Goal: Task Accomplishment & Management: Use online tool/utility

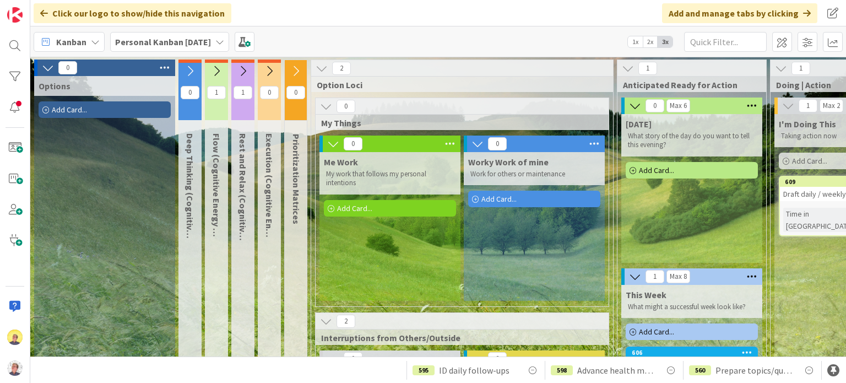
click at [338, 240] on div "Me Work My work that follows my personal intentions Add Card..." at bounding box center [389, 226] width 141 height 149
click at [346, 208] on span "Add Card..." at bounding box center [354, 208] width 35 height 10
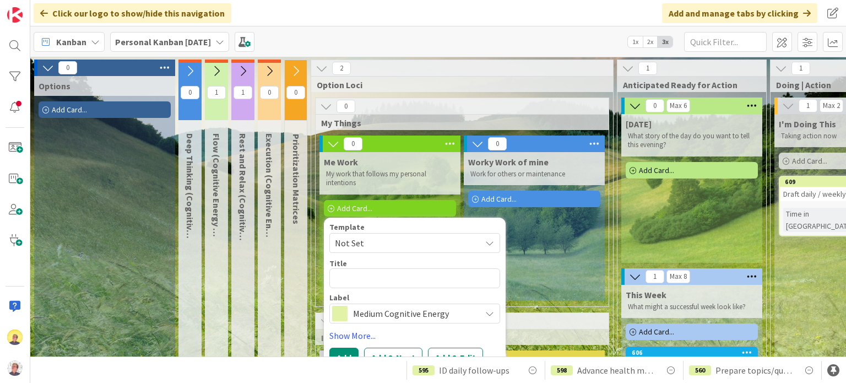
type textarea "x"
type textarea "d"
type textarea "x"
type textarea "D"
type textarea "x"
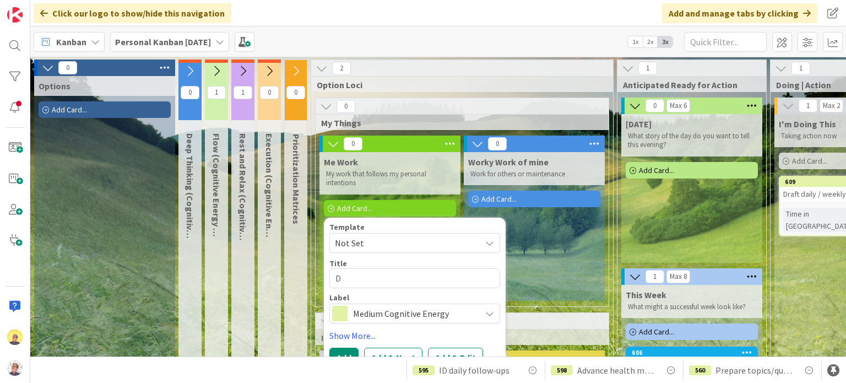
type textarea "Dr"
type textarea "x"
type textarea "D"
type textarea "x"
type textarea "D"
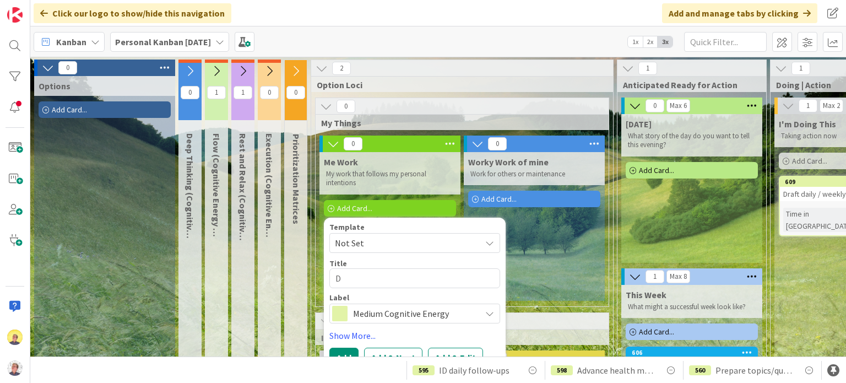
type textarea "x"
type textarea "Dr"
type textarea "x"
type textarea "Dra"
type textarea "x"
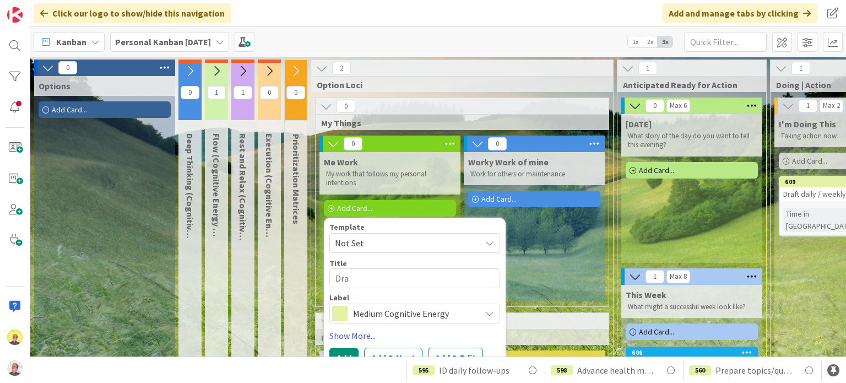
type textarea "Draf"
type textarea "x"
type textarea "Draft"
type textarea "x"
type textarea "Draft"
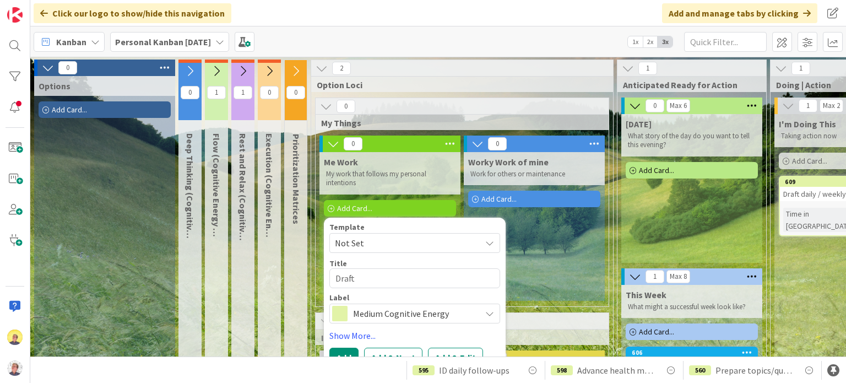
type textarea "x"
type textarea "Draft d"
type textarea "x"
type textarea "Draft da"
type textarea "x"
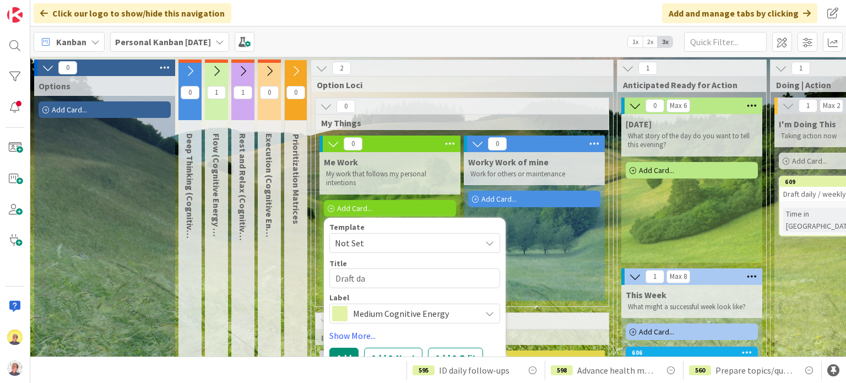
type textarea "Draft dai"
type textarea "x"
type textarea "Draft dail"
type textarea "x"
type textarea "Draft daily"
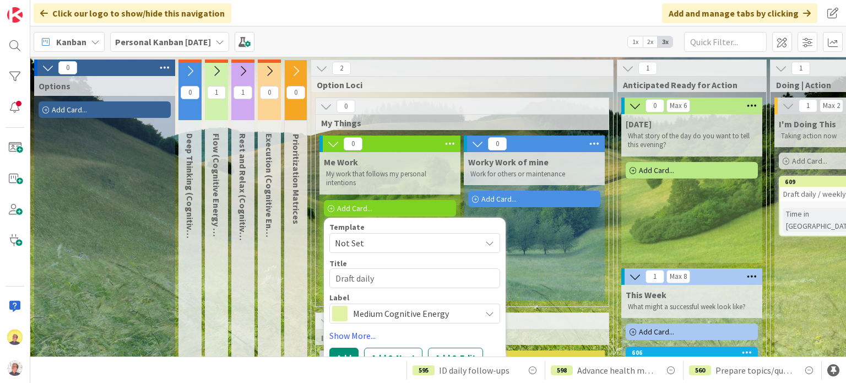
type textarea "x"
type textarea "Draft daily"
type textarea "x"
type textarea "Draft daily l"
type textarea "x"
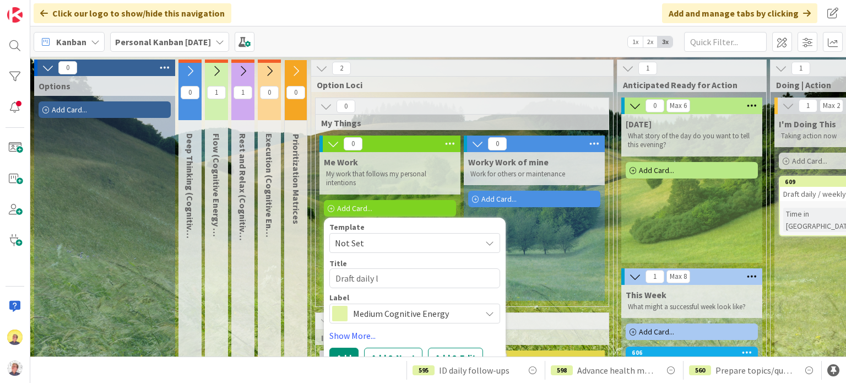
type textarea "Draft daily lo"
type textarea "x"
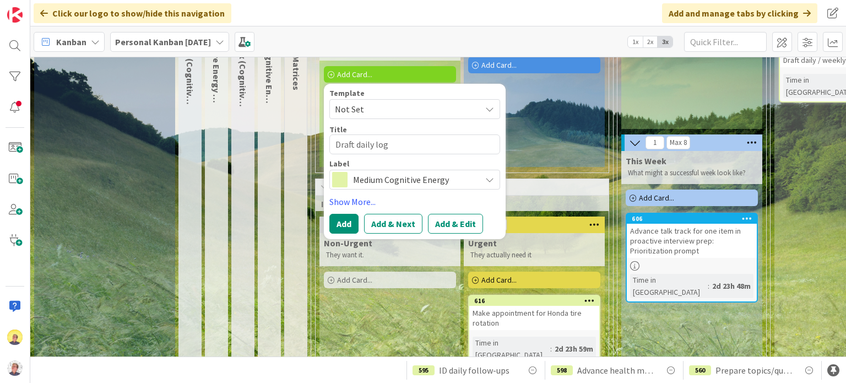
scroll to position [165, 0]
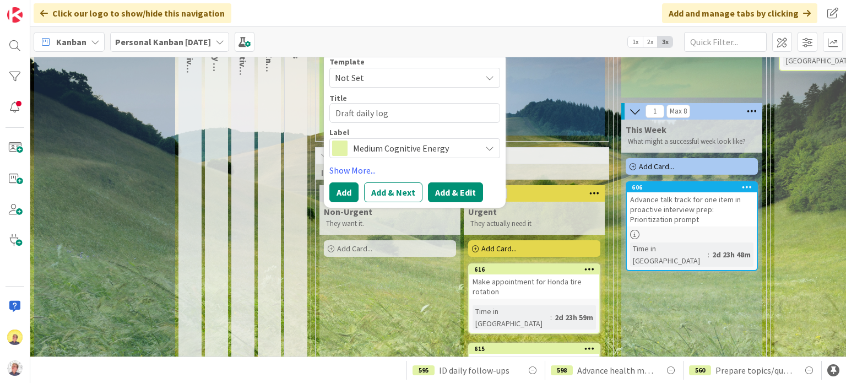
type textarea "Draft daily log"
click at [438, 192] on button "Add & Edit" at bounding box center [455, 192] width 55 height 20
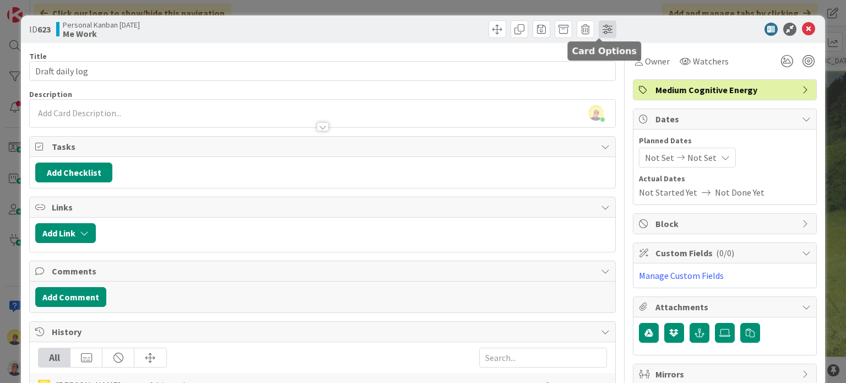
click at [604, 29] on span at bounding box center [608, 29] width 18 height 18
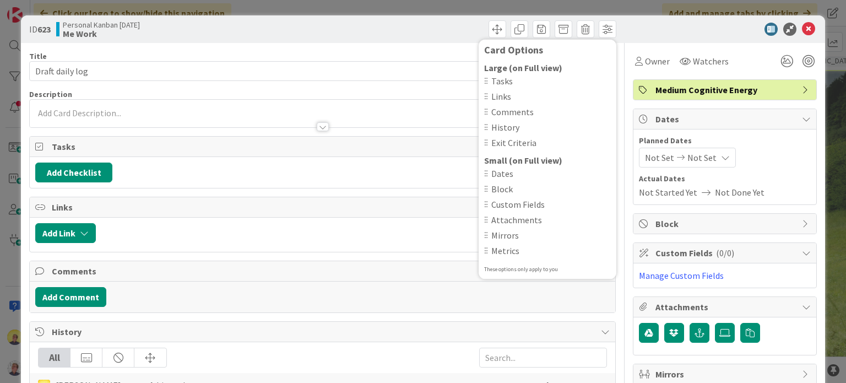
click at [661, 30] on div at bounding box center [719, 29] width 195 height 13
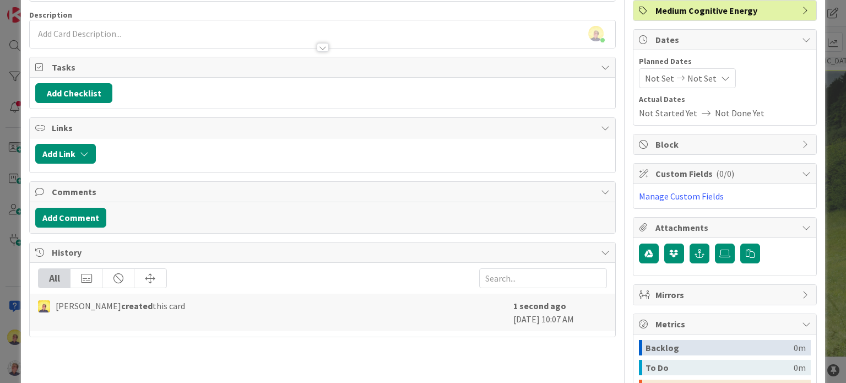
scroll to position [55, 0]
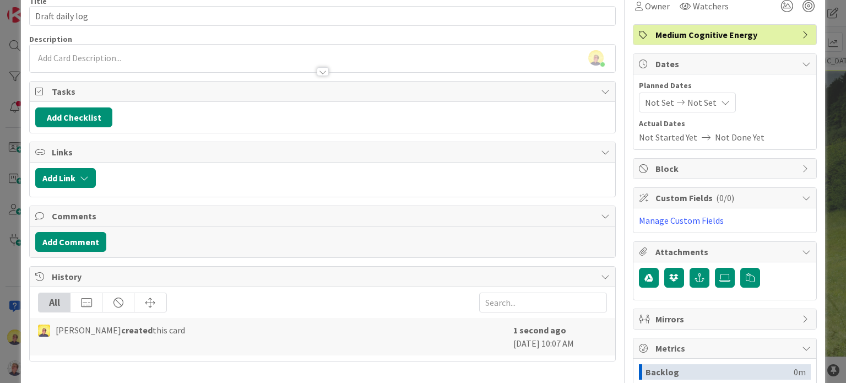
click at [721, 102] on icon at bounding box center [725, 102] width 9 height 9
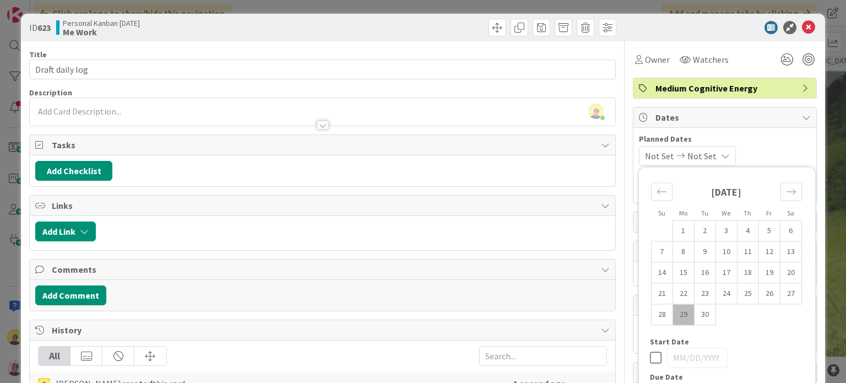
scroll to position [0, 0]
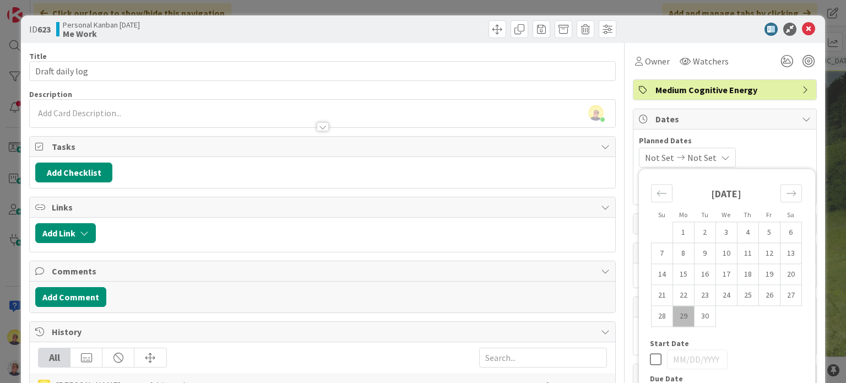
click at [749, 59] on div "Owner Watchers" at bounding box center [725, 61] width 184 height 20
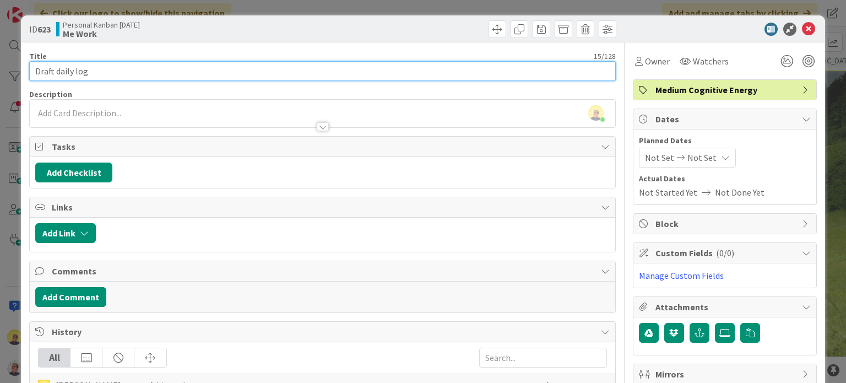
drag, startPoint x: 130, startPoint y: 76, endPoint x: -30, endPoint y: 61, distance: 160.9
click at [0, 61] on html "Click our logo to show/hide this navigation Add and manage tabs by clicking Kan…" at bounding box center [423, 191] width 846 height 383
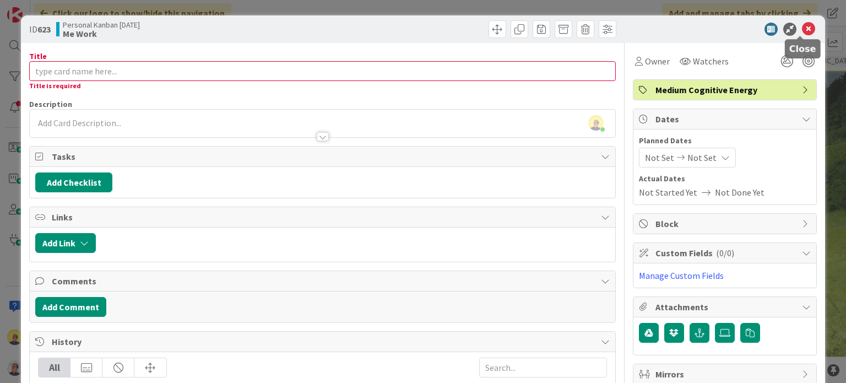
click at [802, 27] on icon at bounding box center [808, 29] width 13 height 13
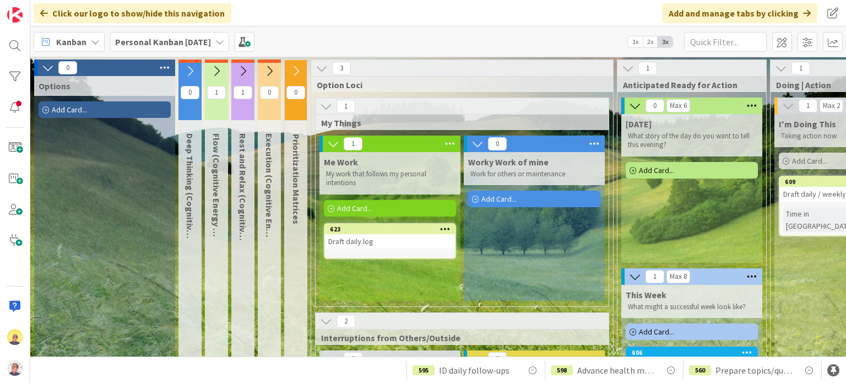
click at [448, 226] on icon at bounding box center [445, 229] width 10 height 8
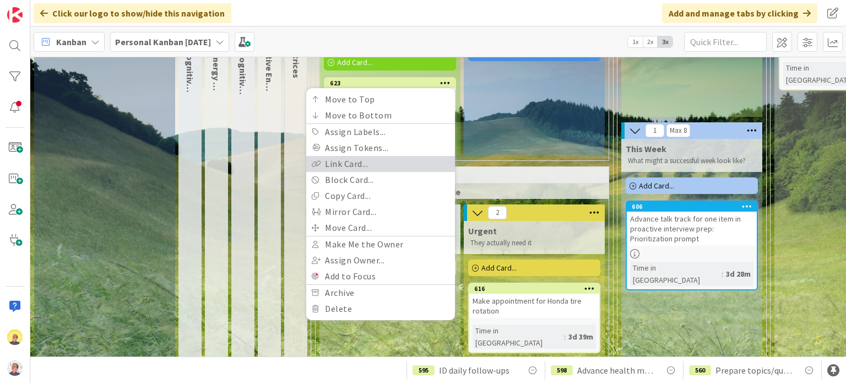
scroll to position [165, 0]
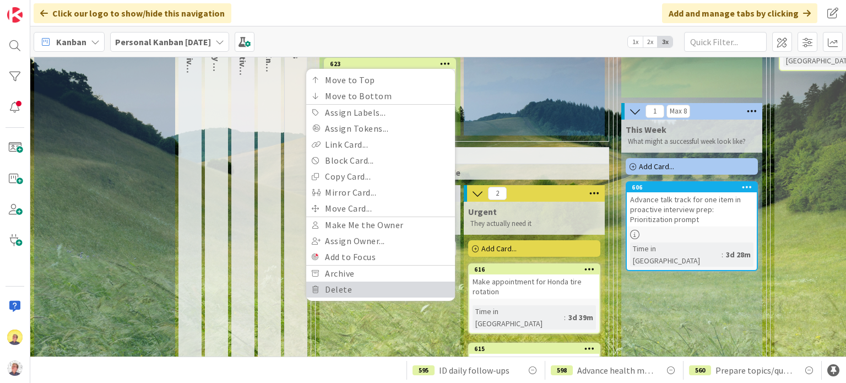
click at [344, 296] on link "Delete" at bounding box center [380, 289] width 149 height 16
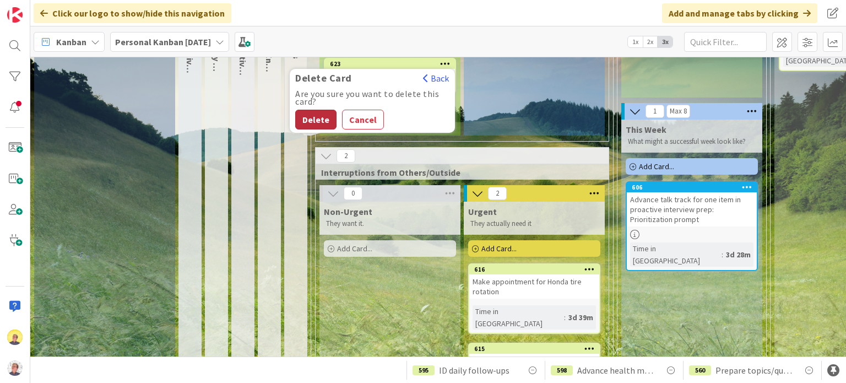
click at [314, 116] on button "Delete" at bounding box center [315, 120] width 41 height 20
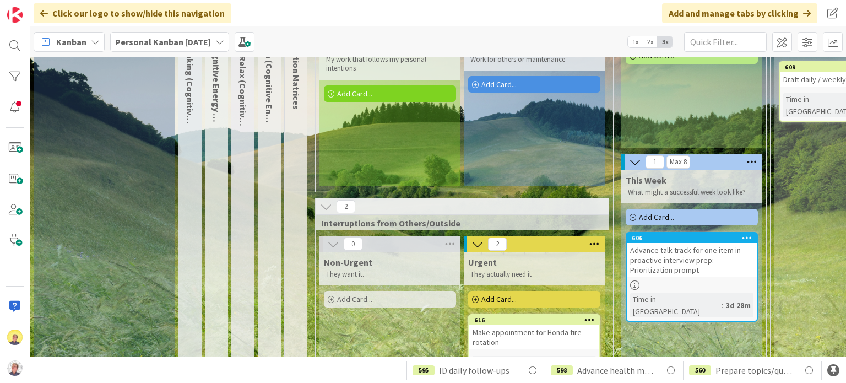
scroll to position [0, 0]
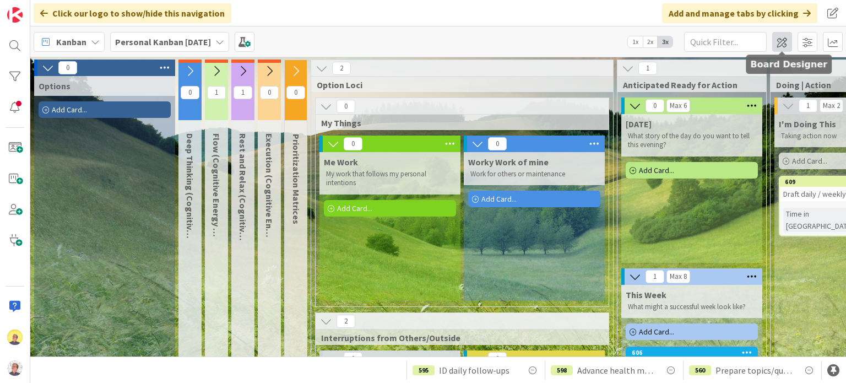
click at [784, 43] on span at bounding box center [782, 42] width 20 height 20
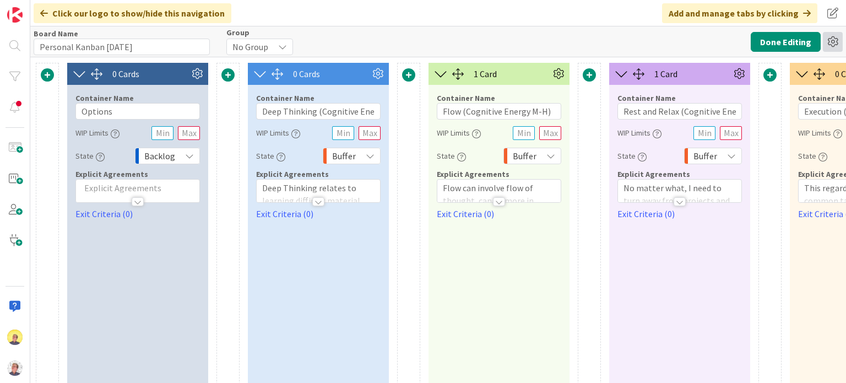
click at [827, 39] on icon at bounding box center [833, 42] width 20 height 20
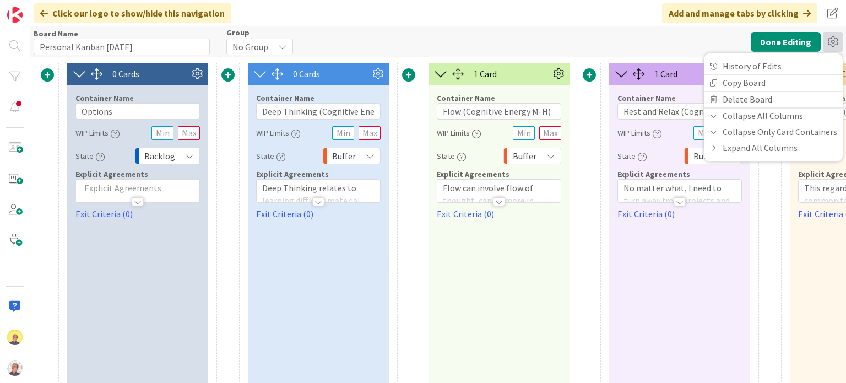
click at [665, 38] on div "Board Name 28 / 64 Personal Kanban [DATE] Group No Group Done Editing History o…" at bounding box center [438, 41] width 816 height 30
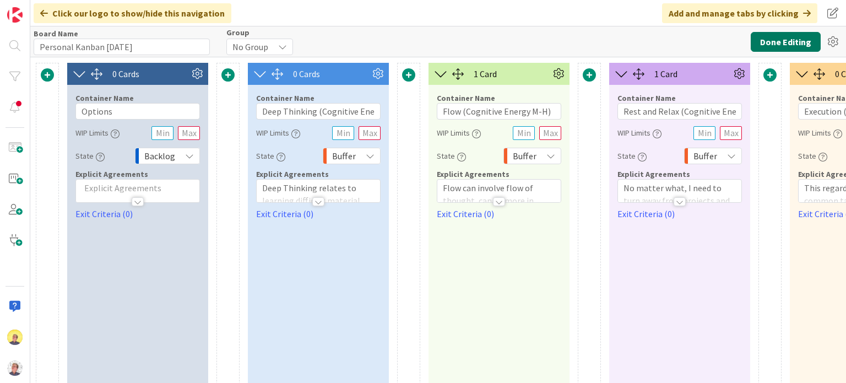
click at [777, 42] on button "Done Editing" at bounding box center [786, 42] width 70 height 20
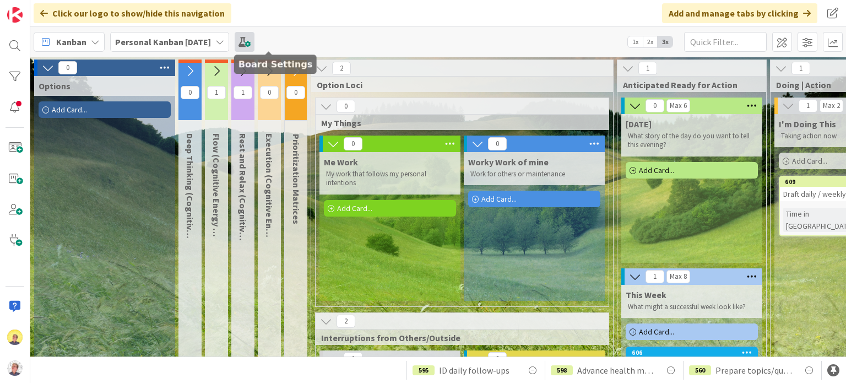
click at [254, 46] on span at bounding box center [245, 42] width 20 height 20
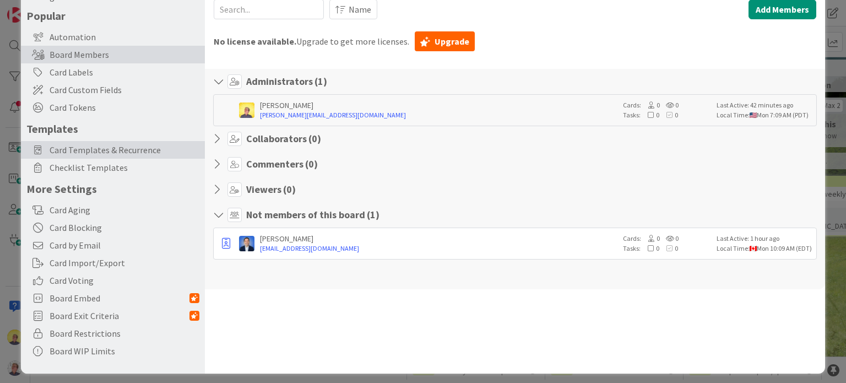
scroll to position [70, 0]
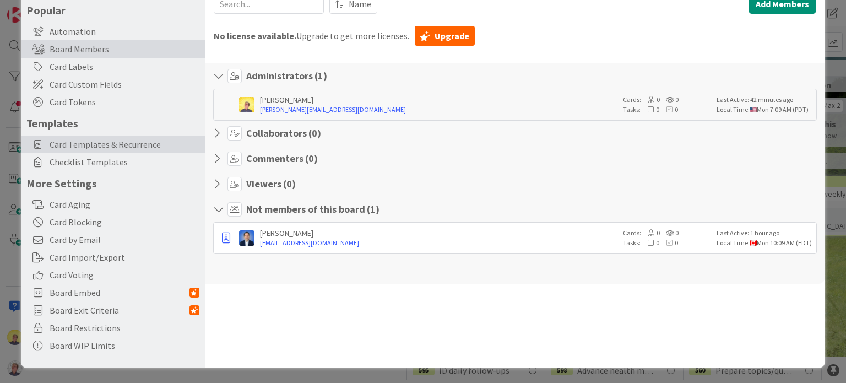
click at [104, 145] on span "Card Templates & Recurrence" at bounding box center [125, 144] width 150 height 13
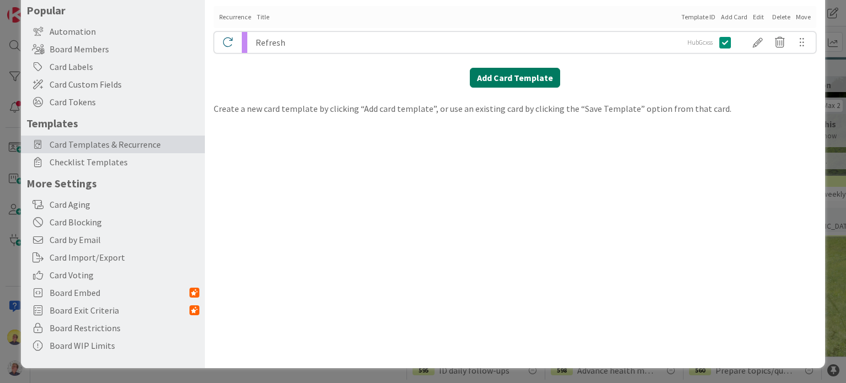
click at [523, 79] on button "Add Card Template" at bounding box center [515, 78] width 90 height 20
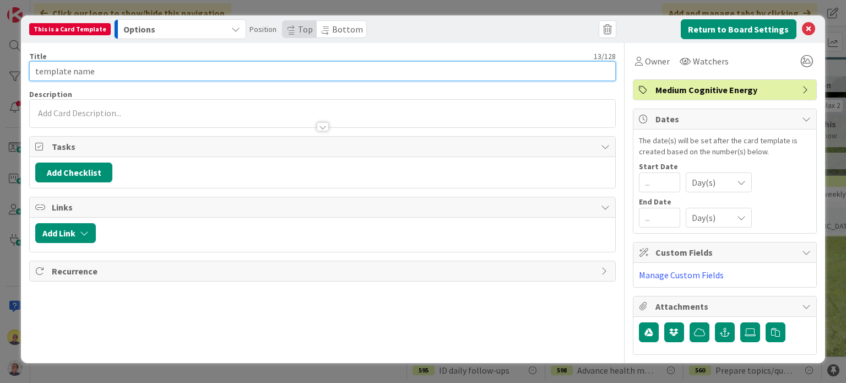
drag, startPoint x: 145, startPoint y: 73, endPoint x: -1, endPoint y: 71, distance: 146.0
click at [0, 71] on html "Click our logo to show/hide this navigation Add and manage tabs by clicking Kan…" at bounding box center [423, 191] width 846 height 383
type input "Daily Journal"
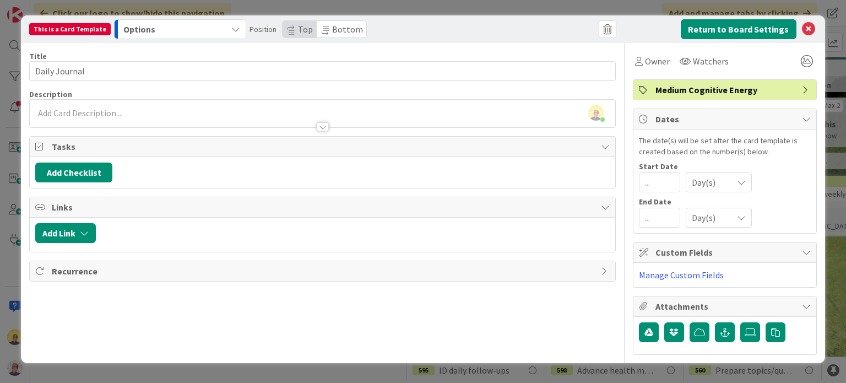
click at [231, 31] on icon "button" at bounding box center [235, 29] width 9 height 9
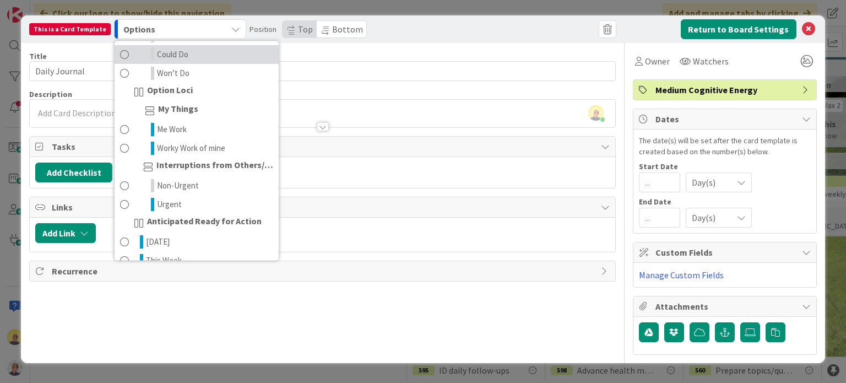
scroll to position [275, 0]
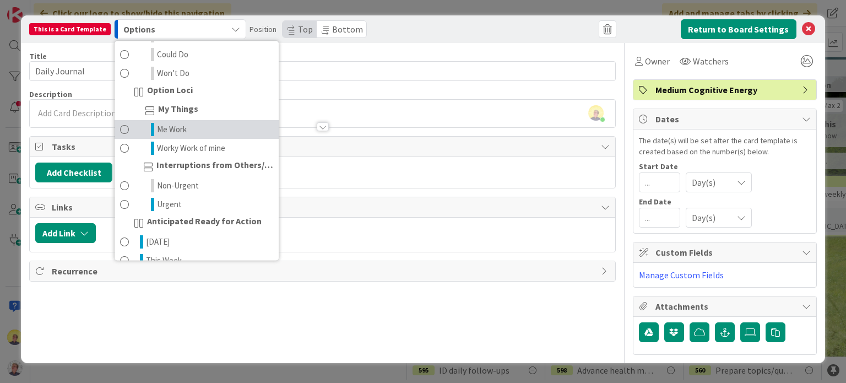
click at [120, 123] on span at bounding box center [124, 129] width 9 height 13
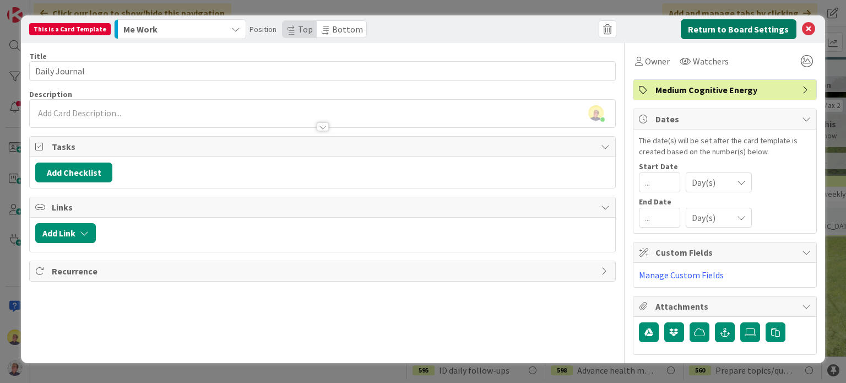
click at [738, 30] on button "Return to Board Settings" at bounding box center [739, 29] width 116 height 20
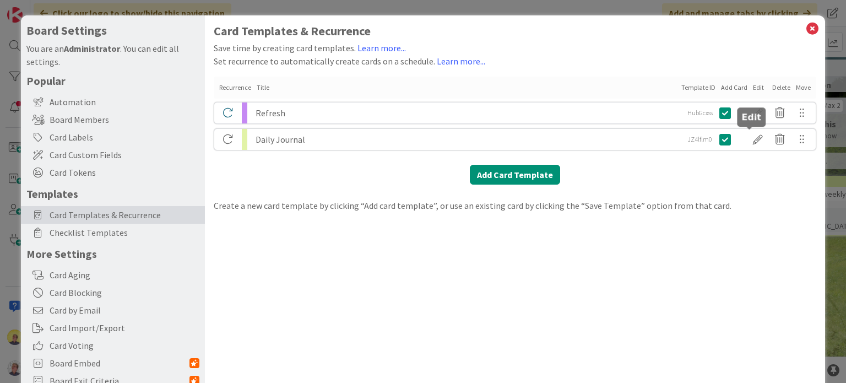
click at [747, 139] on div at bounding box center [758, 139] width 22 height 19
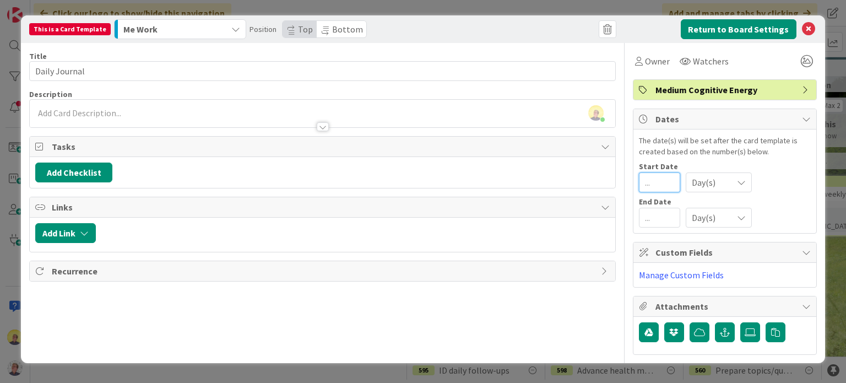
click at [656, 180] on input "number" at bounding box center [659, 182] width 41 height 20
click at [739, 180] on icon at bounding box center [741, 182] width 9 height 9
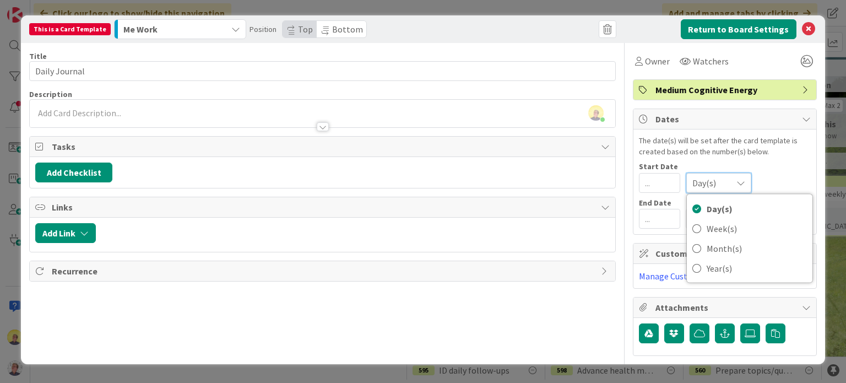
click at [739, 180] on icon at bounding box center [740, 182] width 9 height 9
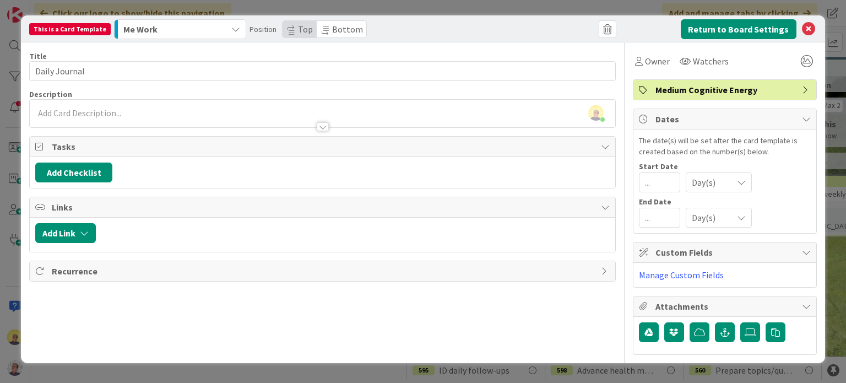
click at [82, 23] on div "This is a Card Template Me Work Position Top Bottom" at bounding box center [198, 29] width 338 height 20
click at [693, 274] on link "Manage Custom Fields" at bounding box center [681, 274] width 85 height 11
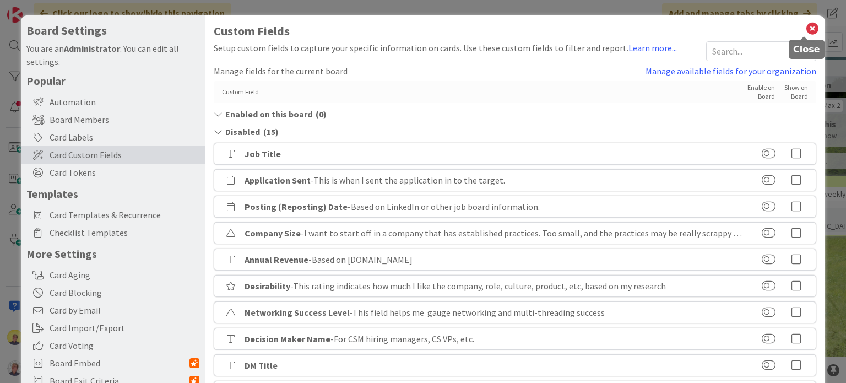
click at [805, 27] on icon at bounding box center [812, 28] width 14 height 15
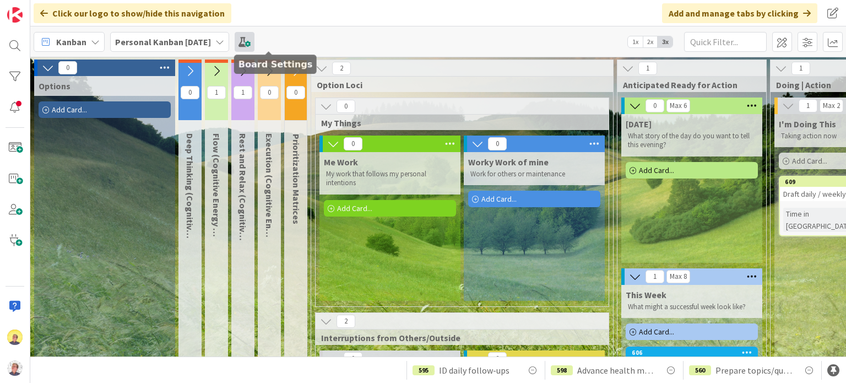
click at [254, 41] on span at bounding box center [245, 42] width 20 height 20
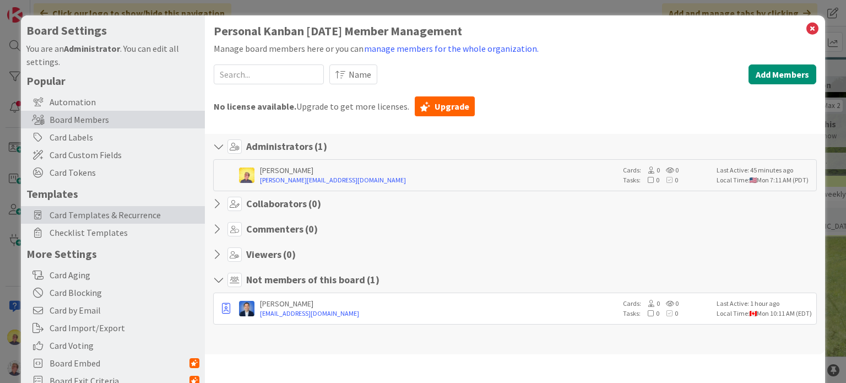
click at [87, 219] on span "Card Templates & Recurrence" at bounding box center [125, 214] width 150 height 13
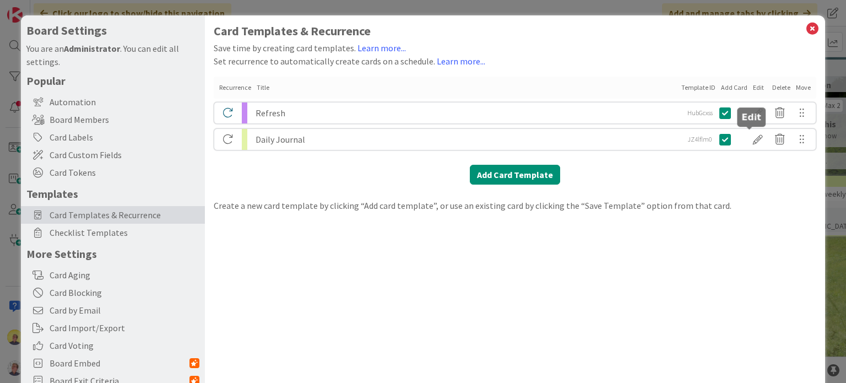
click at [747, 138] on div at bounding box center [758, 139] width 22 height 19
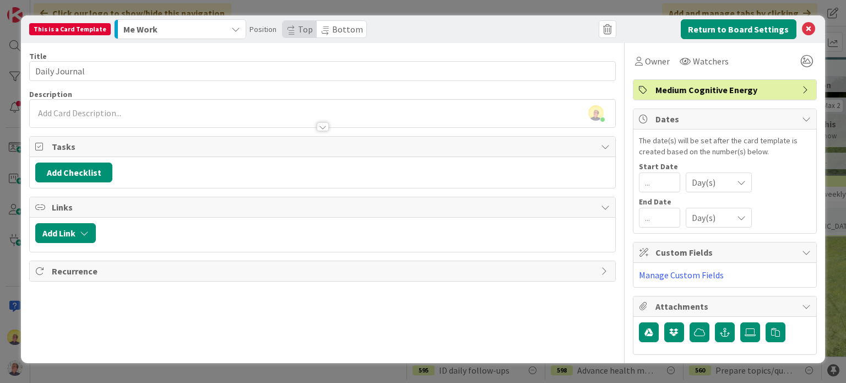
click at [87, 268] on span "Recurrence" at bounding box center [323, 270] width 543 height 13
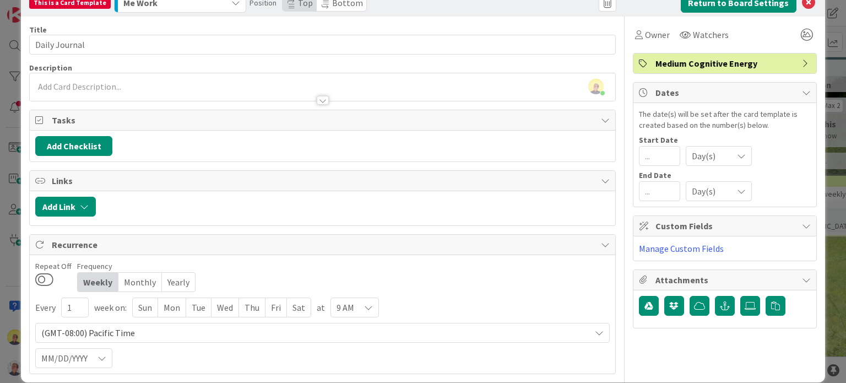
scroll to position [39, 0]
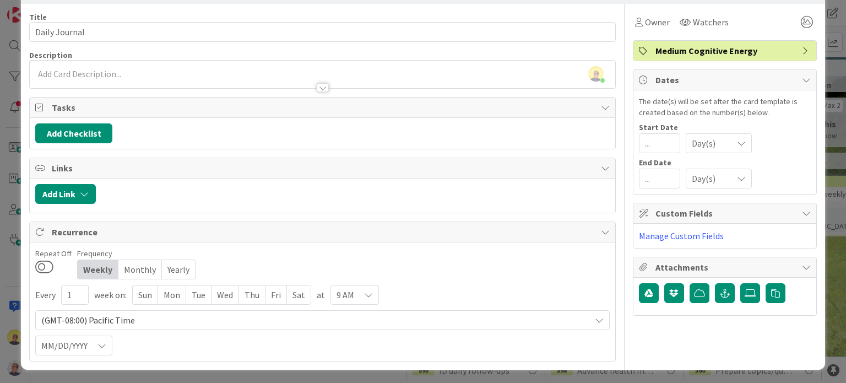
click at [176, 295] on div "Mon" at bounding box center [172, 294] width 28 height 19
click at [196, 295] on div "Tue" at bounding box center [199, 294] width 25 height 19
click at [226, 296] on div "Wed" at bounding box center [227, 294] width 28 height 19
click at [245, 297] on div "Thu" at bounding box center [255, 294] width 26 height 19
click at [277, 298] on div "Fri" at bounding box center [279, 294] width 21 height 19
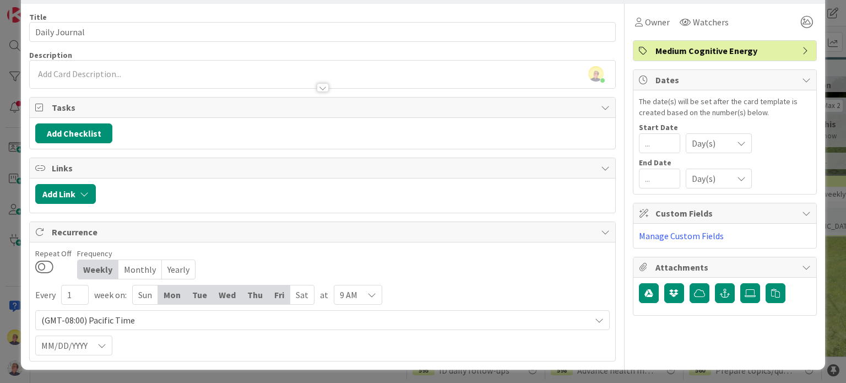
click at [595, 316] on icon at bounding box center [599, 320] width 9 height 9
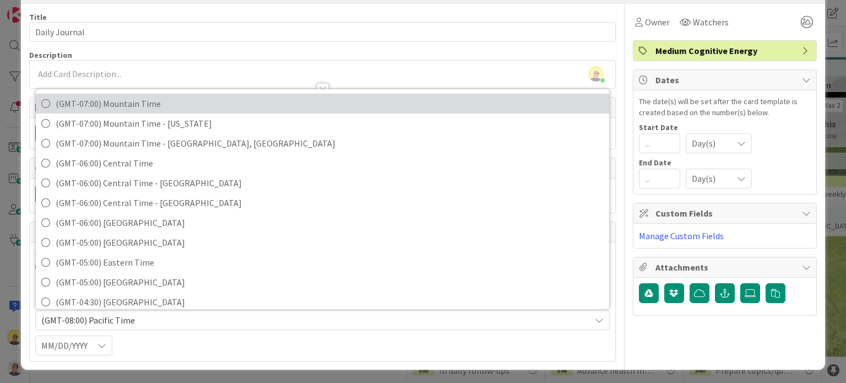
scroll to position [165, 0]
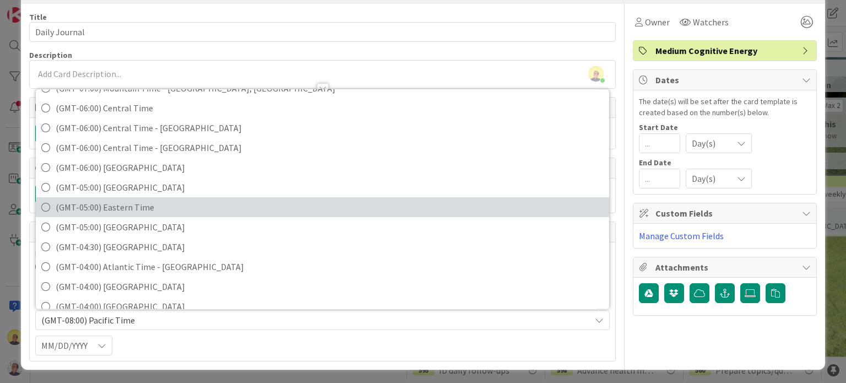
click at [80, 210] on span "(GMT-05:00) Eastern Time" at bounding box center [329, 207] width 547 height 17
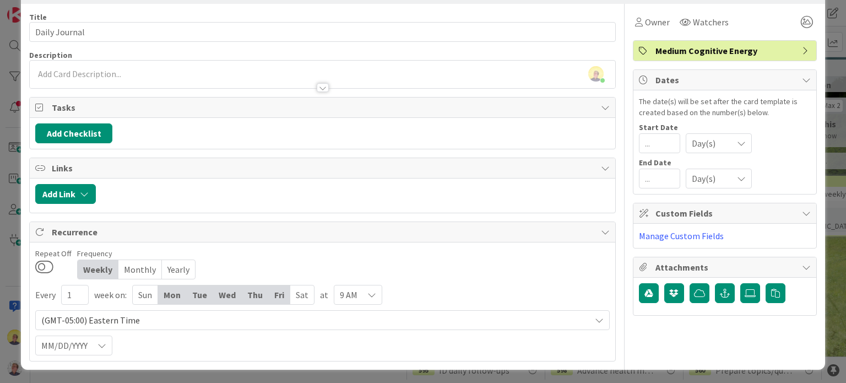
click at [107, 343] on div "MM/DD/YYYY" at bounding box center [73, 345] width 77 height 20
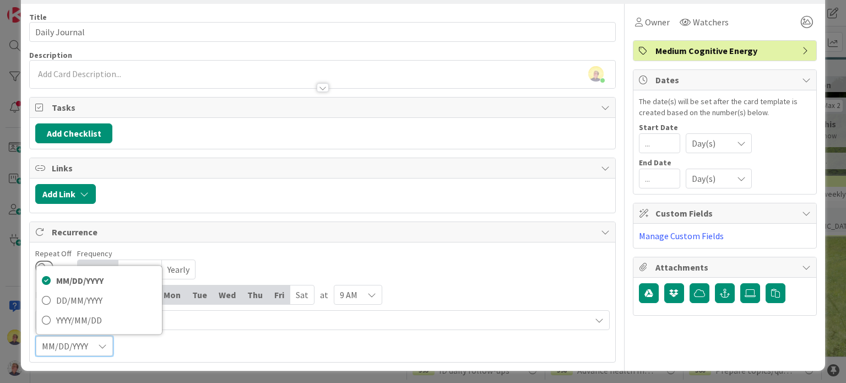
click at [157, 352] on div "Every 1 week on: Sun Mon Tue Wed Thu Fri Sat at 9 AM (GMT-05:00) Eastern Time (…" at bounding box center [322, 321] width 574 height 72
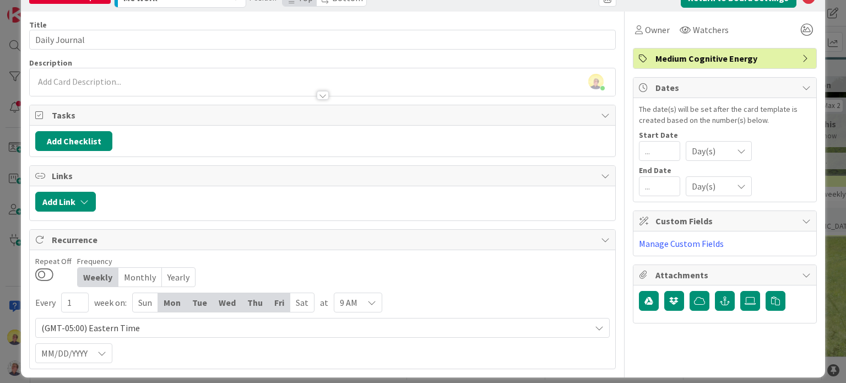
scroll to position [39, 0]
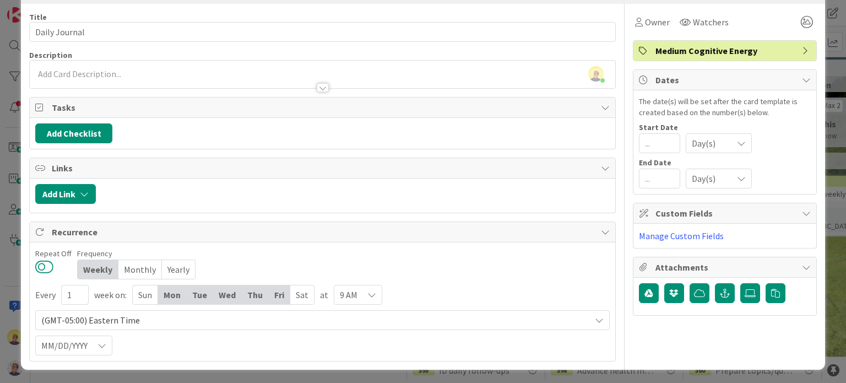
click at [44, 266] on button at bounding box center [44, 266] width 18 height 14
click at [582, 319] on div "(GMT-05:00) Eastern Time" at bounding box center [322, 320] width 574 height 20
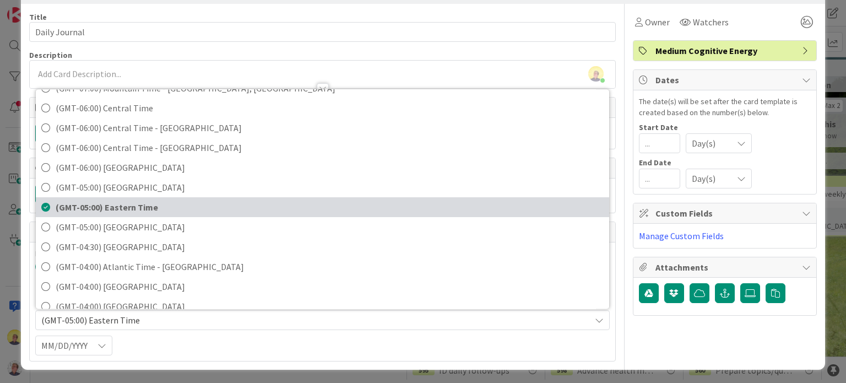
click at [153, 208] on span "(GMT-05:00) Eastern Time" at bounding box center [329, 207] width 547 height 17
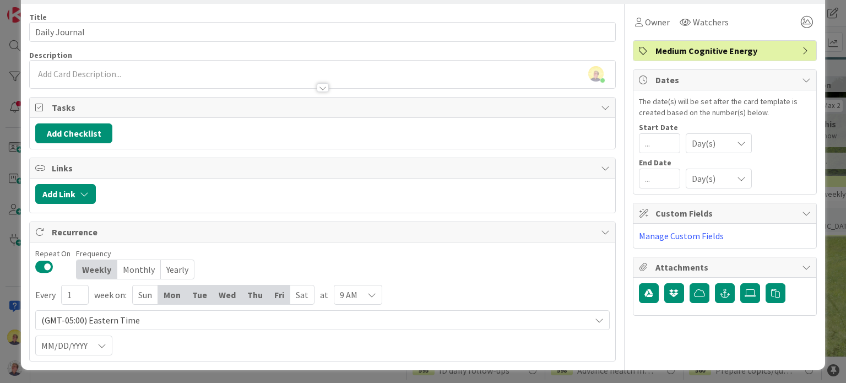
click at [101, 341] on icon at bounding box center [101, 345] width 9 height 9
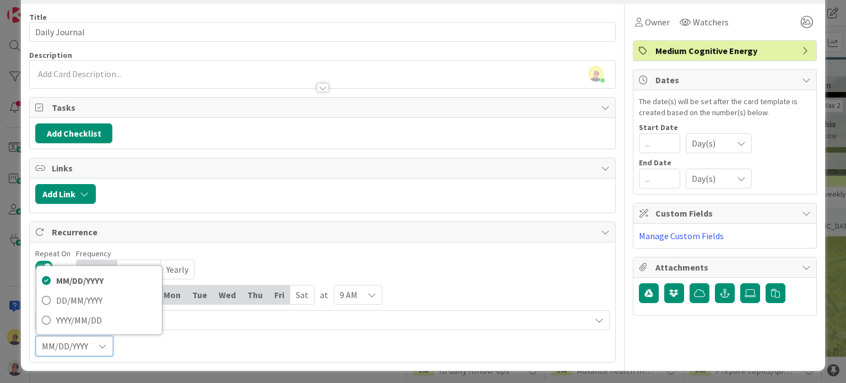
click at [101, 341] on icon at bounding box center [102, 345] width 9 height 9
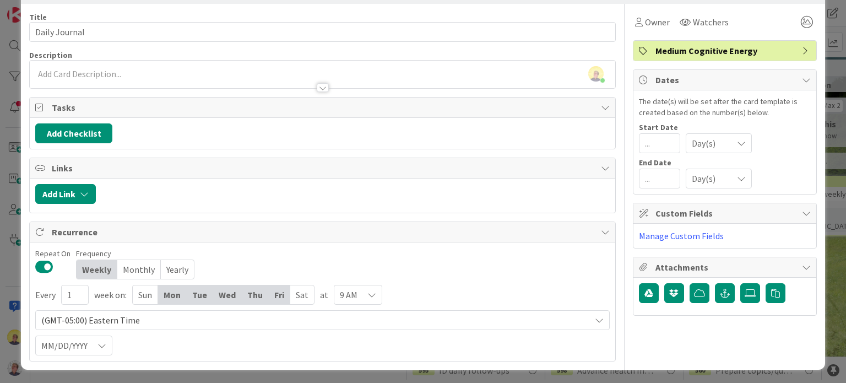
scroll to position [0, 0]
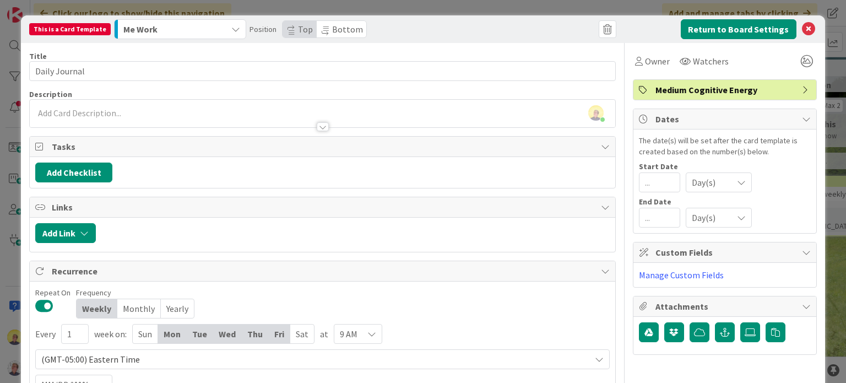
click at [340, 32] on span "Bottom" at bounding box center [347, 29] width 31 height 11
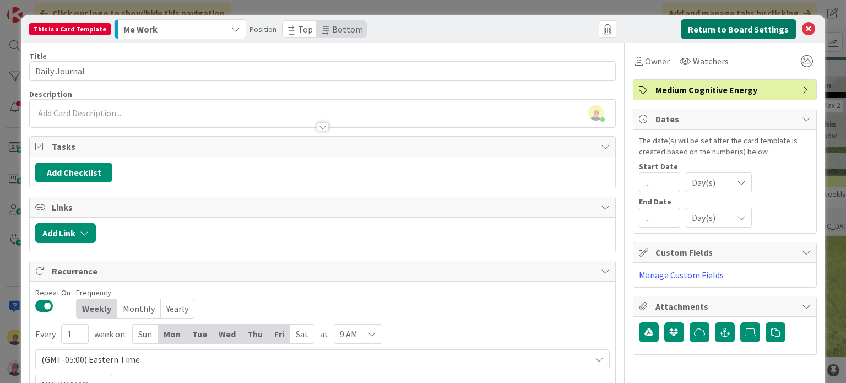
click at [747, 32] on button "Return to Board Settings" at bounding box center [739, 29] width 116 height 20
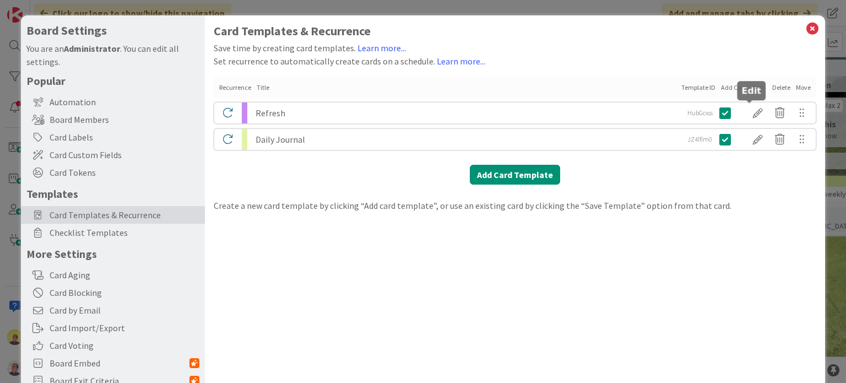
click at [749, 114] on div at bounding box center [758, 113] width 22 height 19
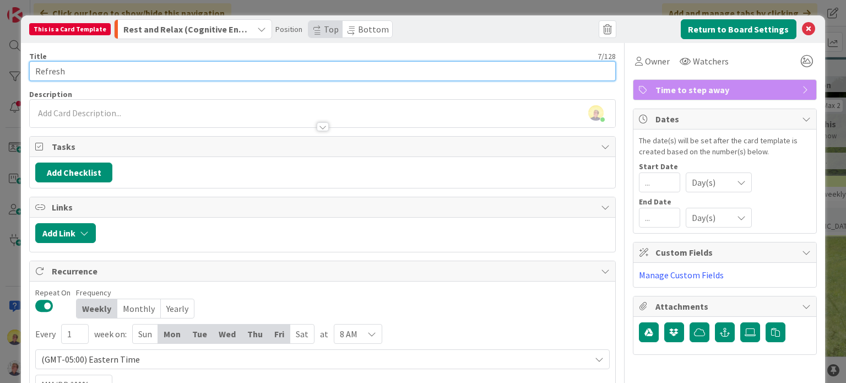
click at [154, 71] on input "Refresh" at bounding box center [322, 71] width 586 height 20
type input "Refresh AM"
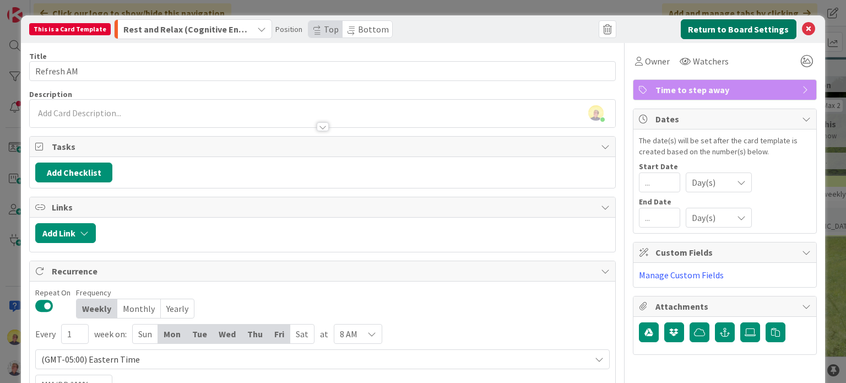
click at [741, 28] on button "Return to Board Settings" at bounding box center [739, 29] width 116 height 20
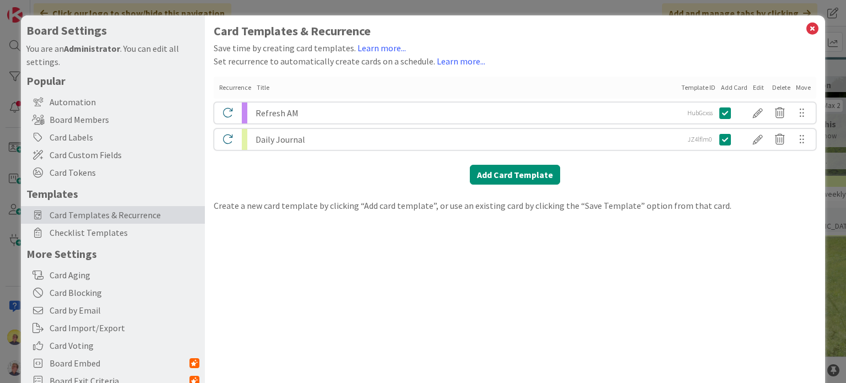
click at [793, 116] on div at bounding box center [802, 113] width 22 height 19
click at [753, 112] on div at bounding box center [758, 113] width 22 height 19
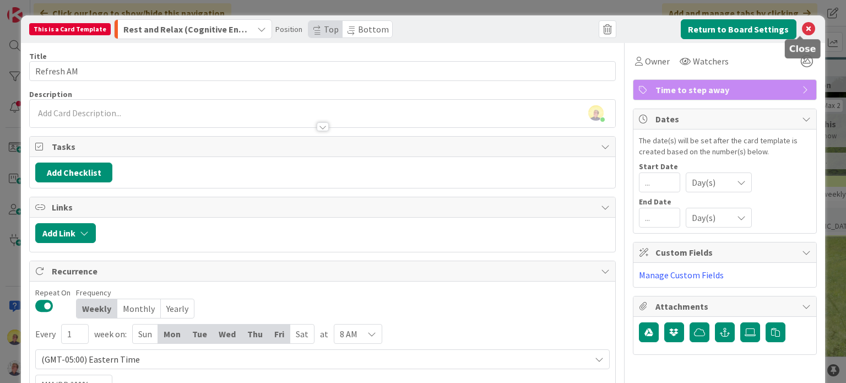
click at [802, 26] on icon at bounding box center [808, 29] width 13 height 13
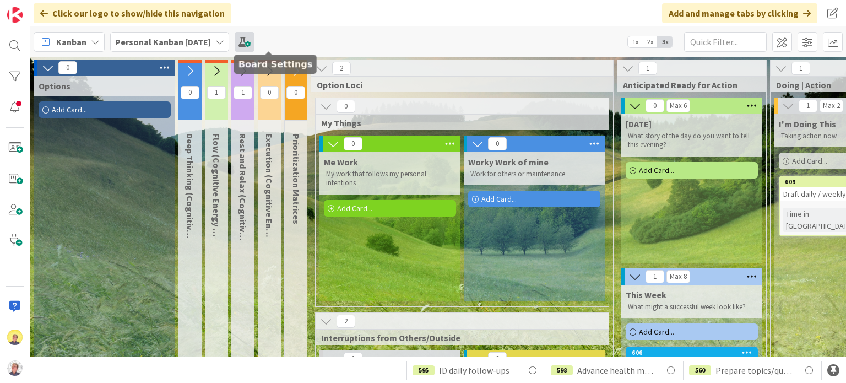
click at [254, 40] on span at bounding box center [245, 42] width 20 height 20
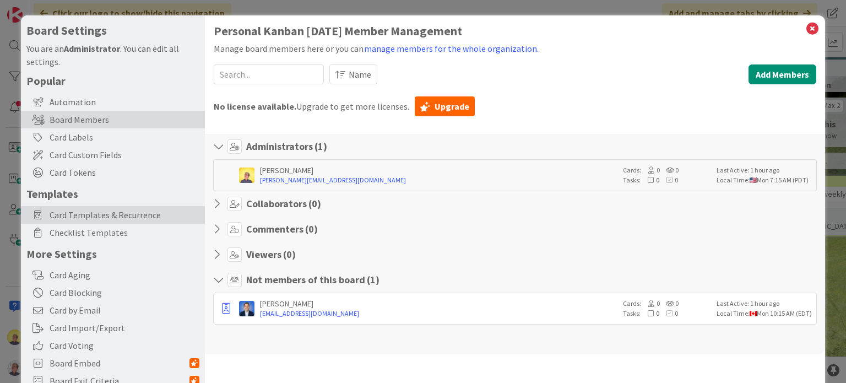
click at [77, 218] on span "Card Templates & Recurrence" at bounding box center [125, 214] width 150 height 13
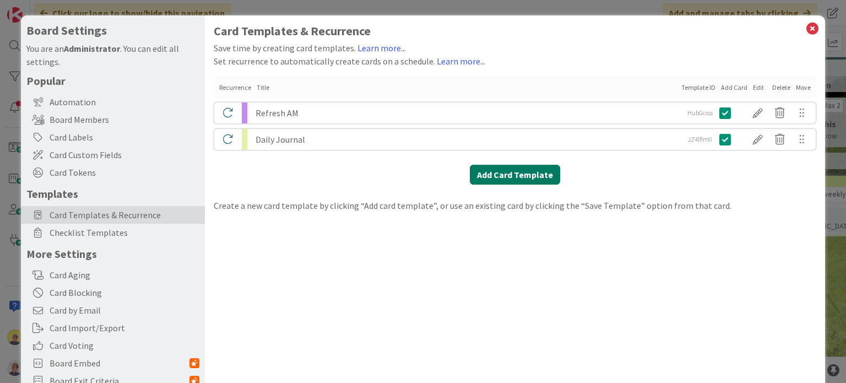
click at [515, 176] on button "Add Card Template" at bounding box center [515, 175] width 90 height 20
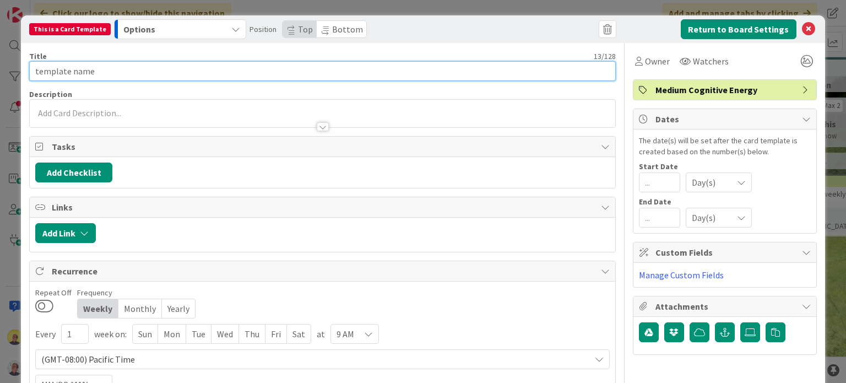
drag, startPoint x: 151, startPoint y: 74, endPoint x: 132, endPoint y: 73, distance: 19.3
click at [132, 73] on input "template name" at bounding box center [322, 71] width 586 height 20
drag, startPoint x: 132, startPoint y: 73, endPoint x: -22, endPoint y: 63, distance: 154.0
click at [0, 63] on html "Click our logo to show/hide this navigation Add and manage tabs by clicking Kan…" at bounding box center [423, 191] width 846 height 383
type input "r"
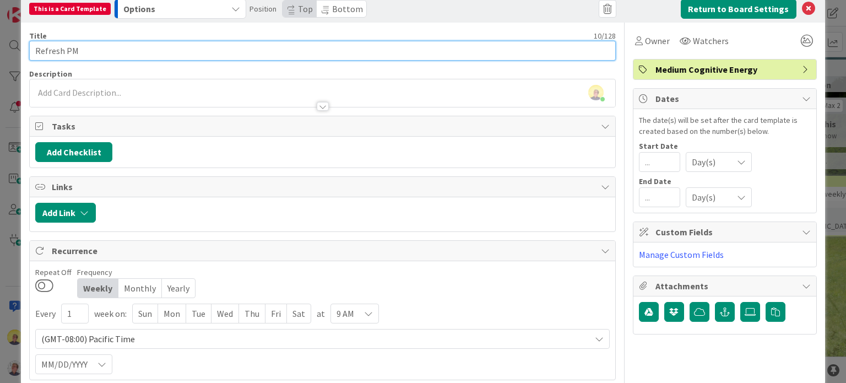
scroll to position [39, 0]
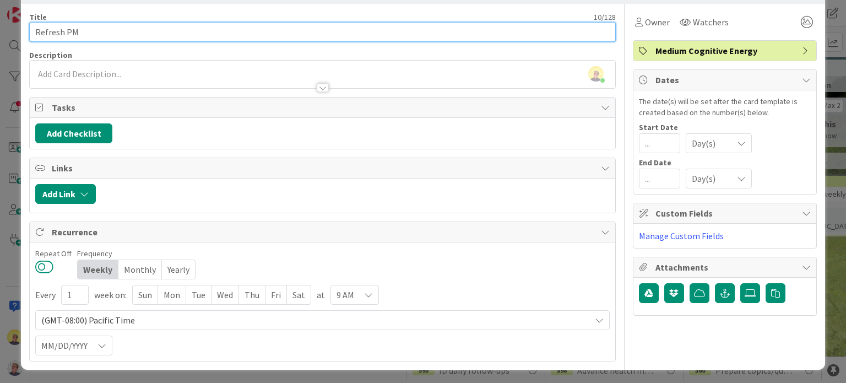
type input "Refresh PM"
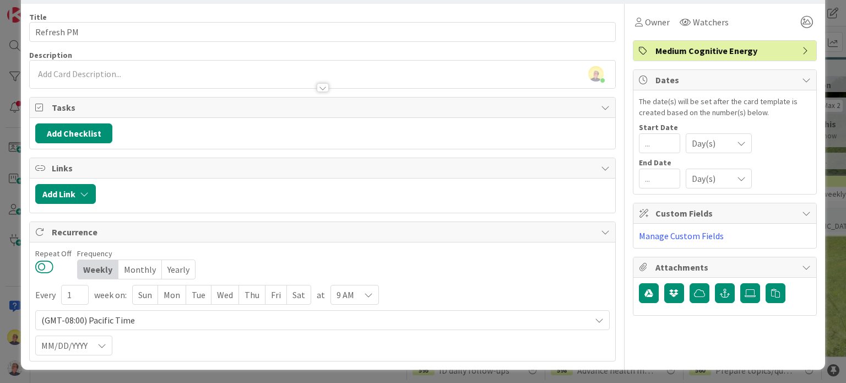
click at [40, 264] on button at bounding box center [44, 266] width 18 height 14
drag, startPoint x: 146, startPoint y: 297, endPoint x: 156, endPoint y: 300, distance: 10.4
click at [146, 297] on div "Sun" at bounding box center [145, 294] width 25 height 19
click at [146, 298] on div "Sun" at bounding box center [146, 294] width 26 height 19
drag, startPoint x: 170, startPoint y: 294, endPoint x: 177, endPoint y: 295, distance: 7.8
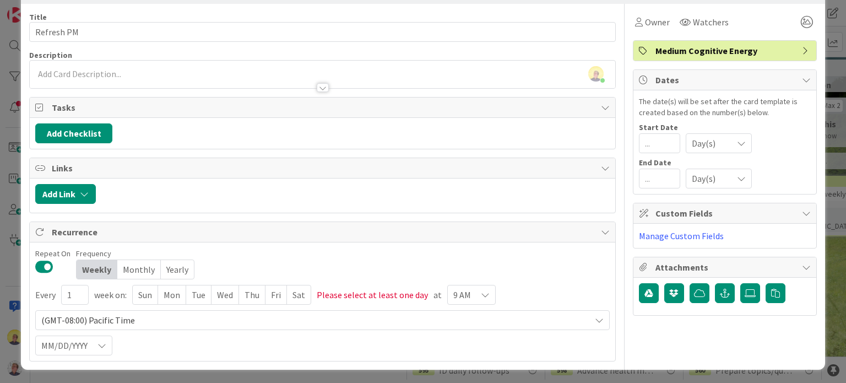
click at [170, 294] on div "Mon" at bounding box center [172, 294] width 28 height 19
click at [196, 295] on div "Tue" at bounding box center [199, 294] width 25 height 19
click at [227, 296] on div "Wed" at bounding box center [227, 294] width 28 height 19
click at [258, 296] on div "Thu" at bounding box center [255, 294] width 26 height 19
click at [280, 292] on div "Fri" at bounding box center [279, 294] width 21 height 19
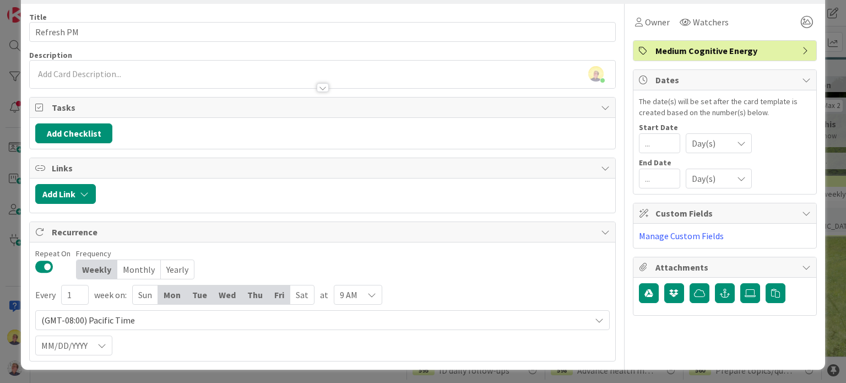
click at [135, 314] on span "(GMT-08:00) Pacific Time" at bounding box center [312, 319] width 543 height 15
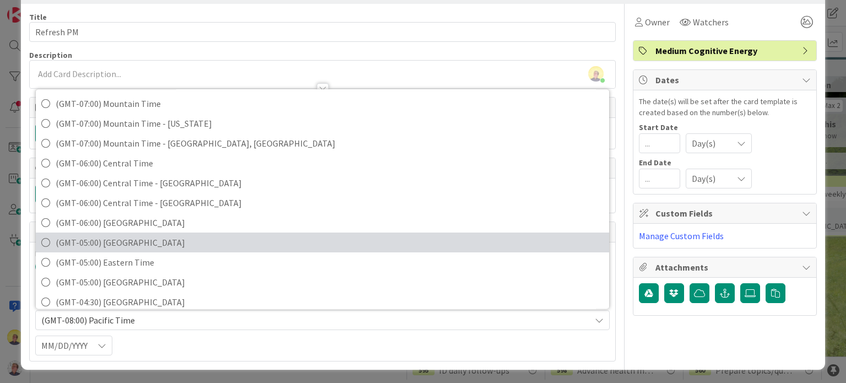
scroll to position [165, 0]
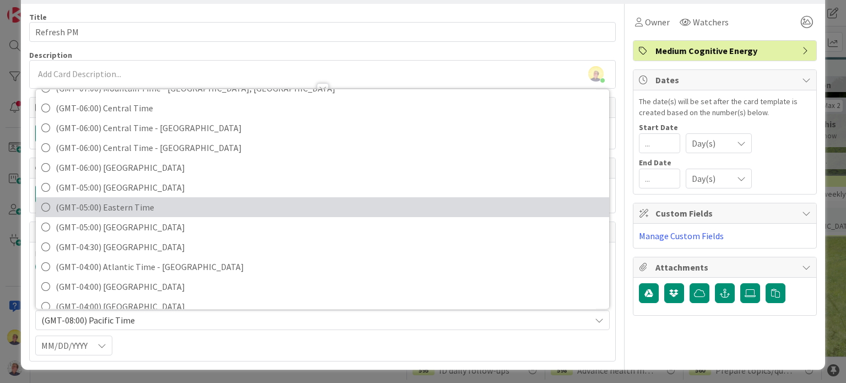
click at [77, 202] on span "(GMT-05:00) Eastern Time" at bounding box center [329, 207] width 547 height 17
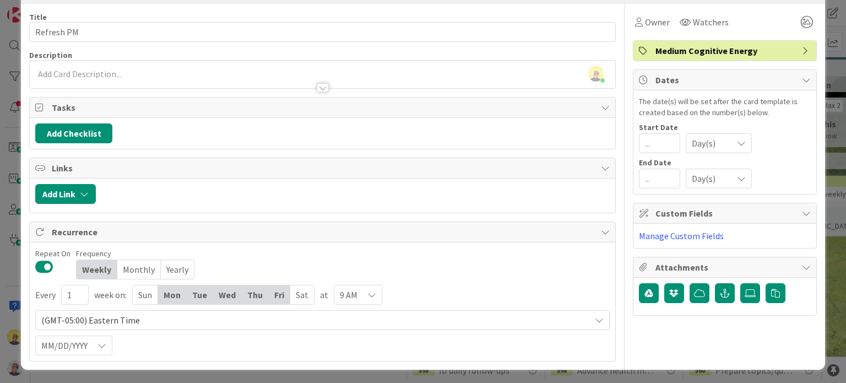
click at [371, 294] on icon at bounding box center [371, 294] width 9 height 9
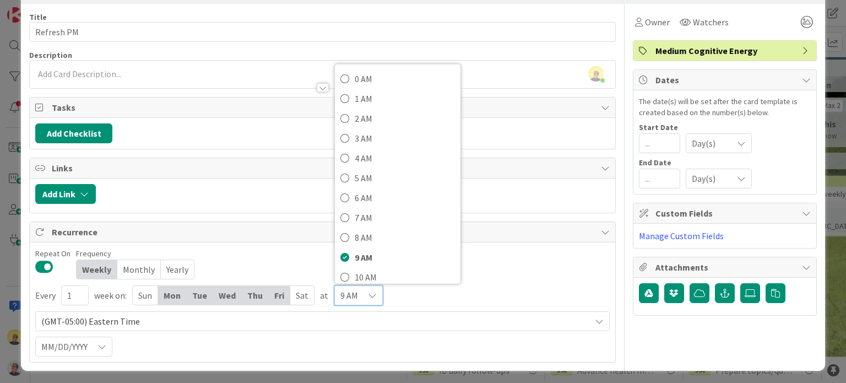
click at [370, 294] on icon at bounding box center [372, 295] width 9 height 9
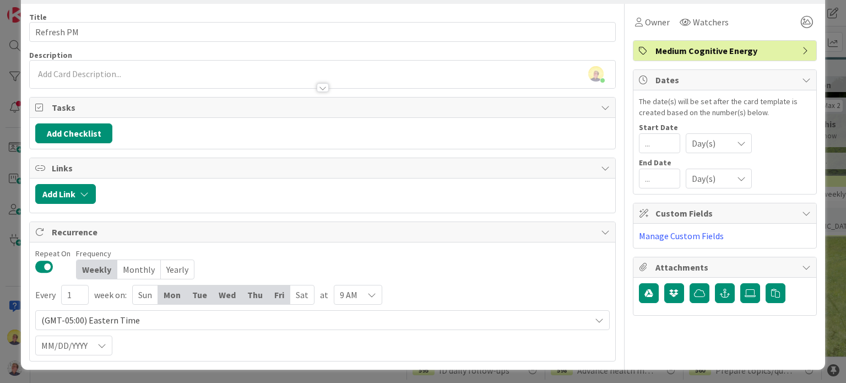
scroll to position [0, 0]
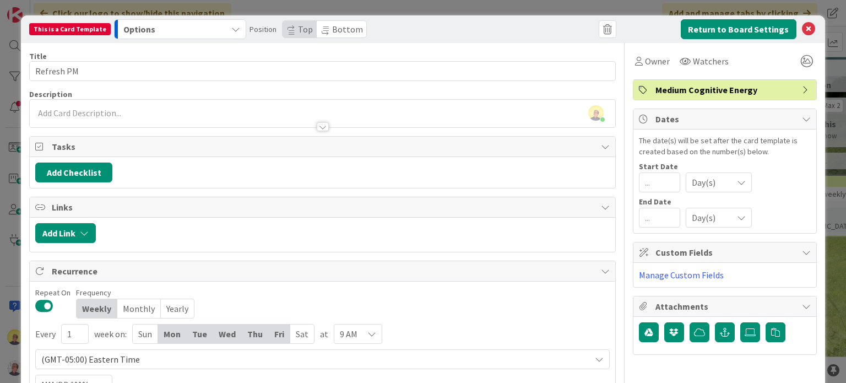
click at [742, 90] on span "Medium Cognitive Energy" at bounding box center [725, 89] width 141 height 13
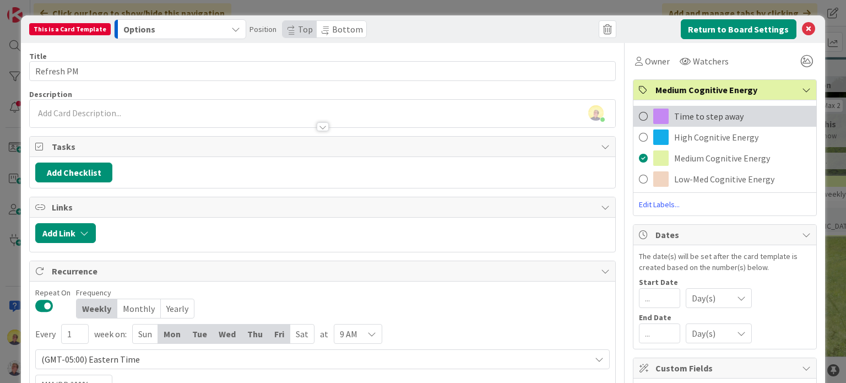
click at [706, 117] on span "Time to step away" at bounding box center [708, 116] width 69 height 13
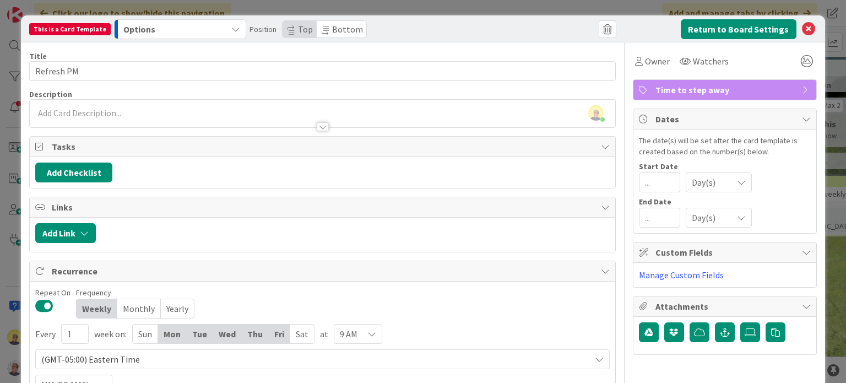
click at [231, 29] on icon "button" at bounding box center [235, 29] width 9 height 9
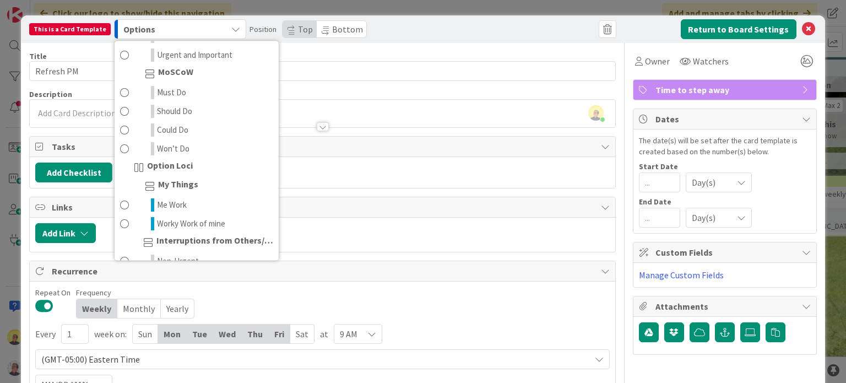
scroll to position [226, 0]
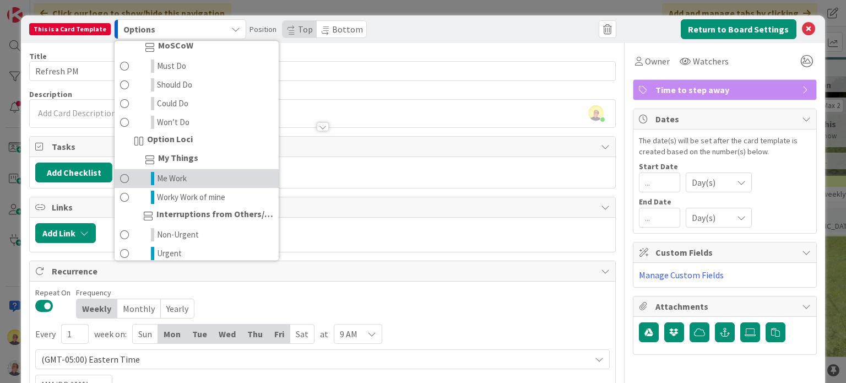
click at [169, 172] on span "Me Work" at bounding box center [172, 178] width 30 height 13
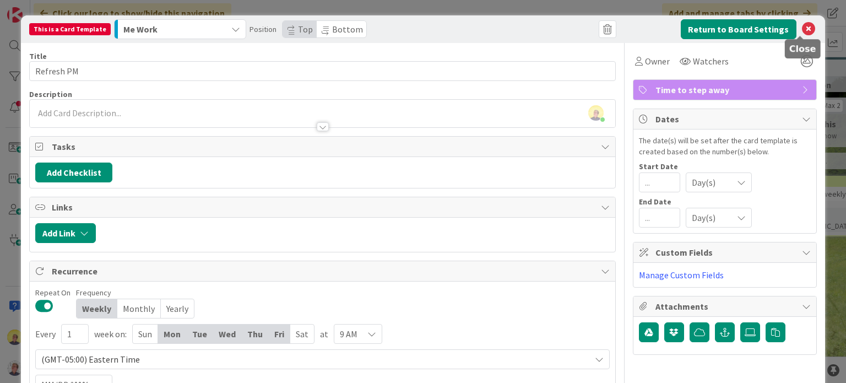
click at [802, 29] on icon at bounding box center [808, 29] width 13 height 13
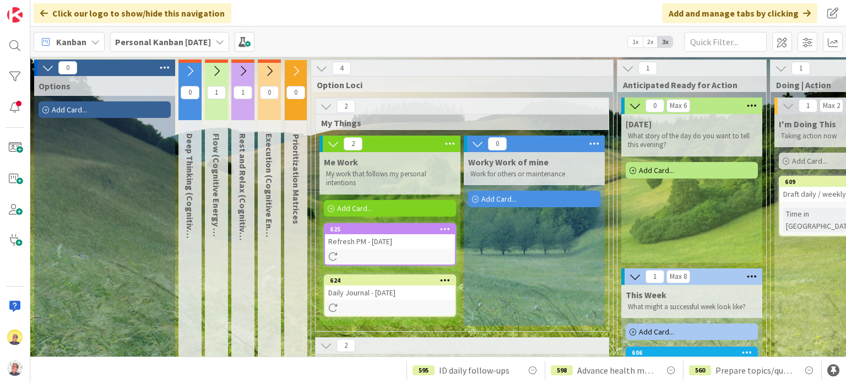
click at [247, 70] on icon at bounding box center [243, 71] width 12 height 12
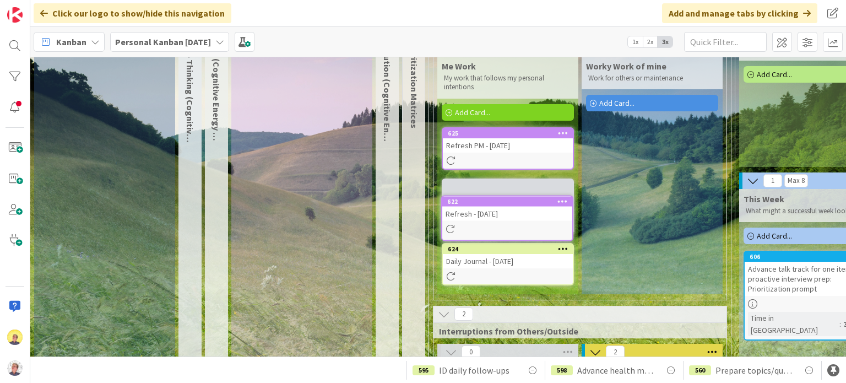
scroll to position [96, 0]
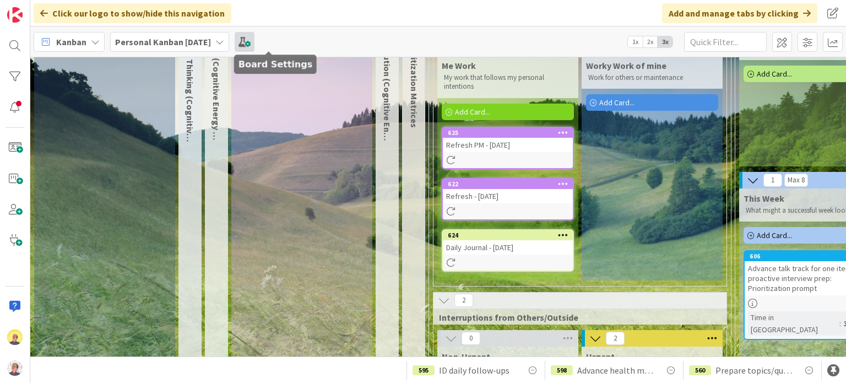
click at [254, 41] on span at bounding box center [245, 42] width 20 height 20
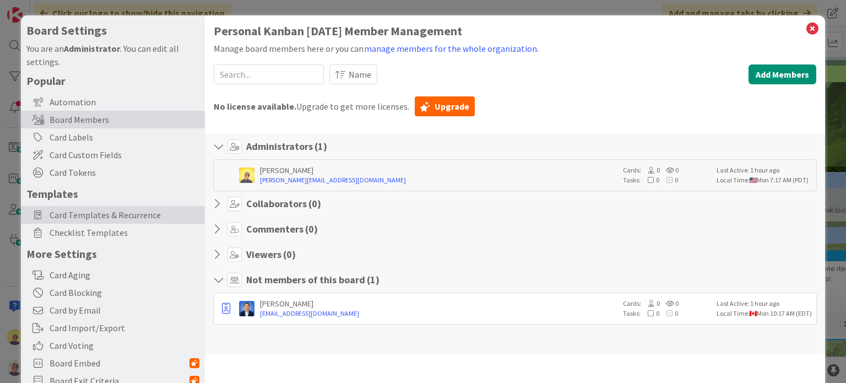
click at [96, 215] on span "Card Templates & Recurrence" at bounding box center [125, 214] width 150 height 13
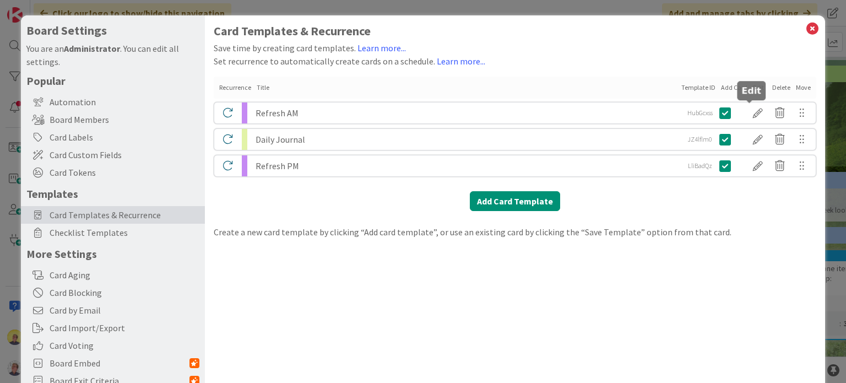
click at [748, 112] on div at bounding box center [758, 113] width 22 height 19
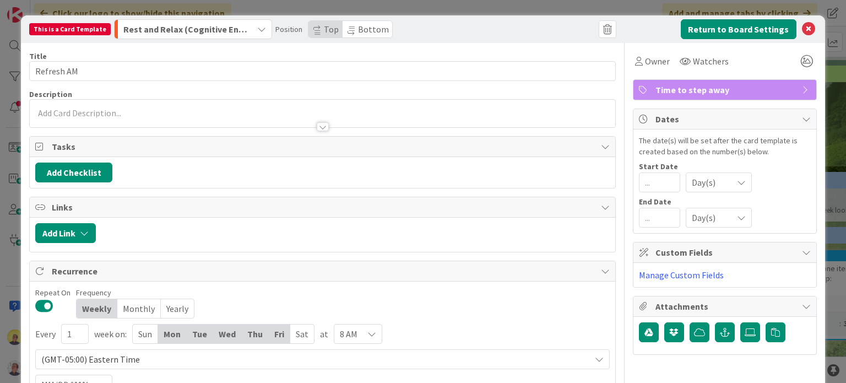
click at [257, 28] on icon "button" at bounding box center [261, 29] width 9 height 9
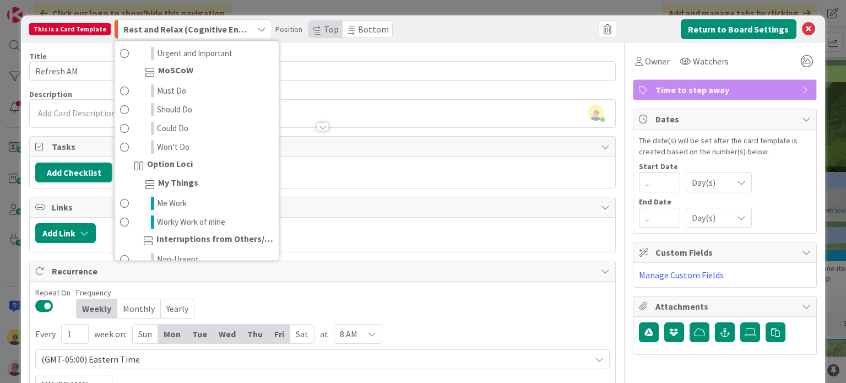
scroll to position [220, 0]
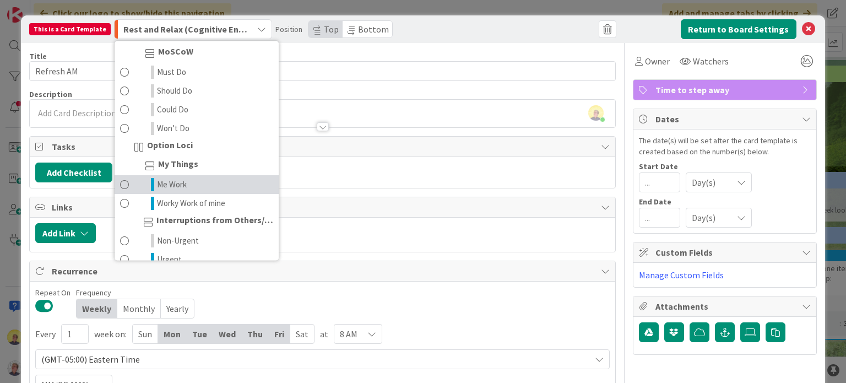
click at [174, 178] on span "Me Work" at bounding box center [172, 184] width 30 height 13
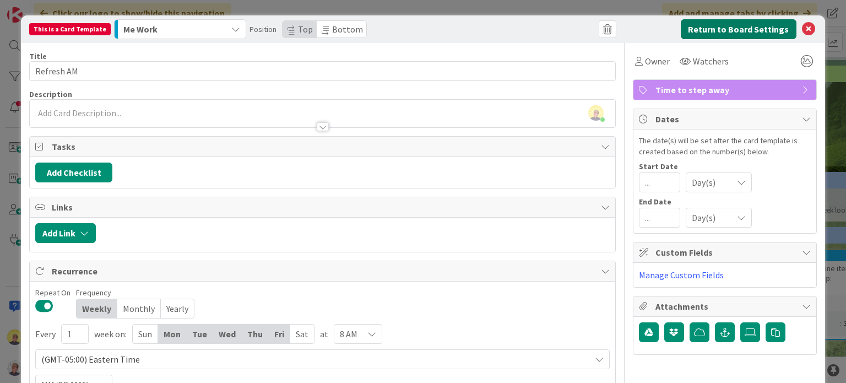
click at [761, 29] on button "Return to Board Settings" at bounding box center [739, 29] width 116 height 20
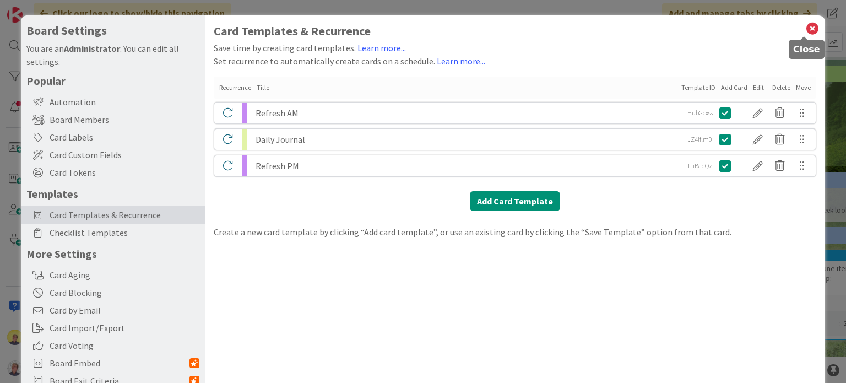
click at [805, 27] on icon at bounding box center [812, 28] width 14 height 15
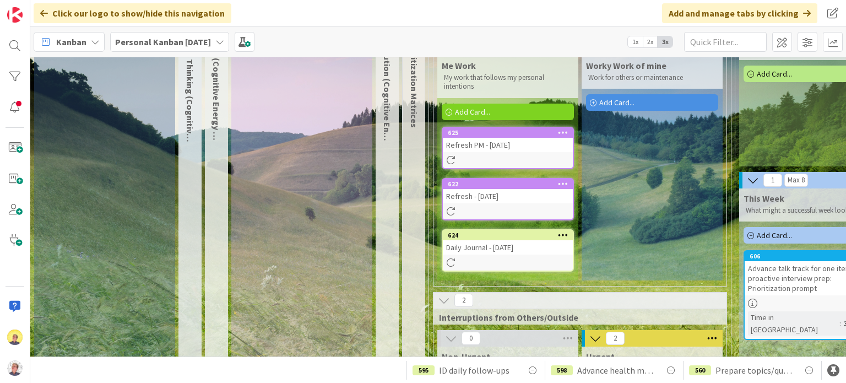
click at [471, 192] on div "Refresh - [DATE]" at bounding box center [508, 196] width 130 height 14
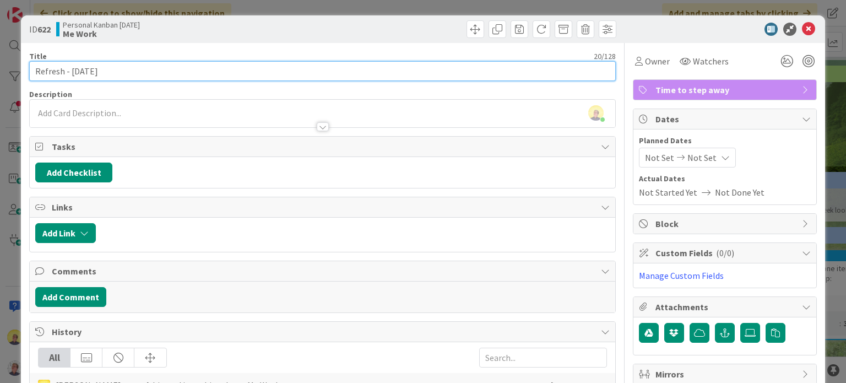
drag, startPoint x: 117, startPoint y: 73, endPoint x: 70, endPoint y: 70, distance: 46.9
click at [69, 70] on input "Refresh - [DATE]" at bounding box center [322, 71] width 586 height 20
type input "Refresh AM"
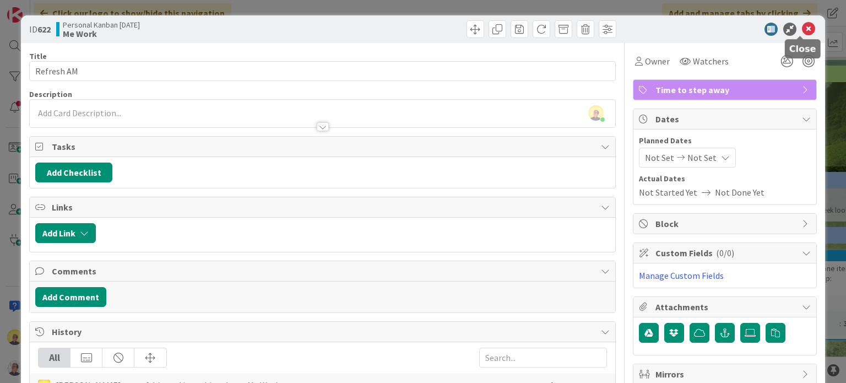
click at [802, 29] on icon at bounding box center [808, 29] width 13 height 13
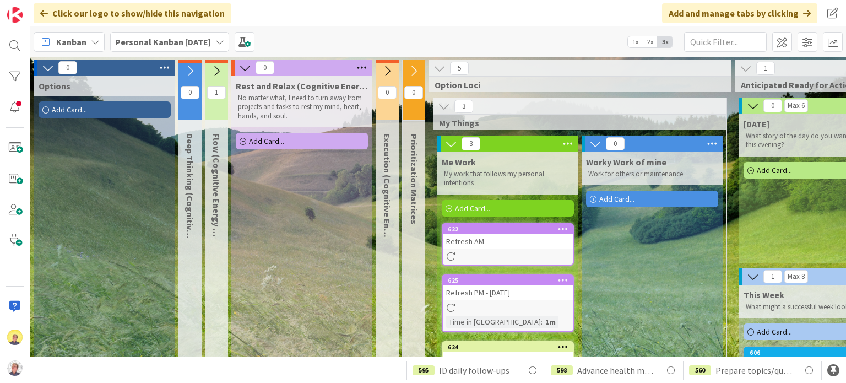
click at [242, 63] on icon at bounding box center [245, 68] width 12 height 12
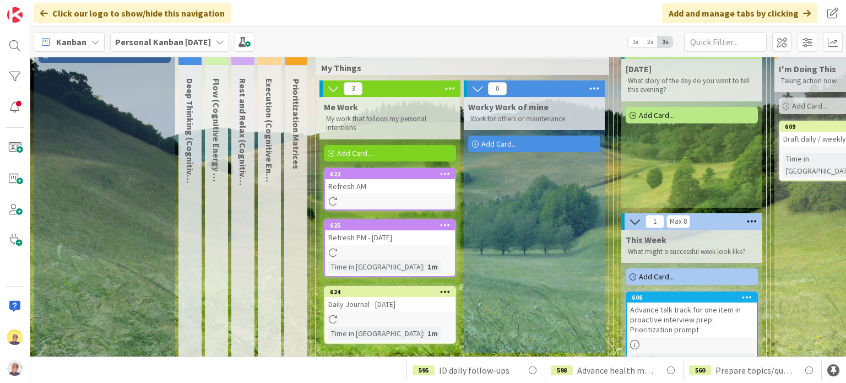
scroll to position [110, 0]
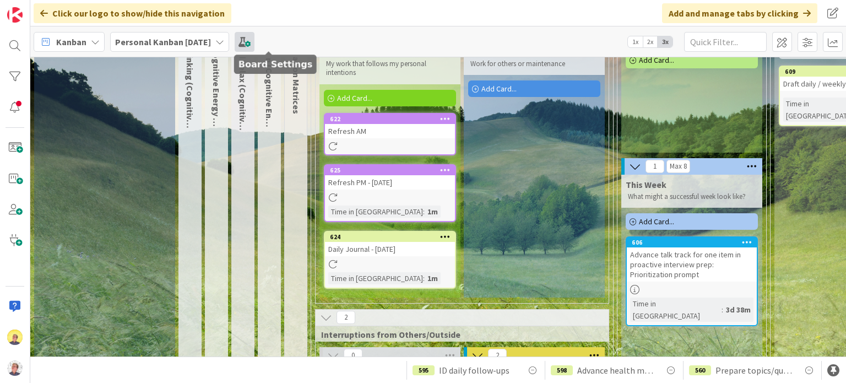
click at [254, 39] on span at bounding box center [245, 42] width 20 height 20
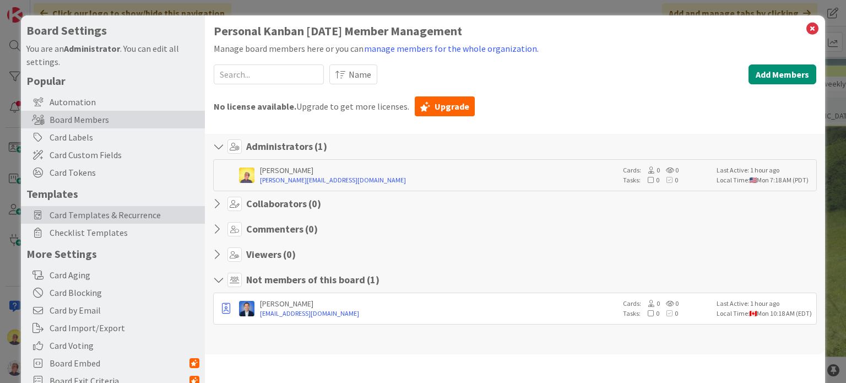
click at [117, 218] on span "Card Templates & Recurrence" at bounding box center [125, 214] width 150 height 13
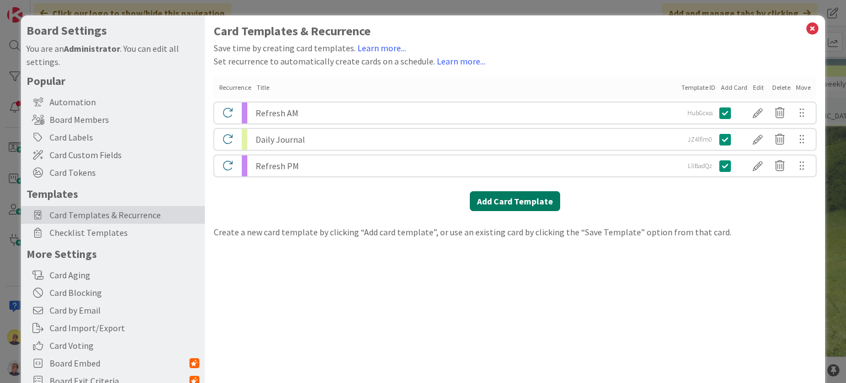
click at [515, 202] on button "Add Card Template" at bounding box center [515, 201] width 90 height 20
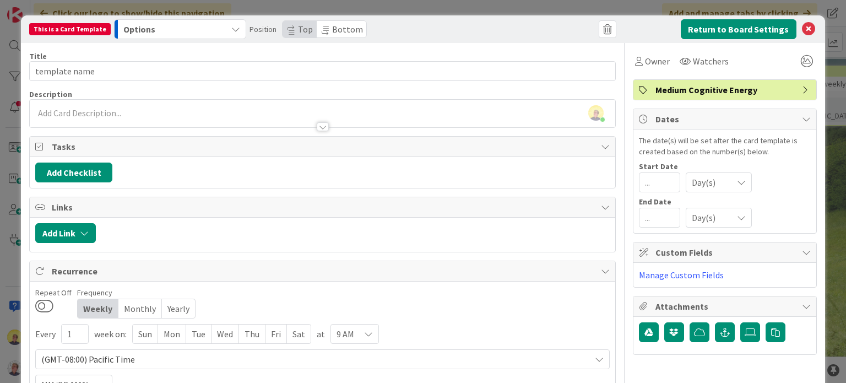
click at [235, 28] on button "Options" at bounding box center [180, 29] width 132 height 20
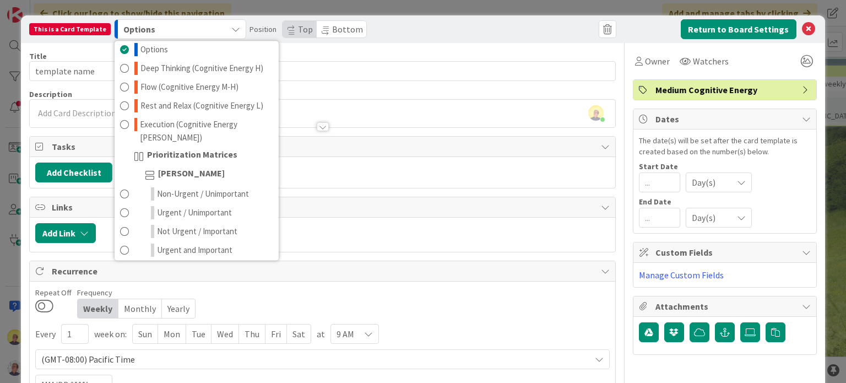
scroll to position [0, 0]
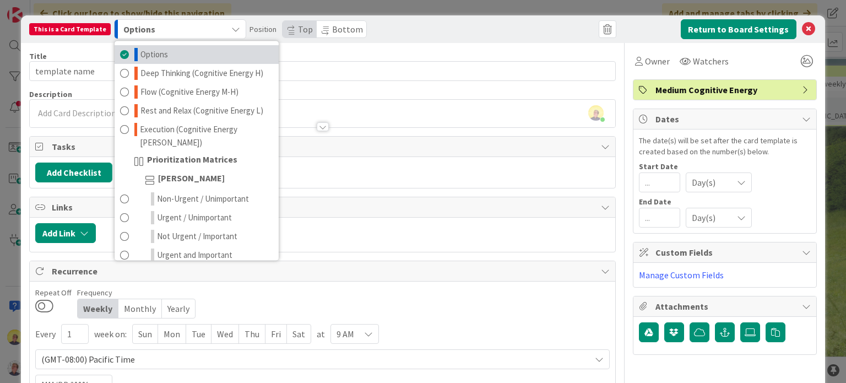
click at [151, 57] on span "Options" at bounding box center [154, 54] width 28 height 13
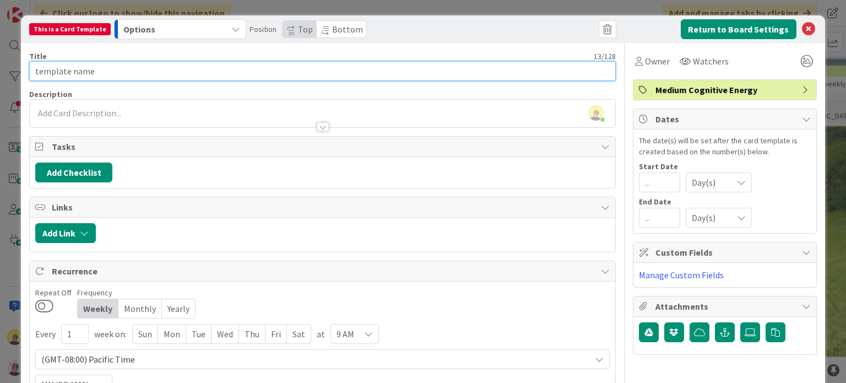
click at [160, 74] on input "template name" at bounding box center [322, 71] width 586 height 20
drag, startPoint x: 119, startPoint y: 72, endPoint x: 4, endPoint y: 70, distance: 115.1
click at [4, 70] on div "This is a Card Template Options Options Deep Thinking (Cognitive Energy H) Flow…" at bounding box center [423, 191] width 846 height 383
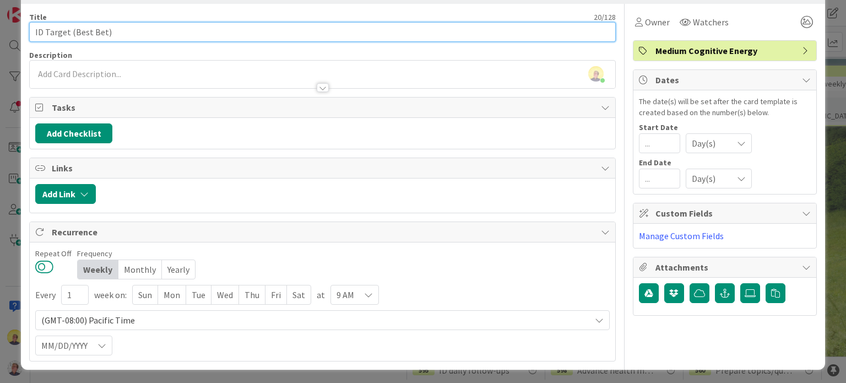
type input "ID Target (Best Bet)"
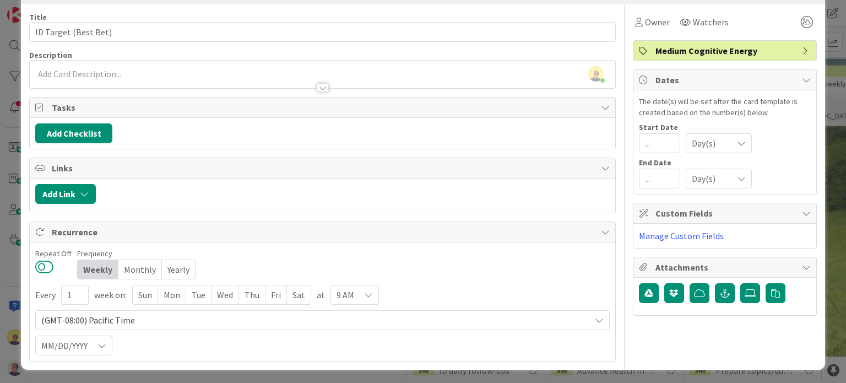
click at [37, 262] on button at bounding box center [44, 266] width 18 height 14
click at [175, 294] on div "Mon" at bounding box center [172, 294] width 28 height 19
drag, startPoint x: 196, startPoint y: 296, endPoint x: 228, endPoint y: 301, distance: 32.3
click at [197, 296] on div "Tue" at bounding box center [199, 294] width 25 height 19
click at [228, 299] on div "Wed" at bounding box center [227, 294] width 28 height 19
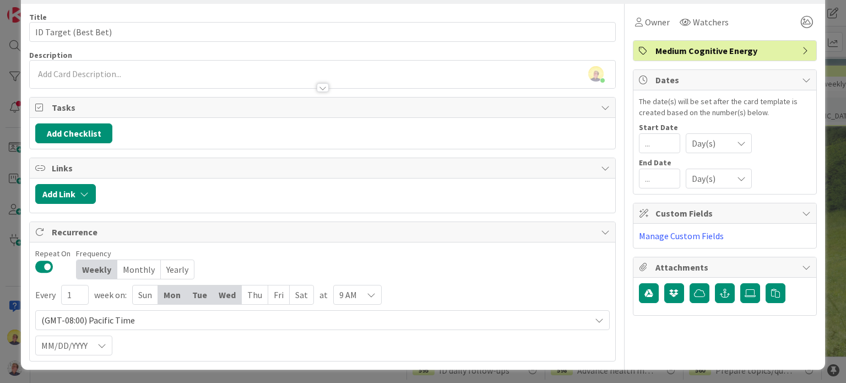
click at [255, 295] on div "Thu" at bounding box center [255, 294] width 26 height 19
click at [280, 297] on div "Fri" at bounding box center [279, 294] width 21 height 19
click at [148, 317] on span "(GMT-08:00) Pacific Time" at bounding box center [312, 319] width 543 height 15
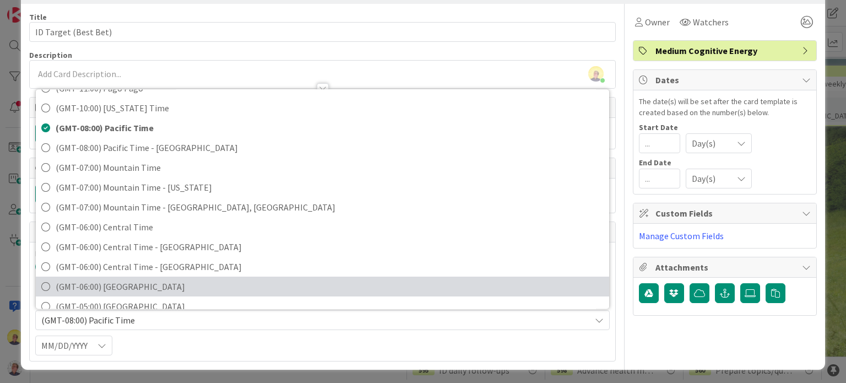
scroll to position [110, 0]
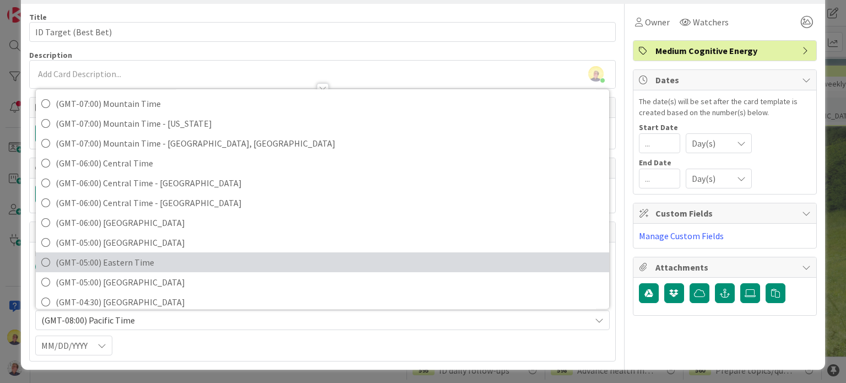
click at [109, 264] on span "(GMT-05:00) Eastern Time" at bounding box center [329, 262] width 547 height 17
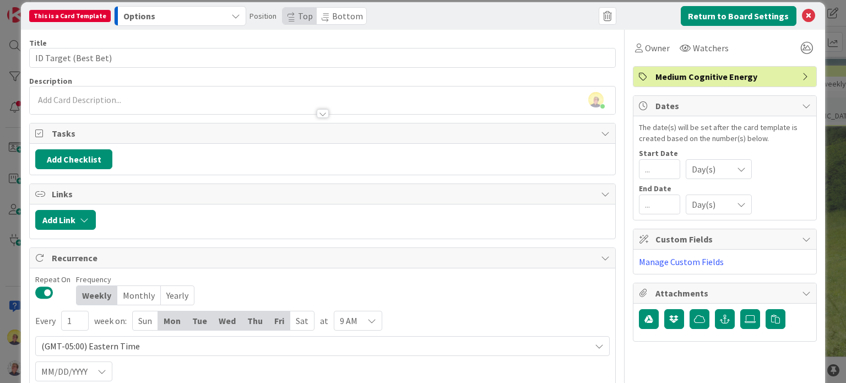
scroll to position [0, 0]
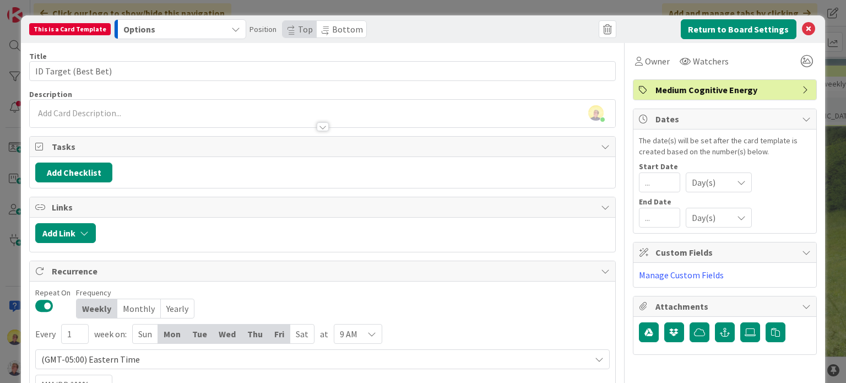
click at [370, 334] on icon at bounding box center [371, 333] width 9 height 9
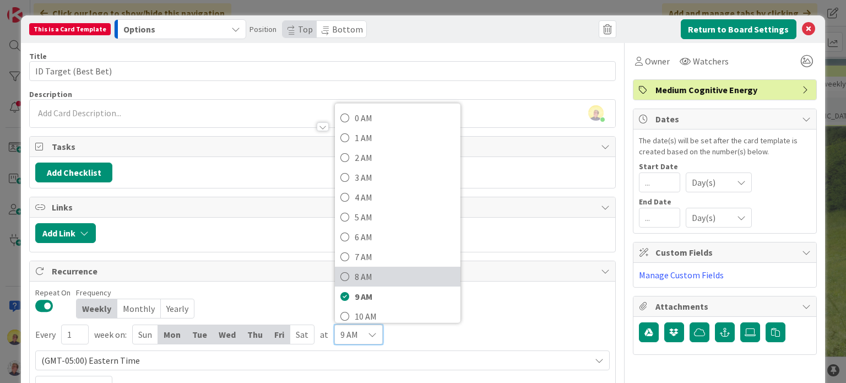
click at [366, 273] on span "8 AM" at bounding box center [405, 276] width 100 height 17
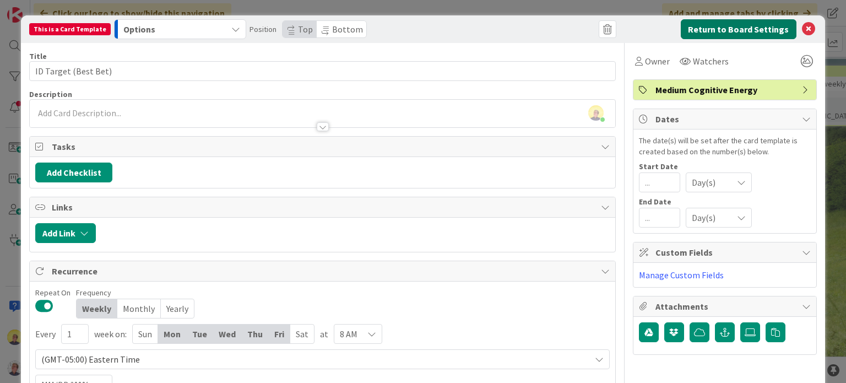
click at [719, 24] on button "Return to Board Settings" at bounding box center [739, 29] width 116 height 20
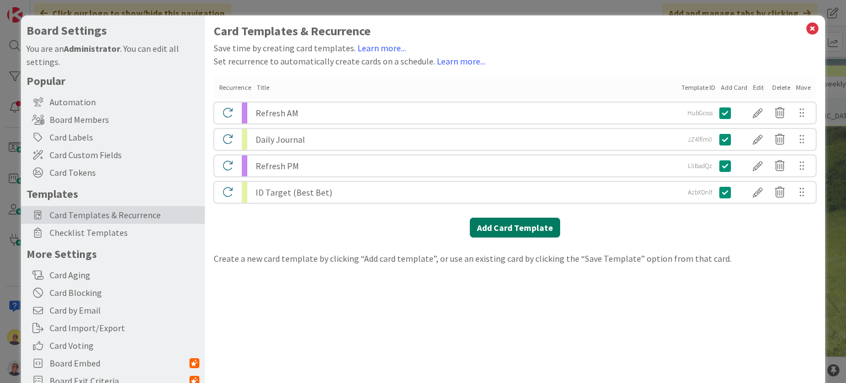
click at [494, 226] on button "Add Card Template" at bounding box center [515, 228] width 90 height 20
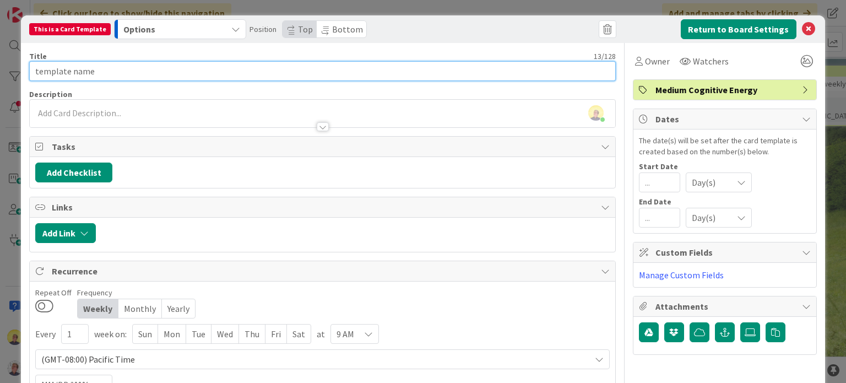
click at [97, 73] on input "template name" at bounding box center [322, 71] width 586 height 20
drag, startPoint x: 96, startPoint y: 73, endPoint x: 20, endPoint y: 64, distance: 76.6
click at [20, 64] on div "This is a Card Template Options Position Top Bottom Return to Board Settings Ti…" at bounding box center [423, 191] width 846 height 383
type input "Apply to one Job (Best Bet)"
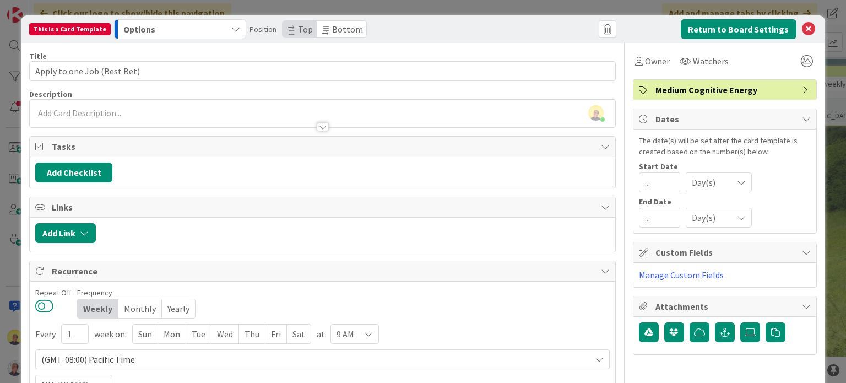
click at [43, 306] on button at bounding box center [44, 305] width 18 height 14
drag, startPoint x: 165, startPoint y: 334, endPoint x: 183, endPoint y: 335, distance: 17.6
click at [166, 334] on div "Mon" at bounding box center [172, 333] width 28 height 19
click at [198, 333] on div "Tue" at bounding box center [199, 333] width 25 height 19
click at [227, 336] on div "Wed" at bounding box center [227, 333] width 28 height 19
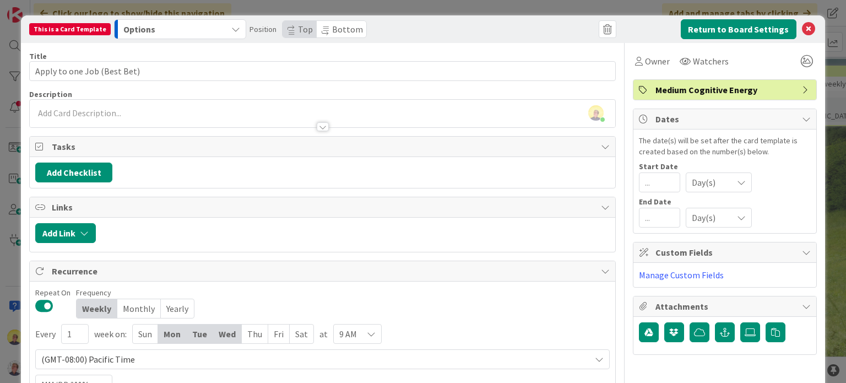
click at [248, 334] on div "Thu" at bounding box center [255, 333] width 26 height 19
click at [282, 335] on div "Fri" at bounding box center [279, 333] width 21 height 19
click at [253, 365] on div "(GMT-08:00) Pacific Time" at bounding box center [322, 359] width 574 height 20
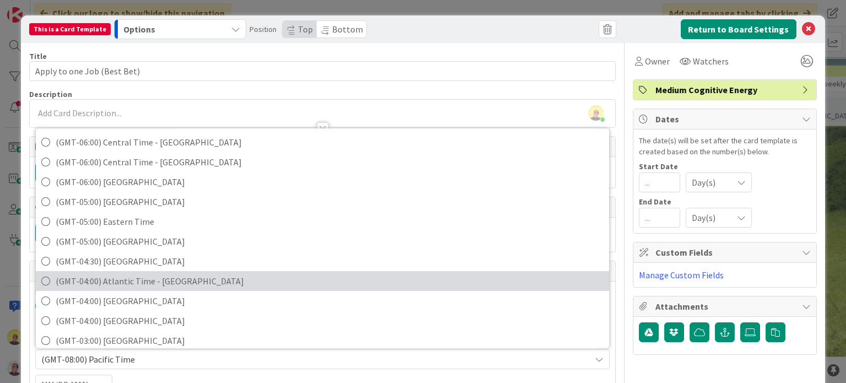
scroll to position [165, 0]
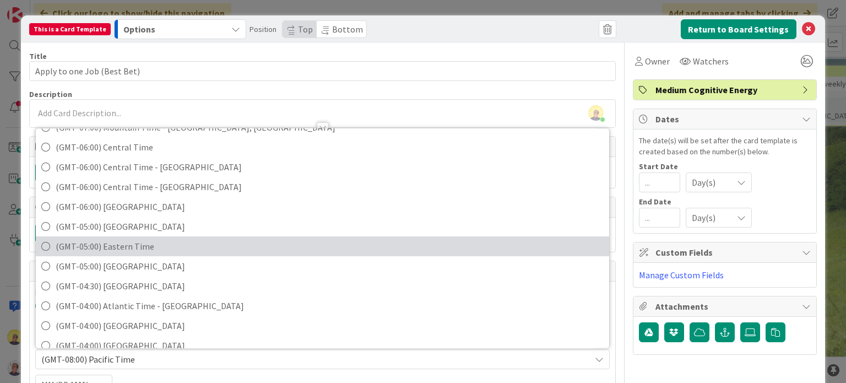
click at [119, 247] on span "(GMT-05:00) Eastern Time" at bounding box center [329, 246] width 547 height 17
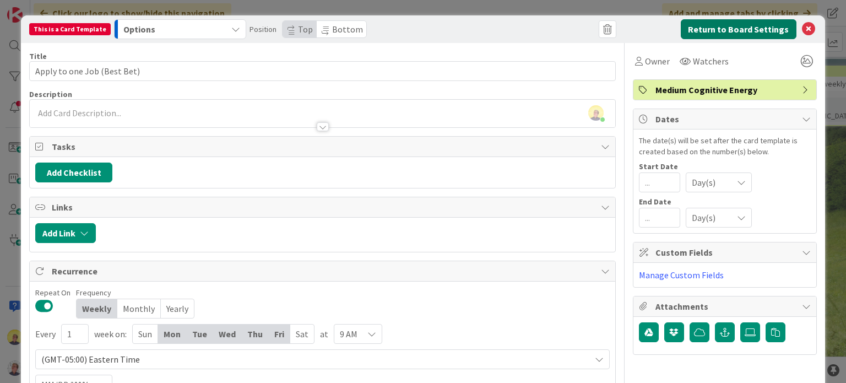
click at [747, 28] on button "Return to Board Settings" at bounding box center [739, 29] width 116 height 20
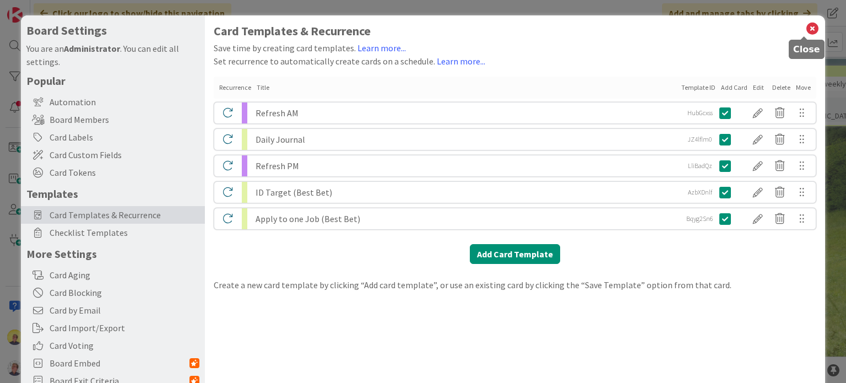
click at [805, 28] on icon at bounding box center [812, 28] width 14 height 15
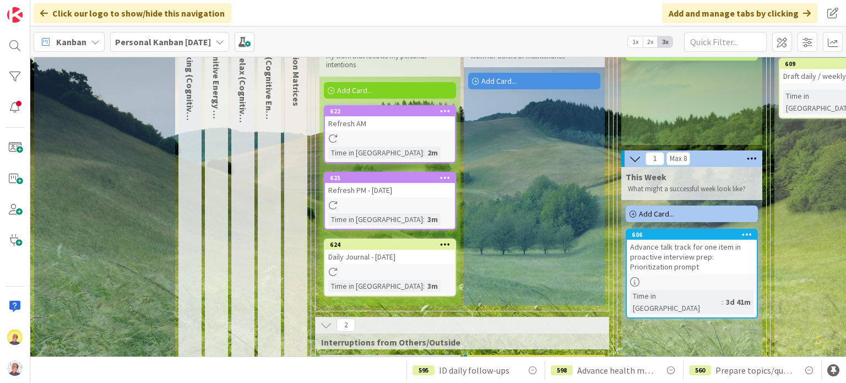
scroll to position [0, 0]
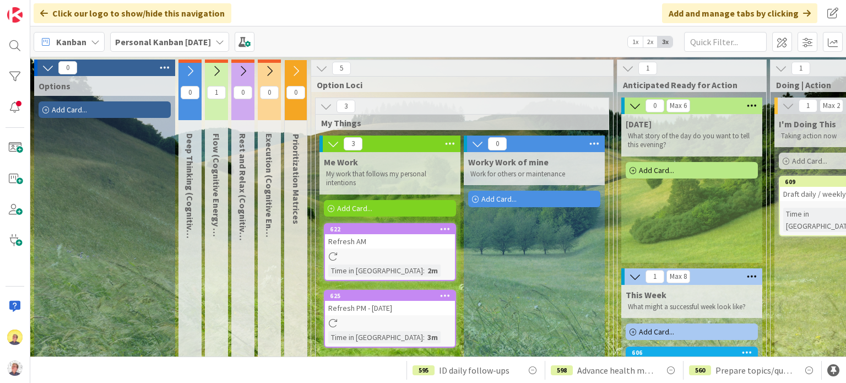
click at [361, 208] on span "Add Card..." at bounding box center [354, 208] width 35 height 10
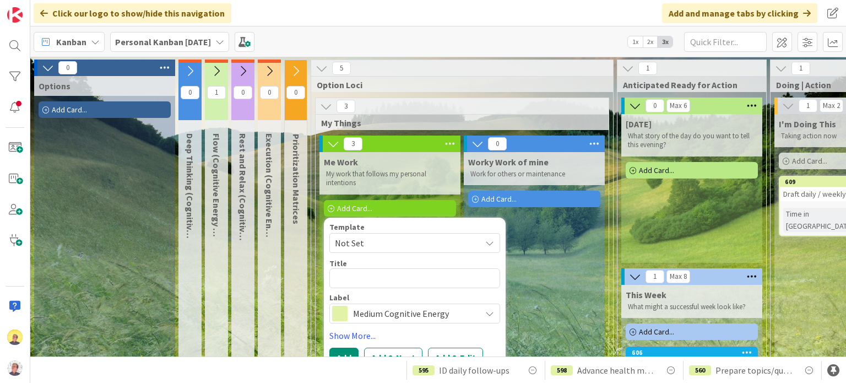
type textarea "x"
type textarea "I"
type textarea "x"
type textarea "ID"
type textarea "x"
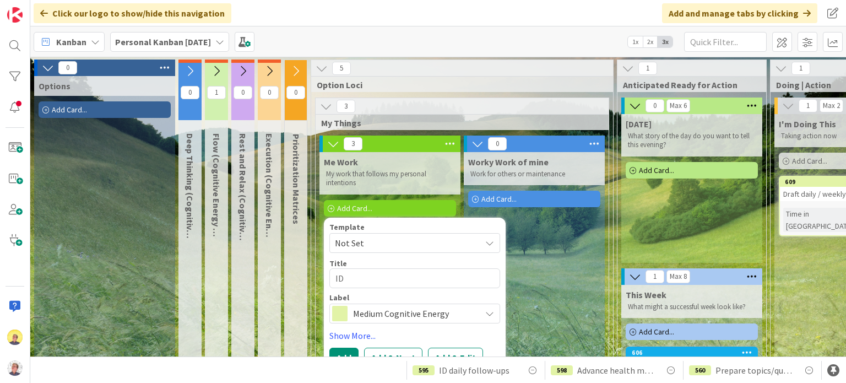
type textarea "ID"
type textarea "x"
type textarea "ID T"
type textarea "x"
type textarea "ID Ta"
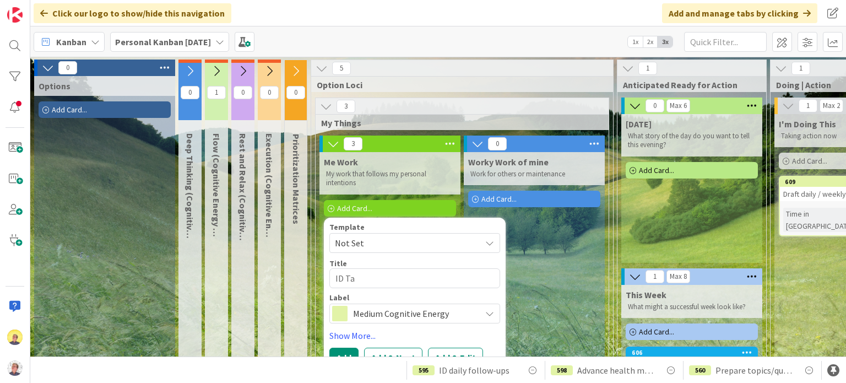
type textarea "x"
type textarea "ID Tar"
type textarea "x"
type textarea "ID Targ"
type textarea "x"
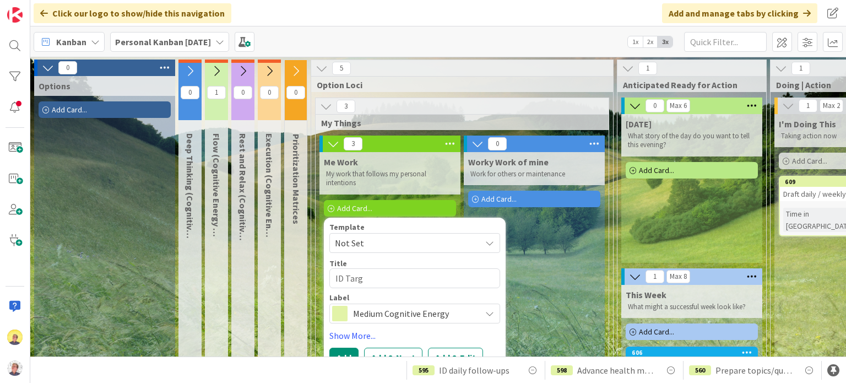
type textarea "ID Targe"
type textarea "x"
type textarea "ID Target"
type textarea "x"
type textarea "ID Target"
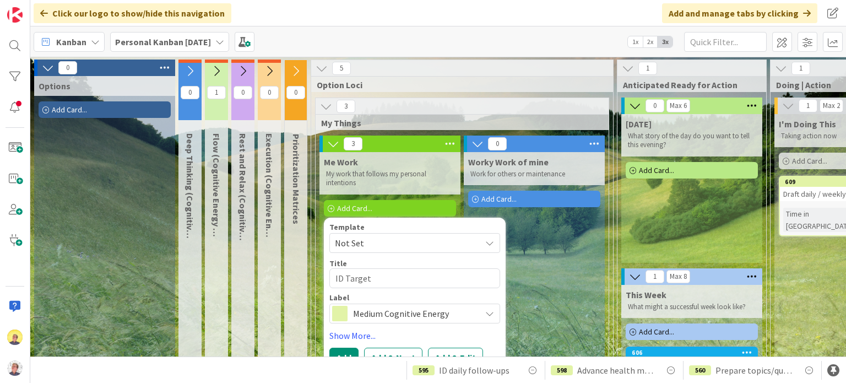
type textarea "x"
type textarea "ID Target ("
type textarea "x"
type textarea "ID Target (B"
type textarea "x"
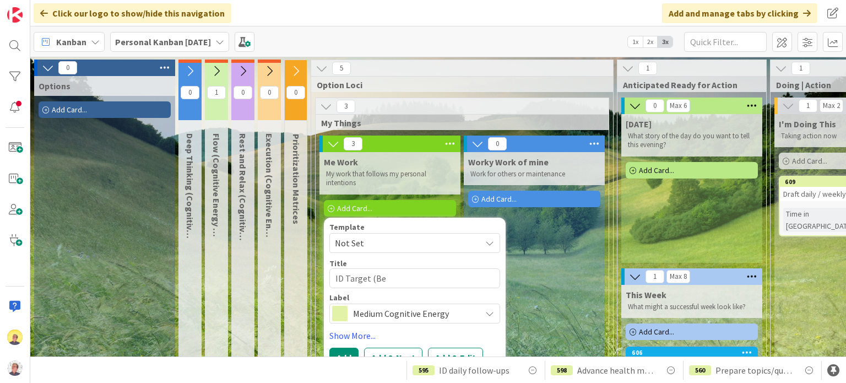
type textarea "ID Target (Bes"
type textarea "x"
type textarea "ID Target (Best"
type textarea "x"
type textarea "ID Target (Best"
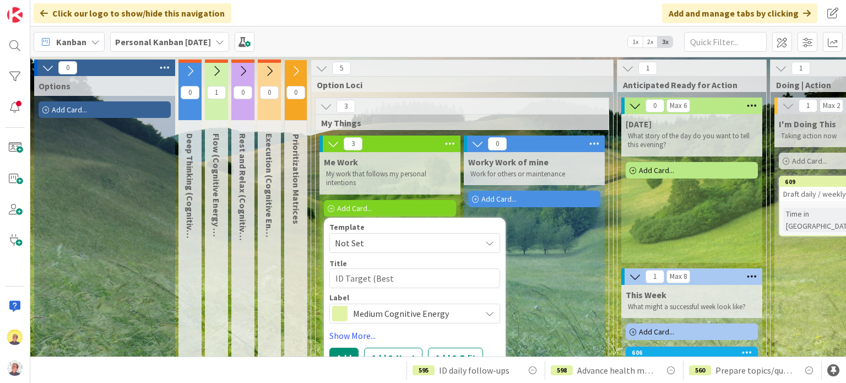
type textarea "x"
type textarea "ID Target (Best B"
type textarea "x"
type textarea "ID Target (Best Be"
type textarea "x"
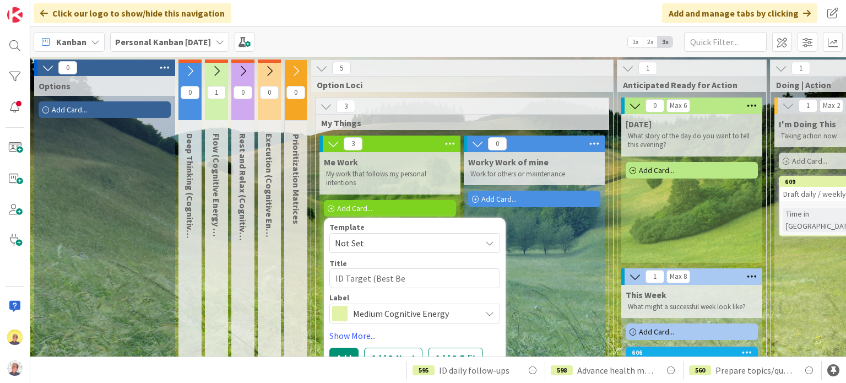
type textarea "ID Target (Best Bes"
type textarea "x"
type textarea "ID Target (Best Best"
type textarea "x"
type textarea "ID Target (Best Bes"
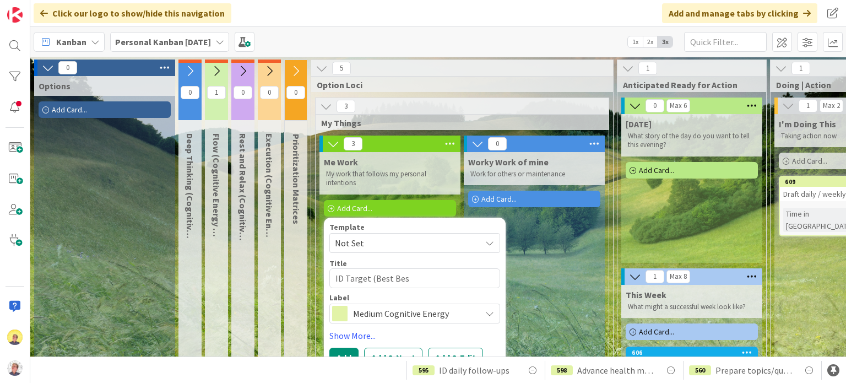
type textarea "x"
type textarea "ID Target (Best Be"
type textarea "x"
type textarea "ID Target (Best Bet"
type textarea "x"
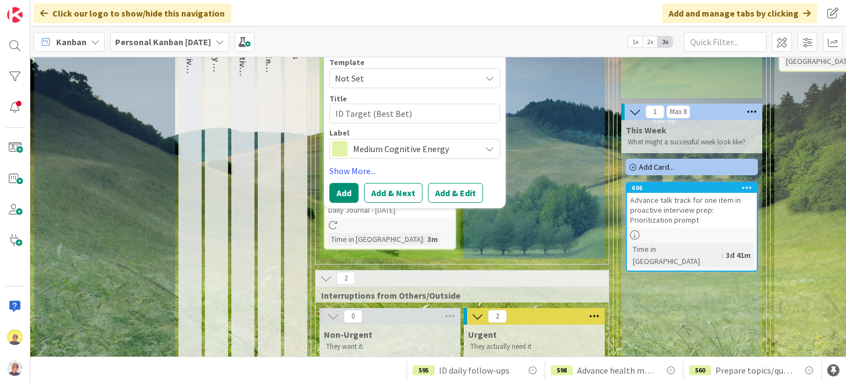
scroll to position [165, 0]
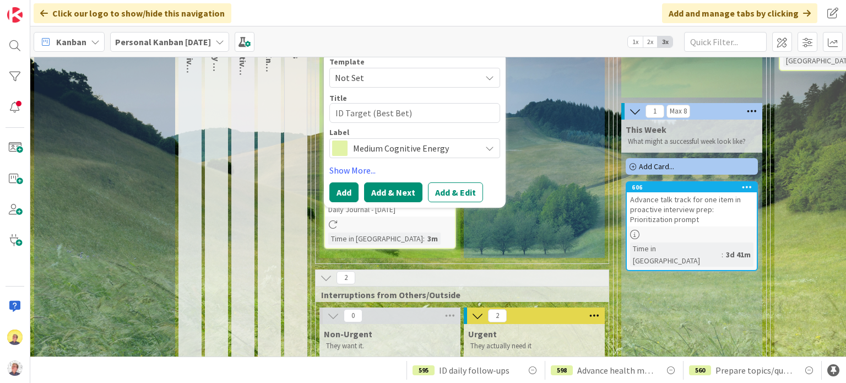
type textarea "ID Target (Best Bet)"
click at [401, 191] on button "Add & Next" at bounding box center [393, 192] width 58 height 20
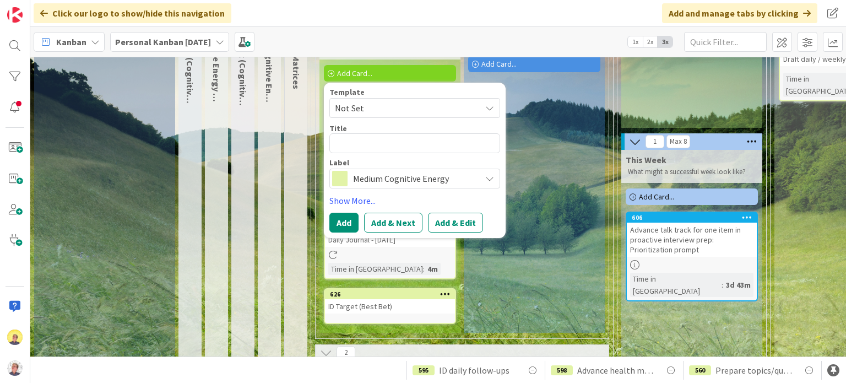
scroll to position [55, 0]
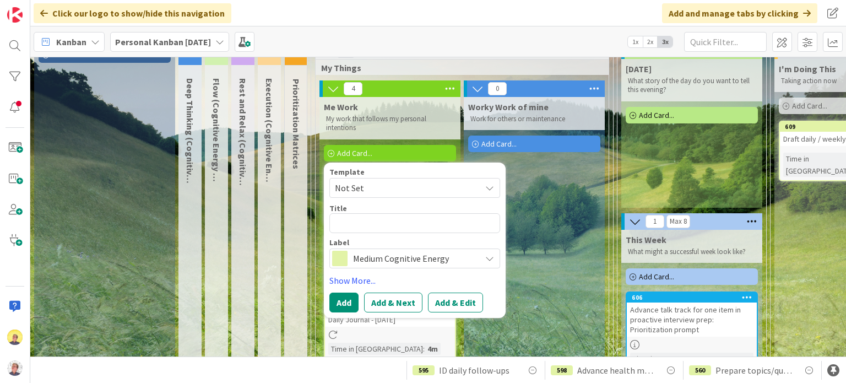
click at [392, 191] on span "Not Set" at bounding box center [404, 188] width 138 height 14
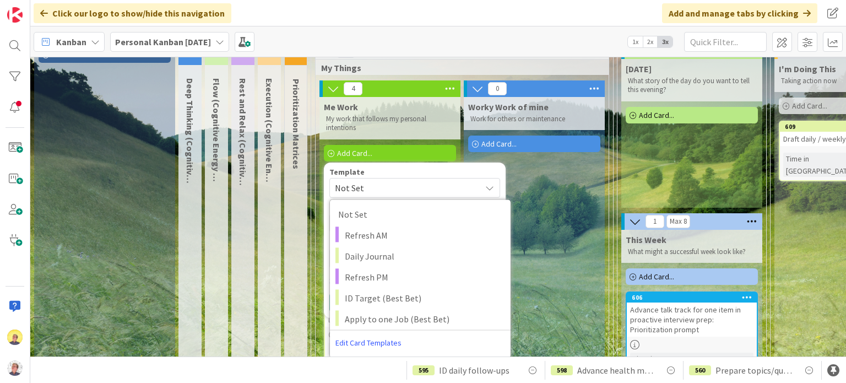
click at [382, 182] on span "Not Set" at bounding box center [404, 188] width 138 height 14
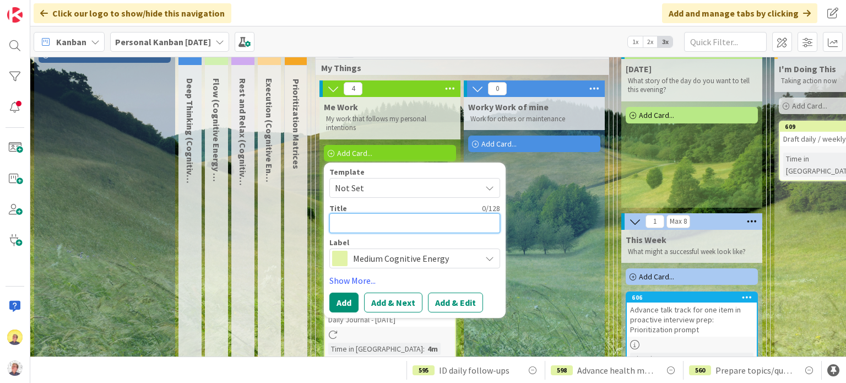
click at [446, 221] on textarea at bounding box center [414, 223] width 171 height 20
type textarea "x"
type textarea "A"
type textarea "x"
type textarea "Ap"
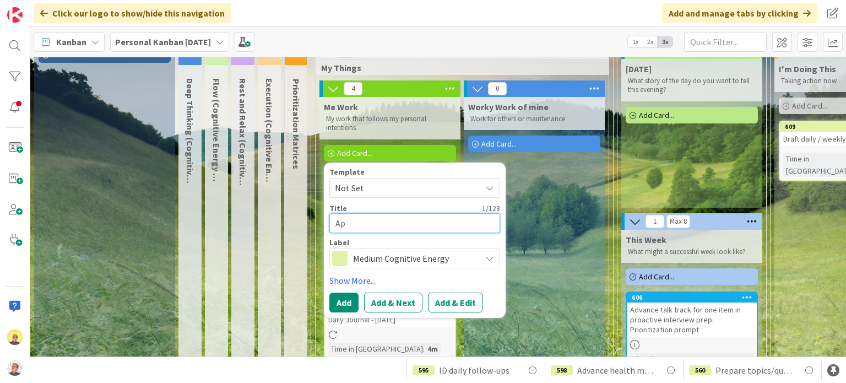
type textarea "x"
type textarea "App"
type textarea "x"
type textarea "Appl"
type textarea "x"
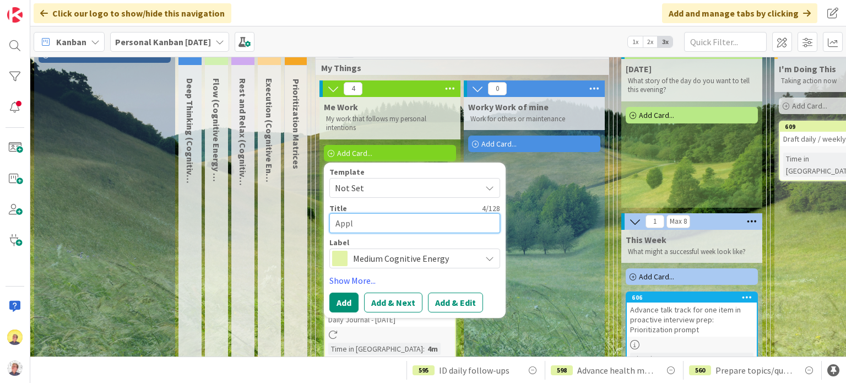
type textarea "Apply"
type textarea "x"
type textarea "Apply"
type textarea "x"
type textarea "Apply t"
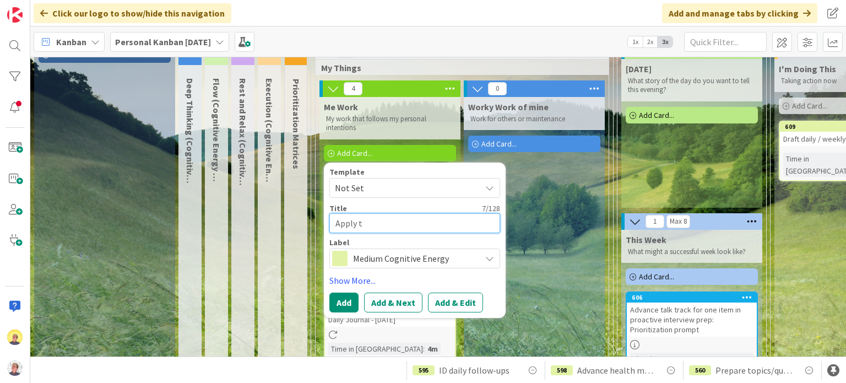
type textarea "x"
type textarea "Apply to"
type textarea "x"
type textarea "Apply to"
type textarea "x"
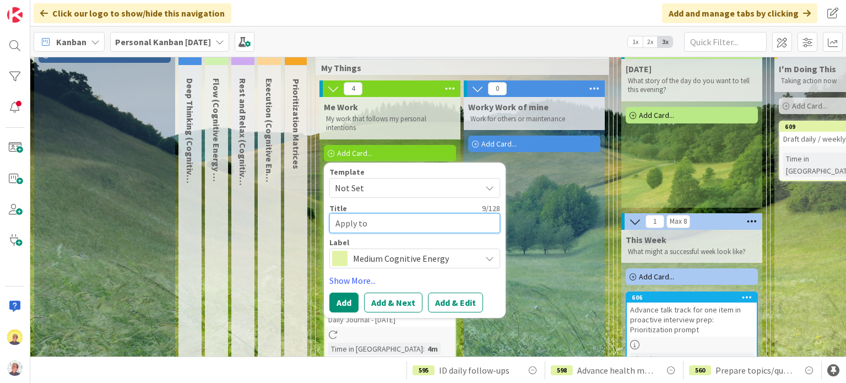
type textarea "Apply to J"
type textarea "x"
type textarea "Apply to Jo"
type textarea "x"
type textarea "Apply to Job"
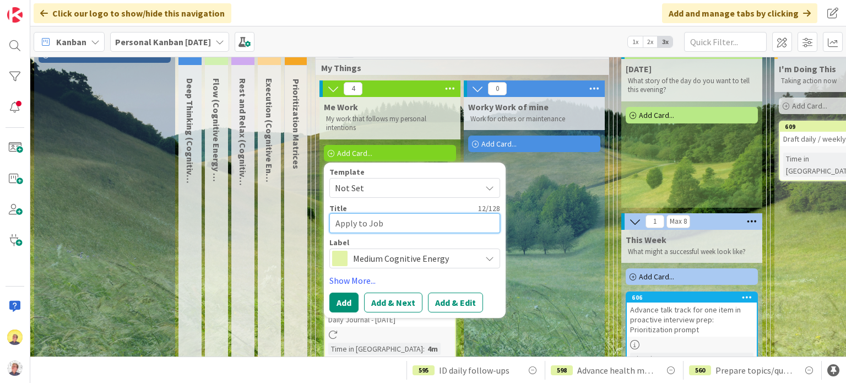
type textarea "x"
type textarea "Apply to Job"
type textarea "x"
type textarea "Apply to Job ("
type textarea "x"
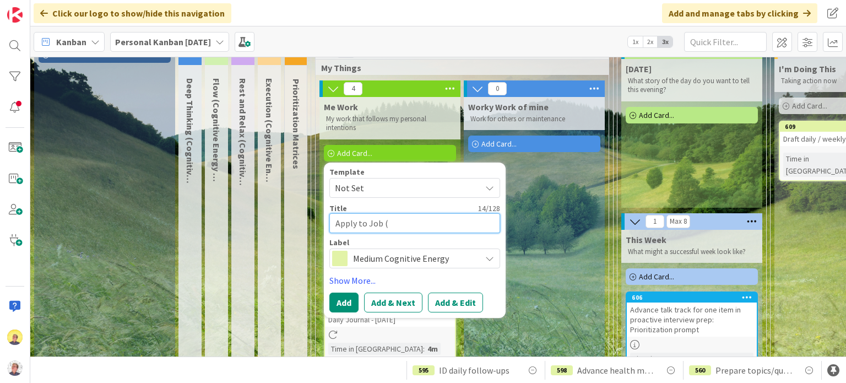
type textarea "Apply to Job (B"
type textarea "x"
type textarea "Apply to Job (Be"
type textarea "x"
type textarea "Apply to Job (Bes"
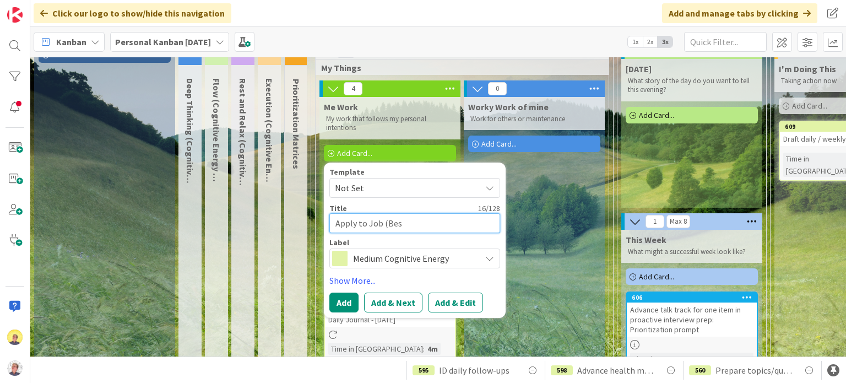
type textarea "x"
type textarea "Apply to Job (Best"
type textarea "x"
type textarea "Apply to Job (Best"
type textarea "x"
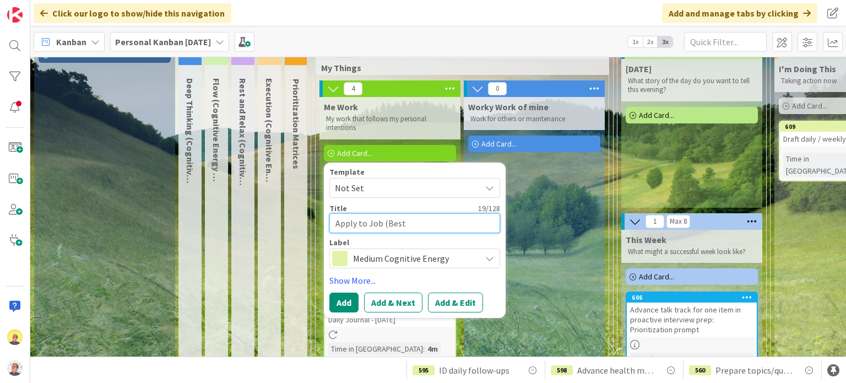
type textarea "Apply to Job (Best B"
type textarea "x"
type textarea "Apply to Job (Best Be"
type textarea "x"
type textarea "Apply to Job (Best Best"
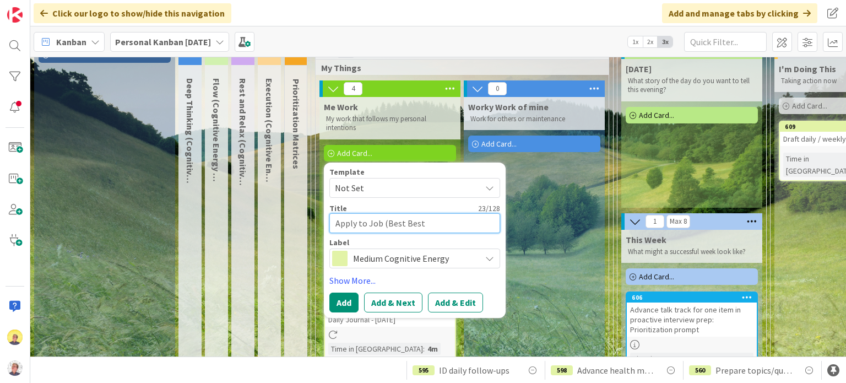
type textarea "x"
type textarea "Apply to Job (Best Bes"
type textarea "x"
type textarea "Apply to Job (Best Bet"
type textarea "x"
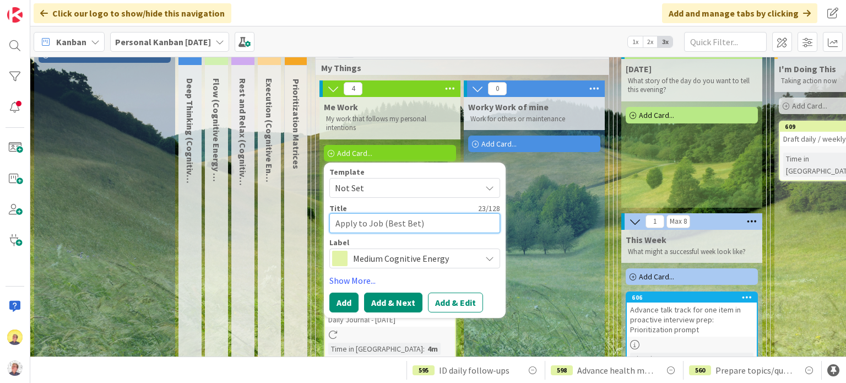
type textarea "Apply to Job (Best Bet)"
click at [406, 302] on button "Add & Next" at bounding box center [393, 302] width 58 height 20
click at [355, 223] on textarea at bounding box center [414, 223] width 171 height 20
click at [369, 227] on textarea at bounding box center [414, 223] width 171 height 20
paste textarea "Set up weekly cleaning routine"
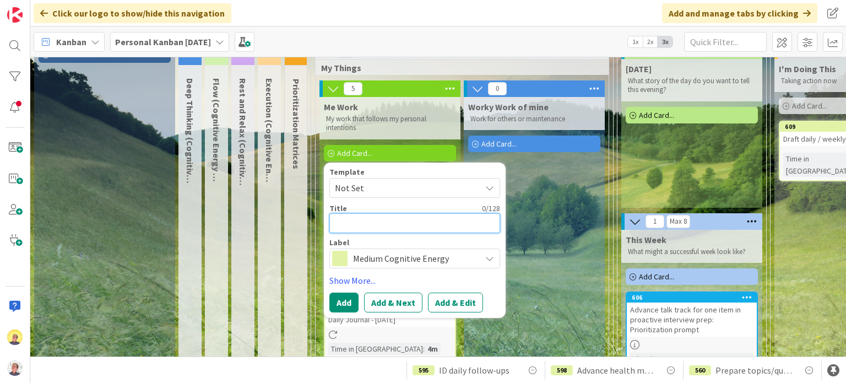
type textarea "x"
type textarea "Set up weekly cleaning routine"
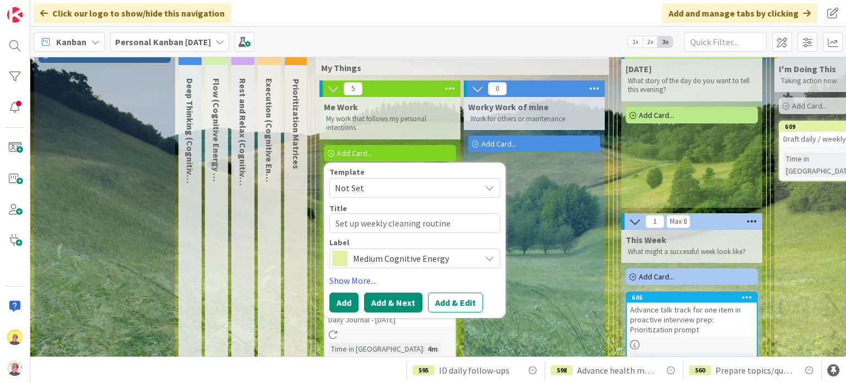
click at [389, 302] on button "Add & Next" at bounding box center [393, 302] width 58 height 20
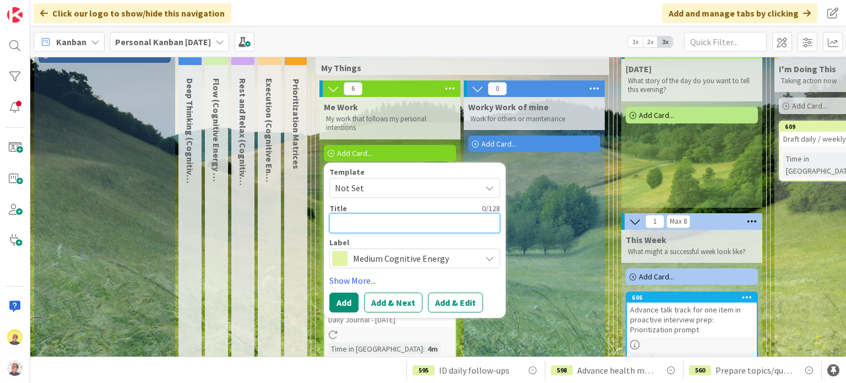
click at [363, 224] on textarea at bounding box center [414, 223] width 171 height 20
type textarea "x"
type textarea "F"
type textarea "x"
type textarea "Fo"
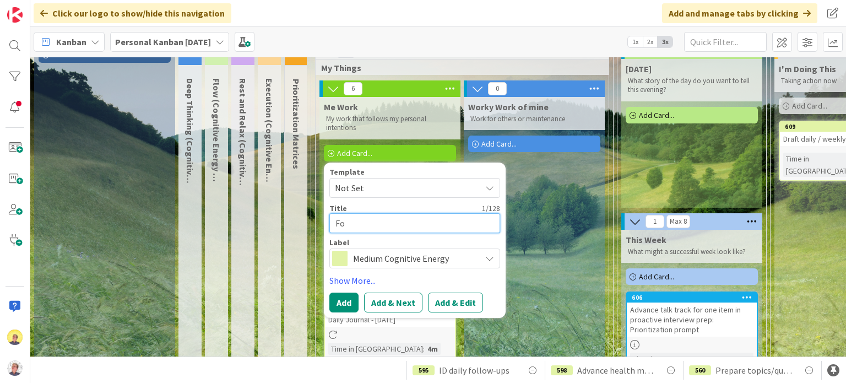
type textarea "x"
type textarea "Fol"
type textarea "x"
type textarea "Fold"
type textarea "x"
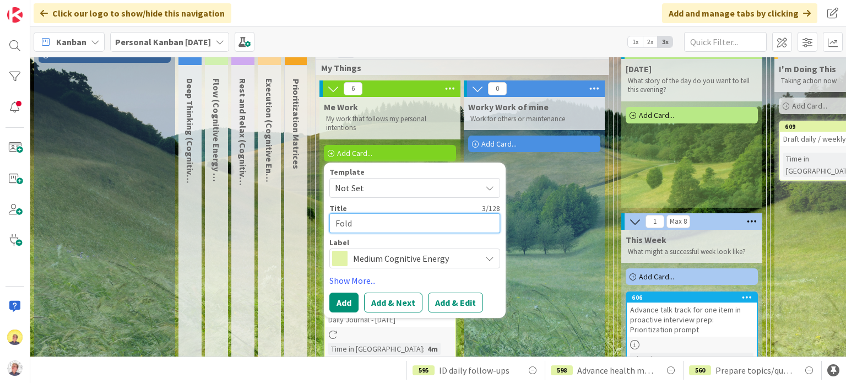
type textarea "Fold"
type textarea "x"
type textarea "Fold C"
type textarea "x"
type textarea "Fold Cl"
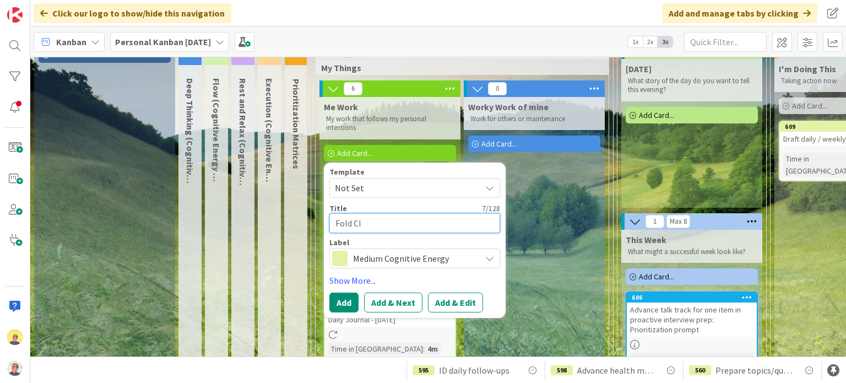
type textarea "x"
type textarea "Fold Clo"
type textarea "x"
type textarea "Fold Clot"
type textarea "x"
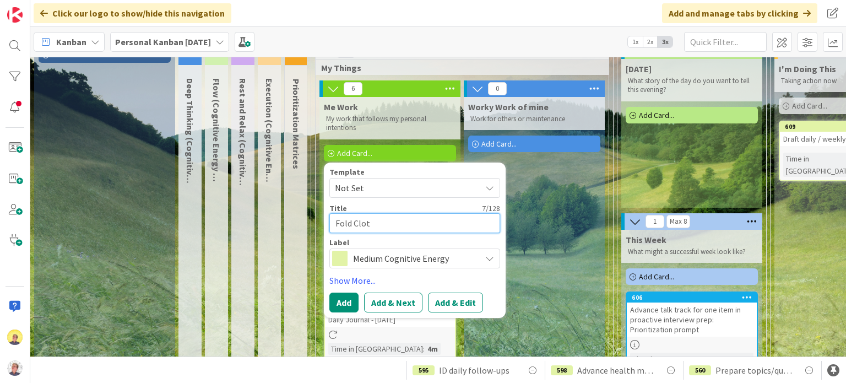
type textarea "Fold Cloth"
type textarea "x"
type textarea "Fold Clothe"
type textarea "x"
type textarea "Fold Clothes"
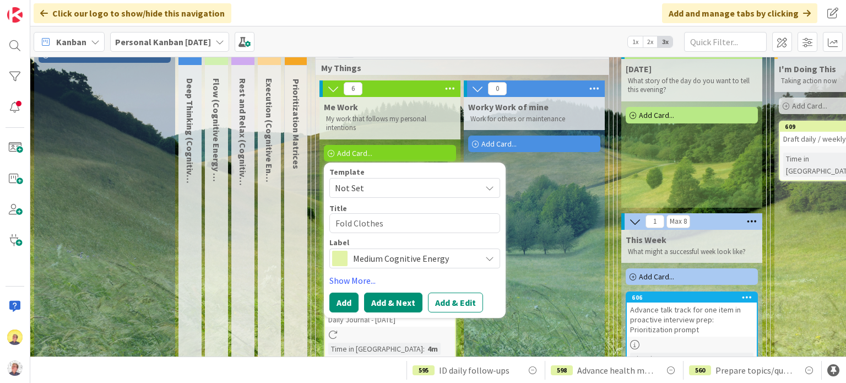
click at [378, 301] on button "Add & Next" at bounding box center [393, 302] width 58 height 20
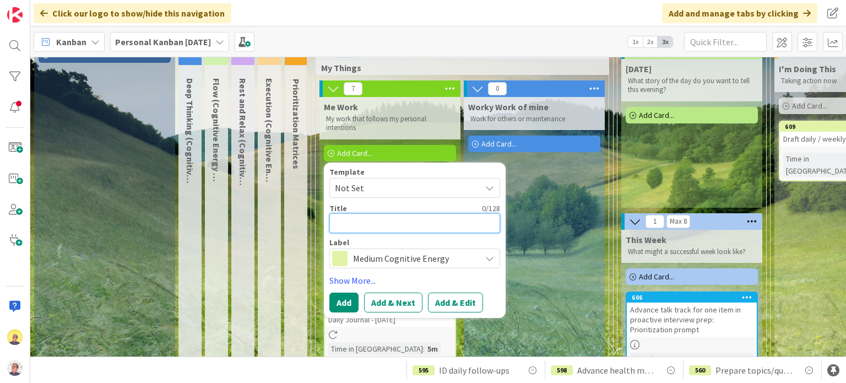
click at [407, 226] on textarea at bounding box center [414, 223] width 171 height 20
type textarea "x"
type textarea "3"
type textarea "x"
type textarea "30"
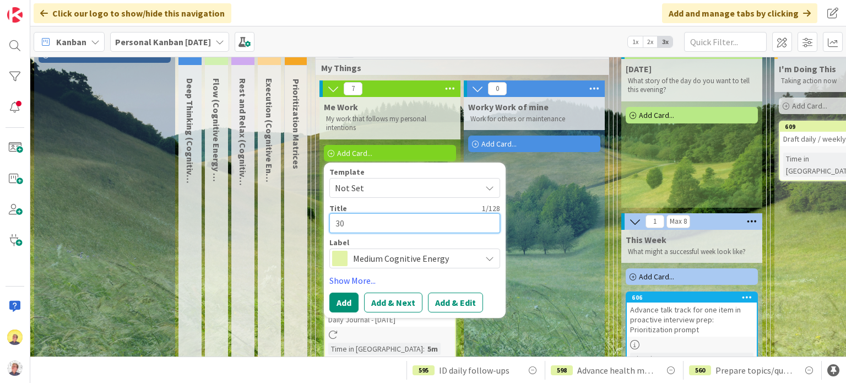
type textarea "x"
type textarea "30"
type textarea "x"
type textarea "30 M"
type textarea "x"
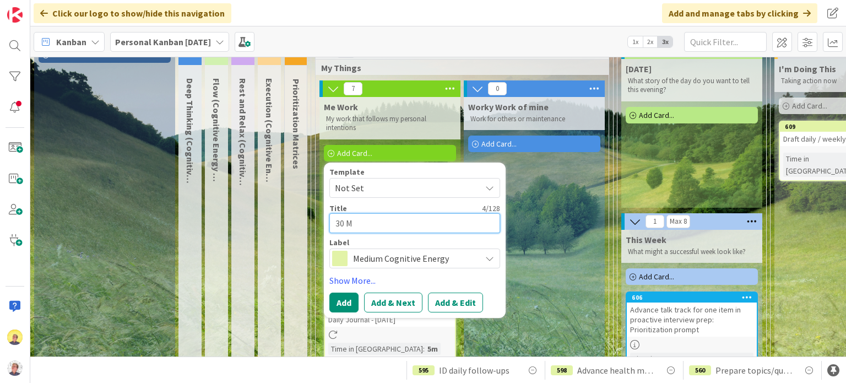
type textarea "30 Mi"
type textarea "x"
type textarea "30 Min"
type textarea "x"
type textarea "30 Minu"
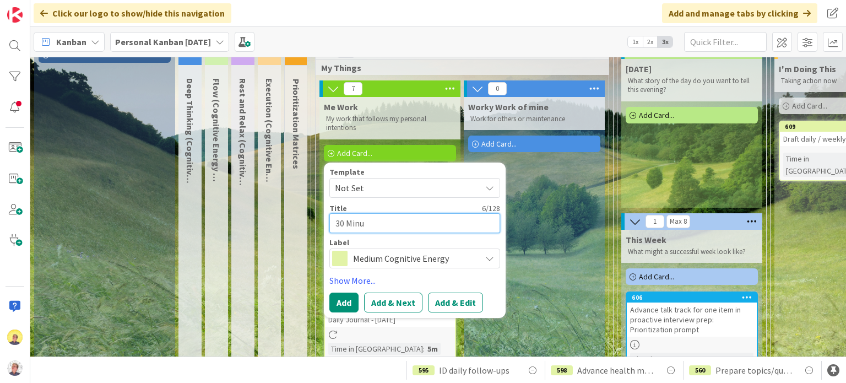
type textarea "x"
type textarea "30 Minut"
type textarea "x"
type textarea "30 Minute"
type textarea "x"
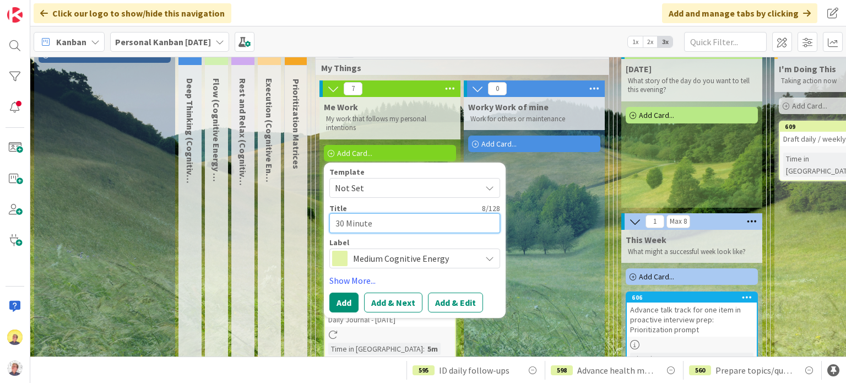
type textarea "30 Minutes"
type textarea "x"
type textarea "30 Minutes"
type textarea "x"
type textarea "30 Minutes o"
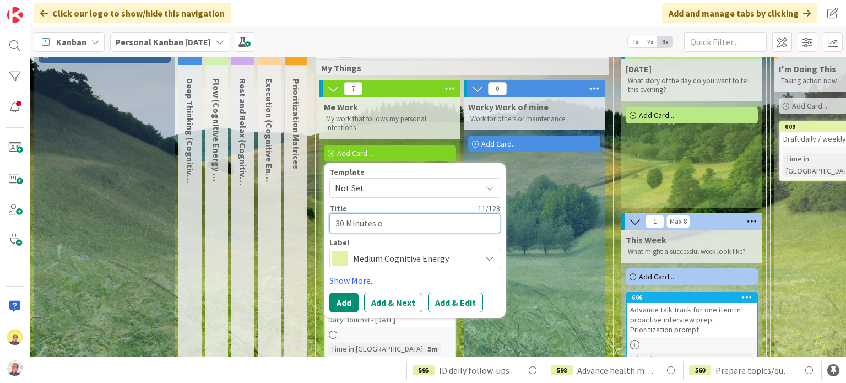
type textarea "x"
type textarea "30 Minutes of"
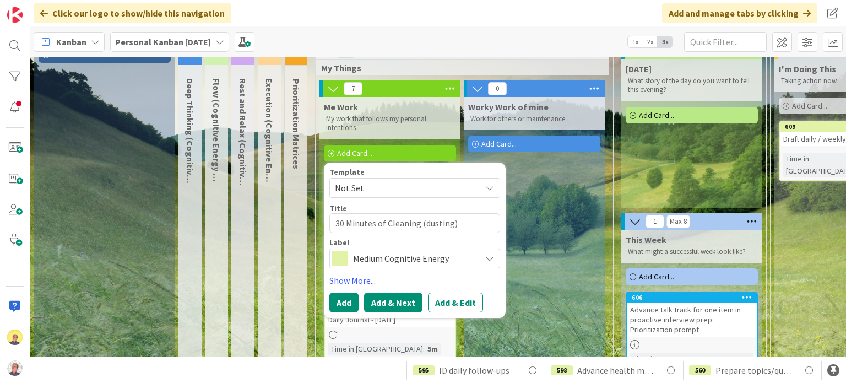
click at [381, 301] on button "Add & Next" at bounding box center [393, 302] width 58 height 20
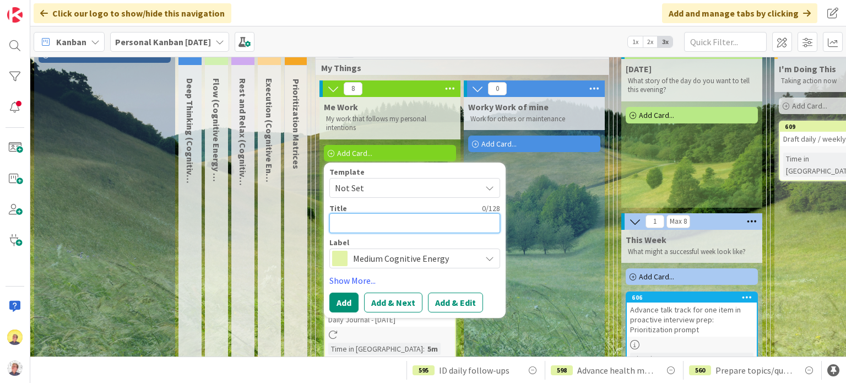
click at [346, 222] on textarea at bounding box center [414, 223] width 171 height 20
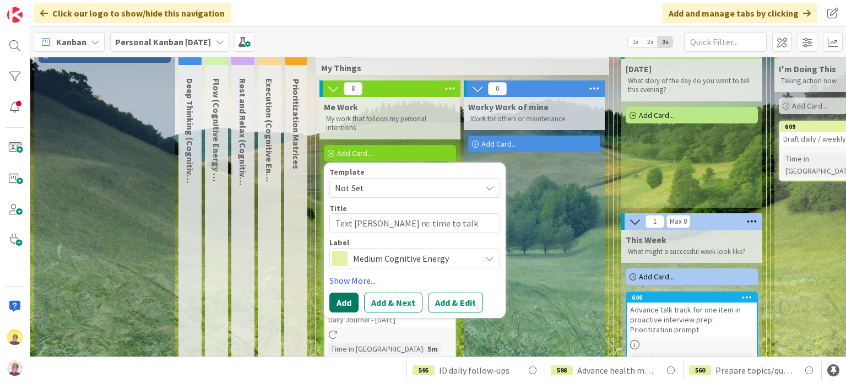
click at [348, 302] on button "Add" at bounding box center [343, 302] width 29 height 20
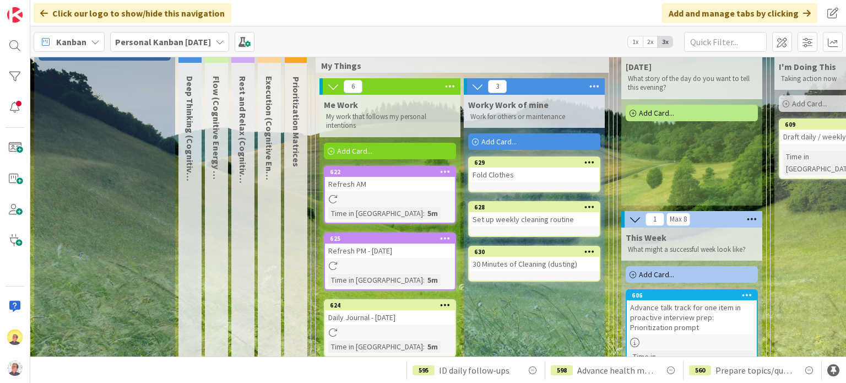
scroll to position [57, 0]
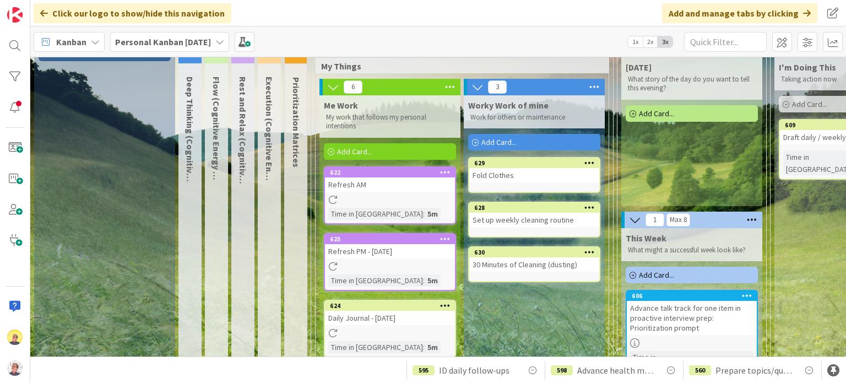
click at [366, 149] on span "Add Card..." at bounding box center [354, 151] width 35 height 10
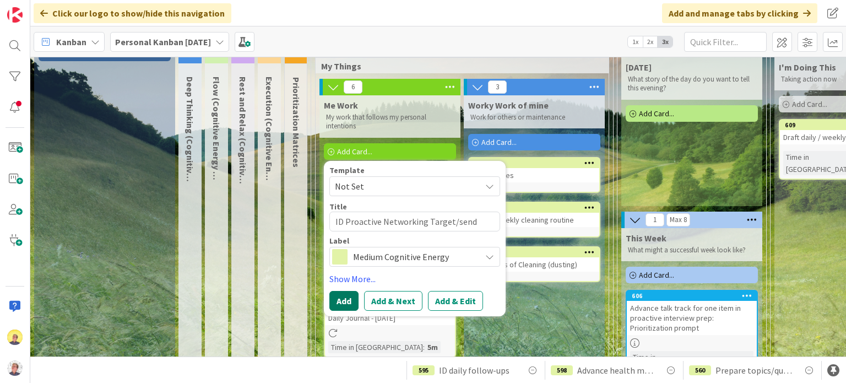
click at [341, 297] on button "Add" at bounding box center [343, 301] width 29 height 20
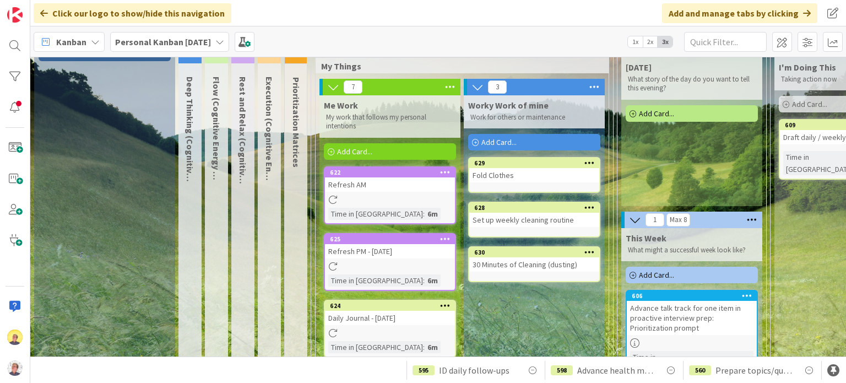
click at [365, 146] on span "Add Card..." at bounding box center [354, 151] width 35 height 10
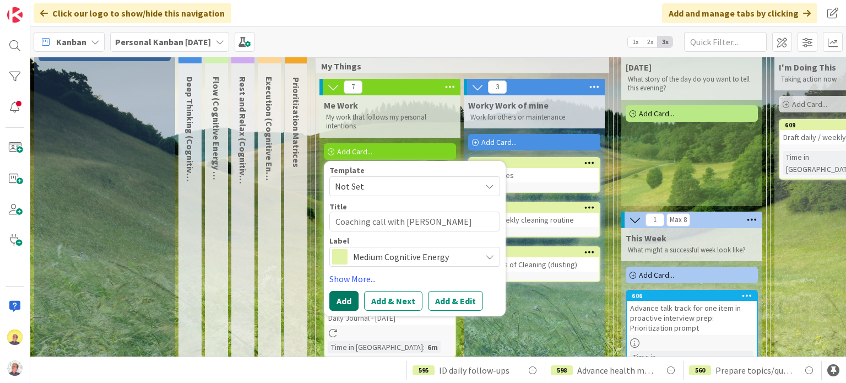
click at [346, 300] on button "Add" at bounding box center [343, 301] width 29 height 20
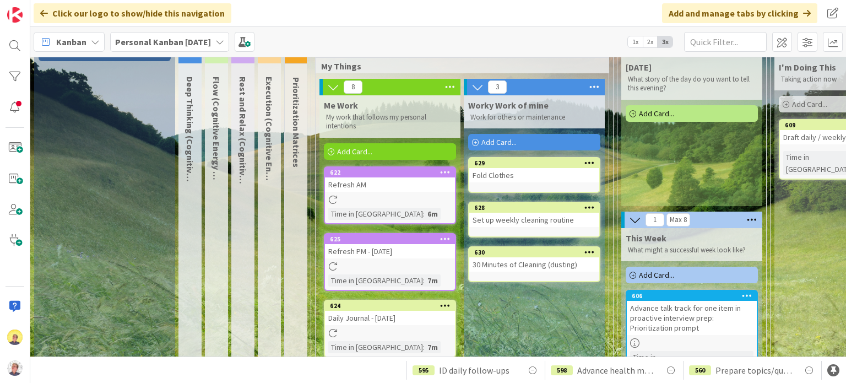
click at [392, 149] on div "Add Card..." at bounding box center [390, 151] width 132 height 17
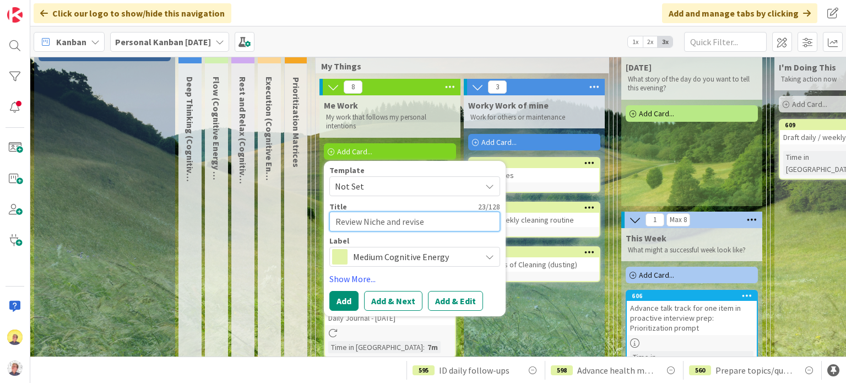
click at [386, 219] on textarea "Review Niche and revise" at bounding box center [414, 221] width 171 height 20
click at [344, 298] on button "Add" at bounding box center [343, 301] width 29 height 20
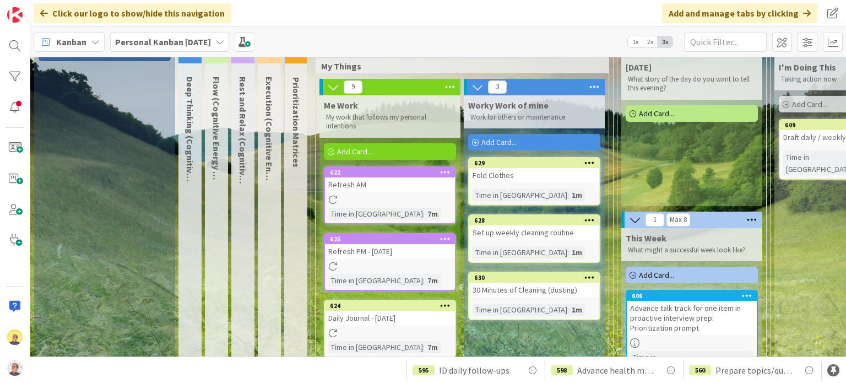
click at [371, 146] on span "Add Card..." at bounding box center [354, 151] width 35 height 10
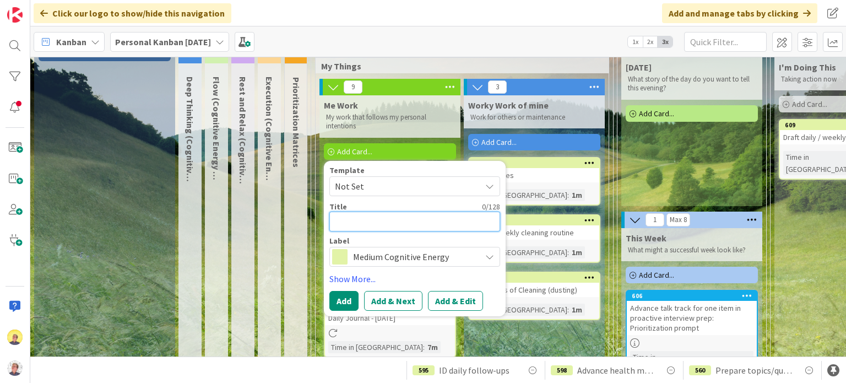
click at [351, 221] on textarea at bounding box center [414, 221] width 171 height 20
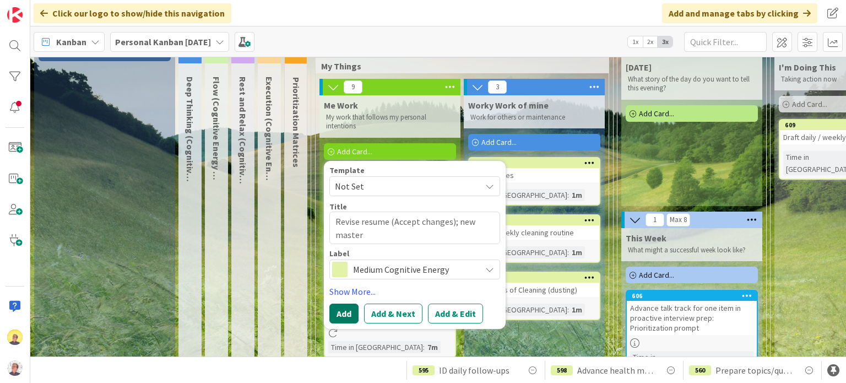
click at [348, 310] on button "Add" at bounding box center [343, 313] width 29 height 20
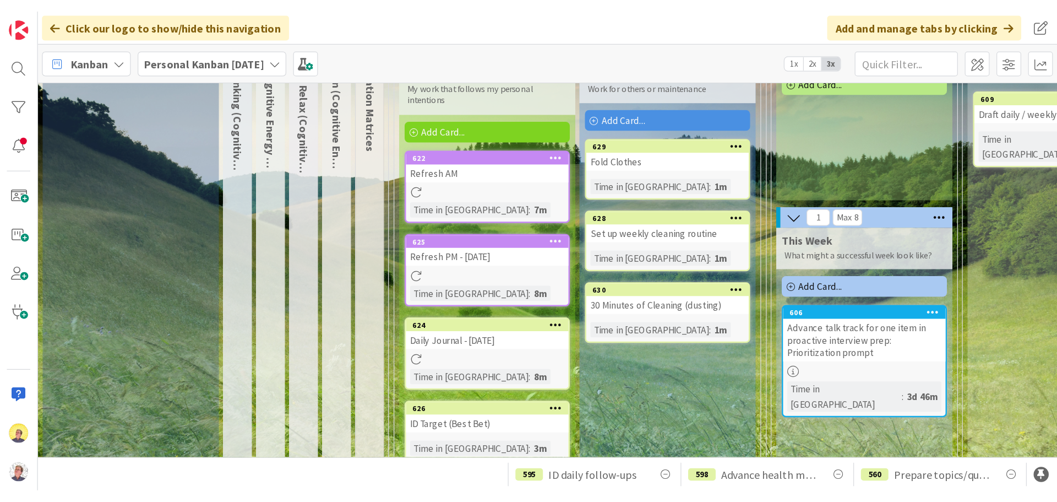
scroll to position [112, 0]
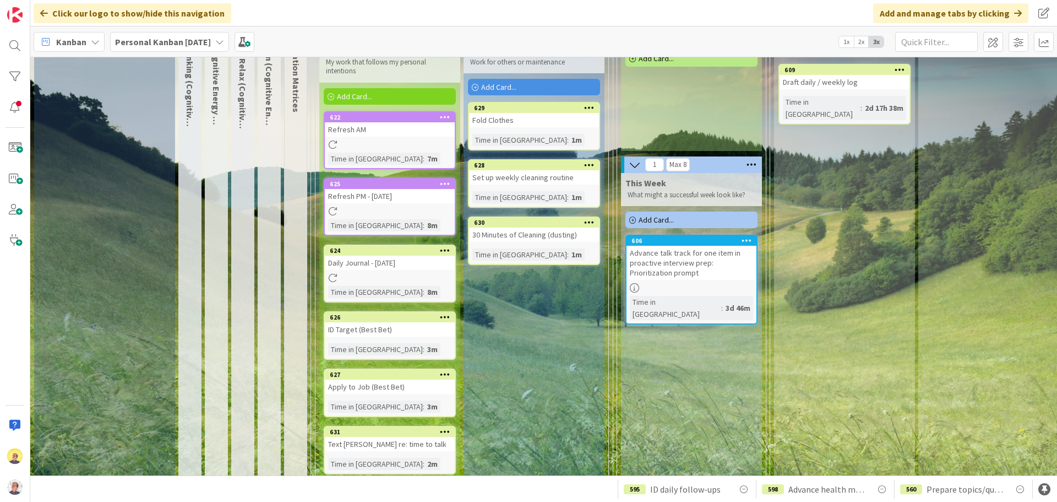
click at [565, 361] on div "Worky Work of mine Work for others or maintenance Add Card... 629 Fold Clothes …" at bounding box center [534, 365] width 141 height 651
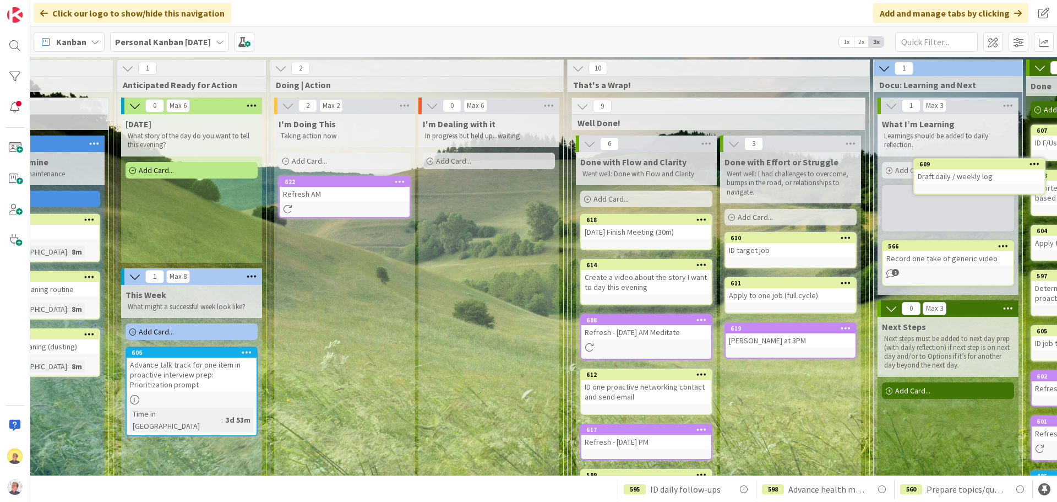
scroll to position [0, 517]
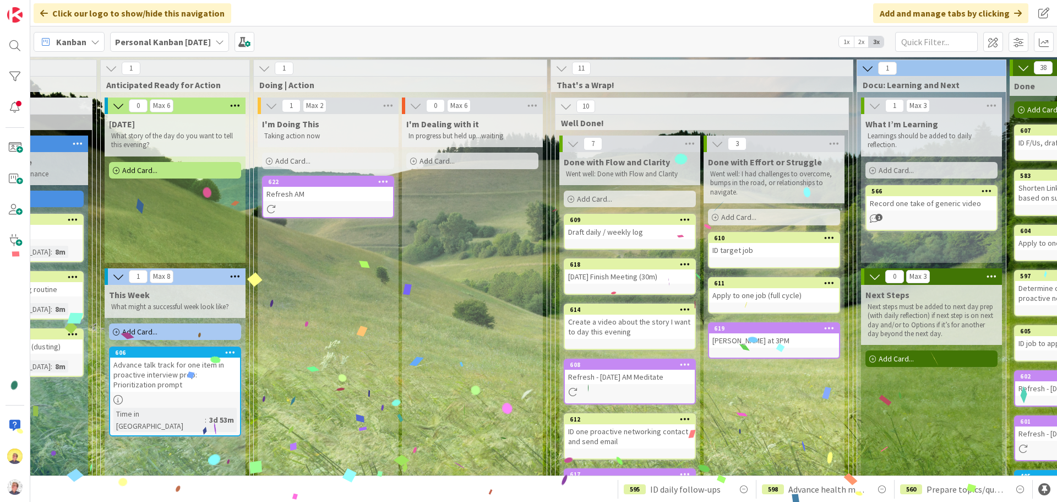
click at [762, 64] on div "11" at bounding box center [702, 68] width 302 height 17
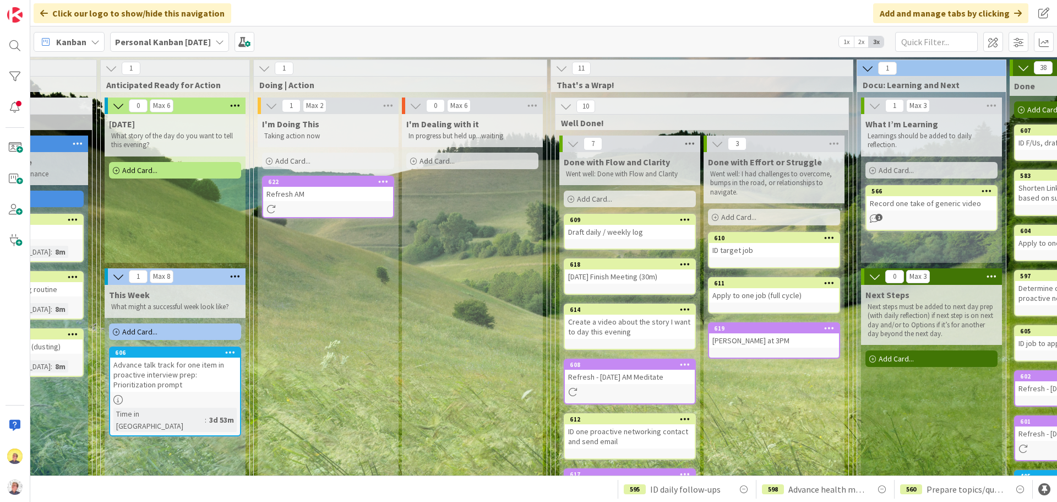
click at [691, 141] on icon at bounding box center [690, 143] width 14 height 17
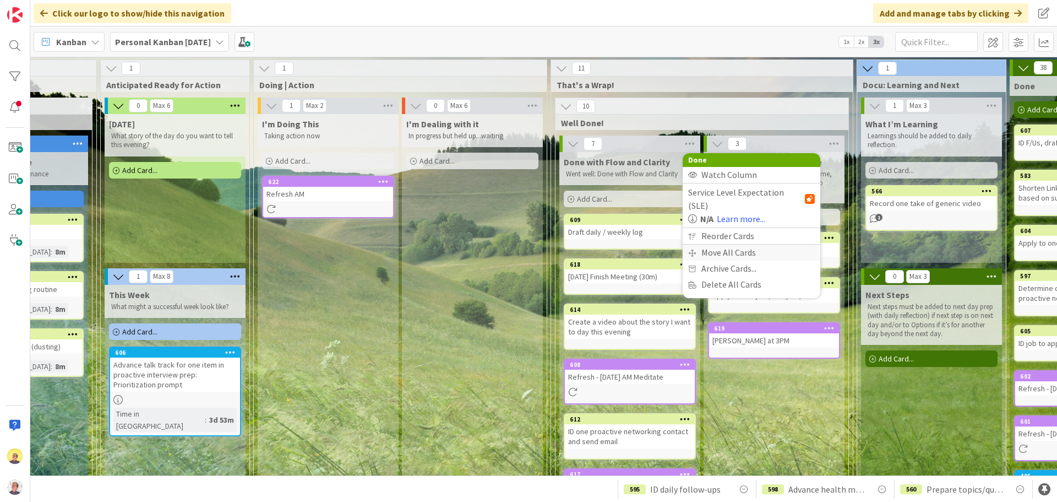
click at [723, 245] on div "Move All Cards" at bounding box center [752, 253] width 138 height 16
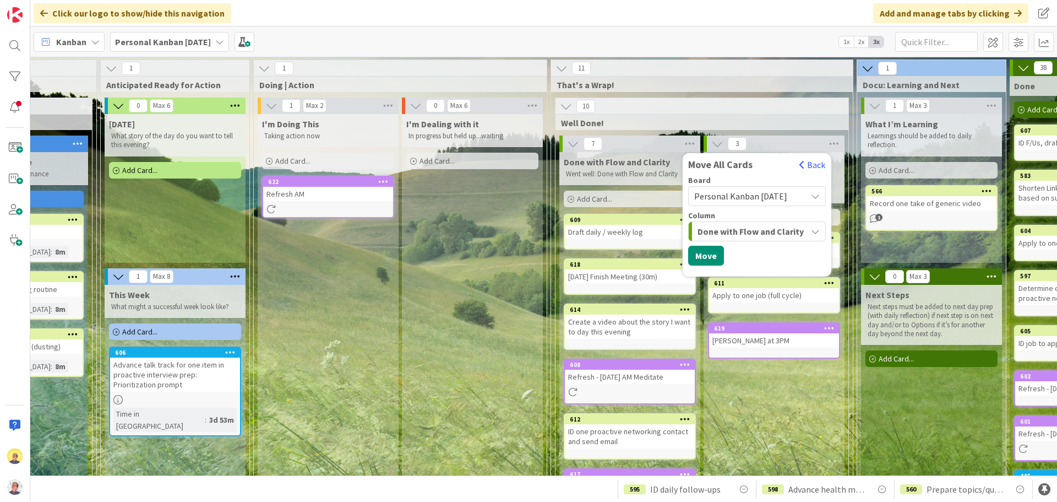
click at [820, 229] on icon "button" at bounding box center [815, 231] width 9 height 9
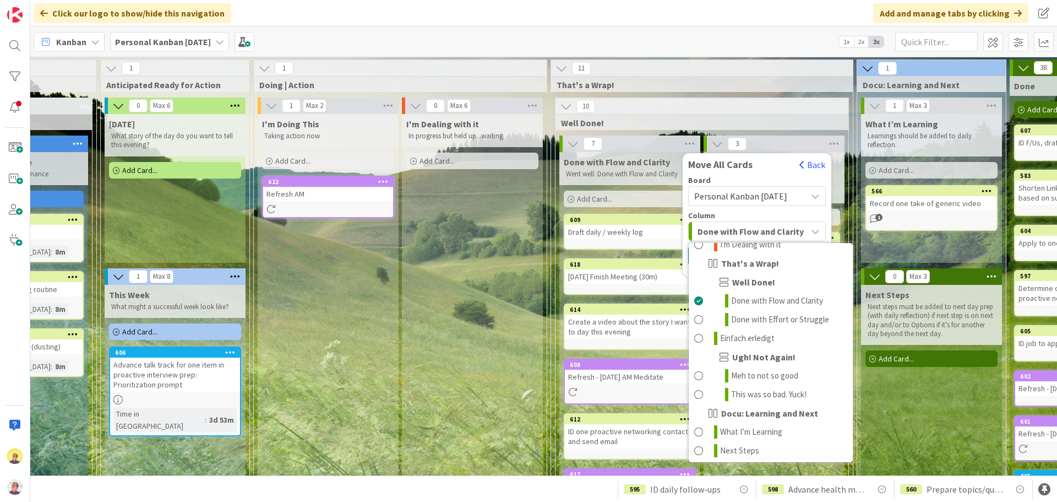
scroll to position [560, 0]
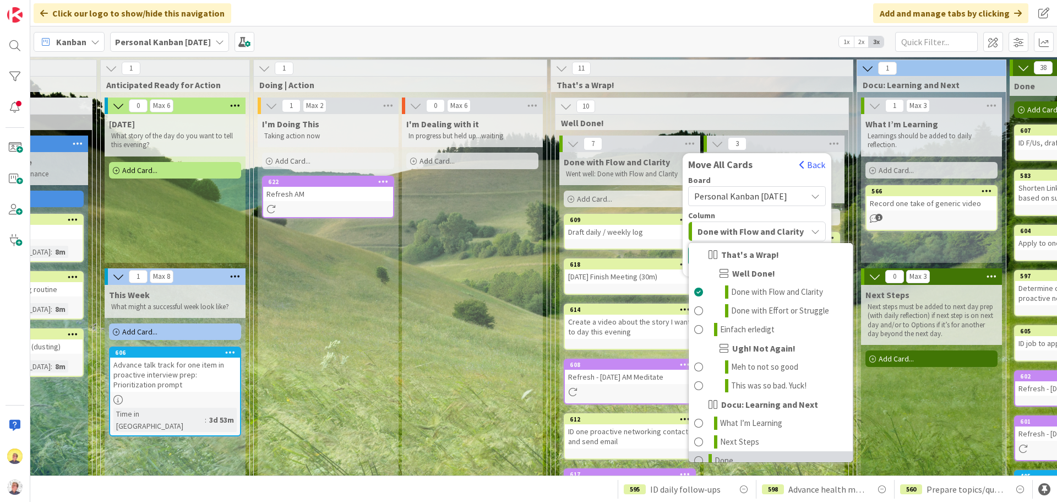
click at [702, 382] on span at bounding box center [698, 460] width 9 height 13
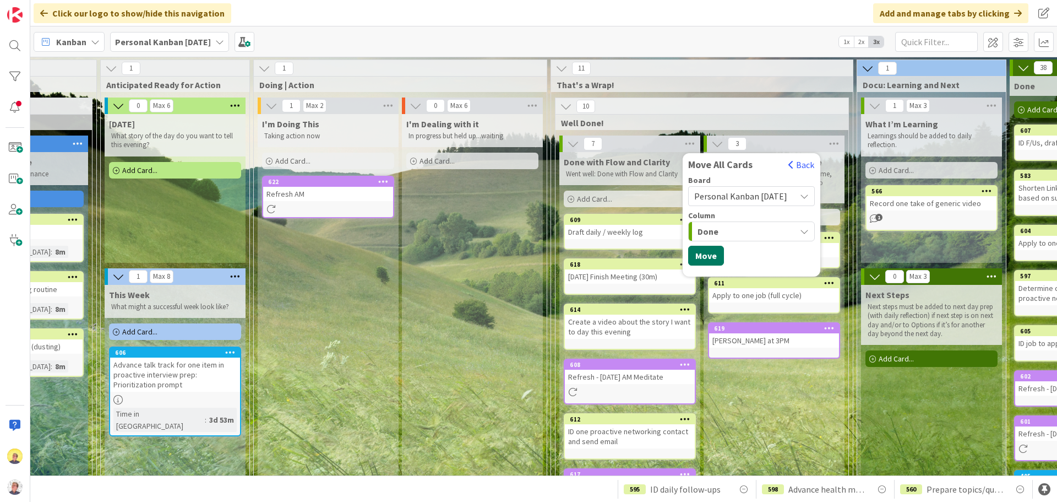
click at [706, 254] on button "Move" at bounding box center [706, 256] width 36 height 20
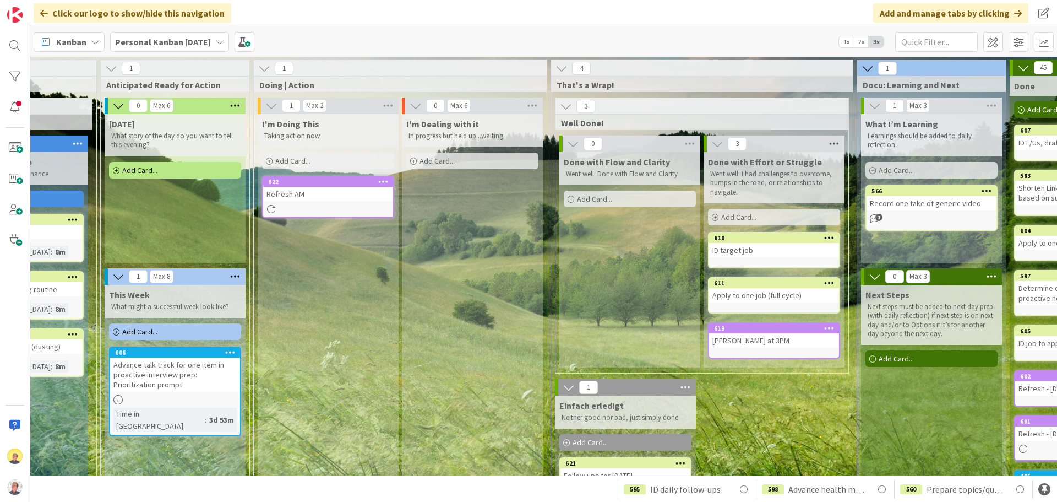
click at [838, 142] on icon at bounding box center [834, 143] width 14 height 17
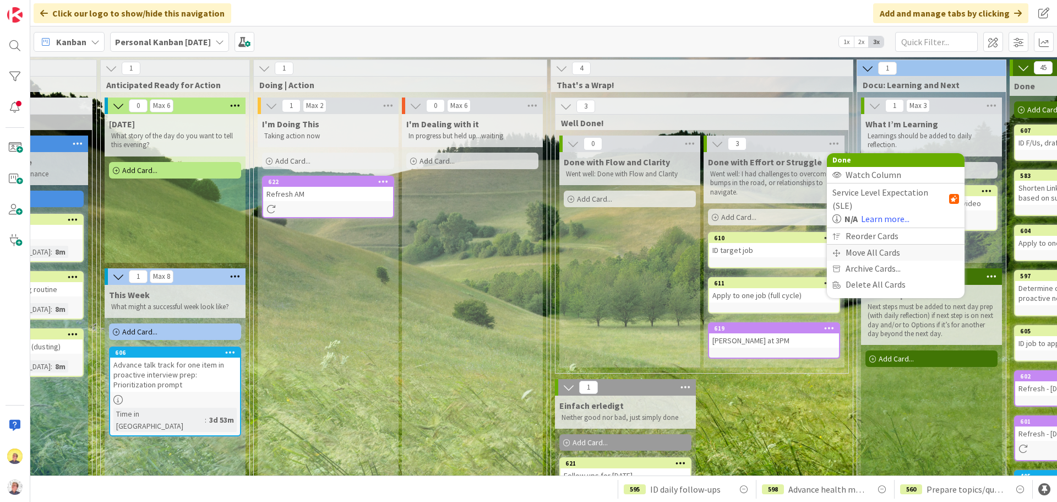
click at [845, 245] on div "Move All Cards" at bounding box center [896, 253] width 138 height 16
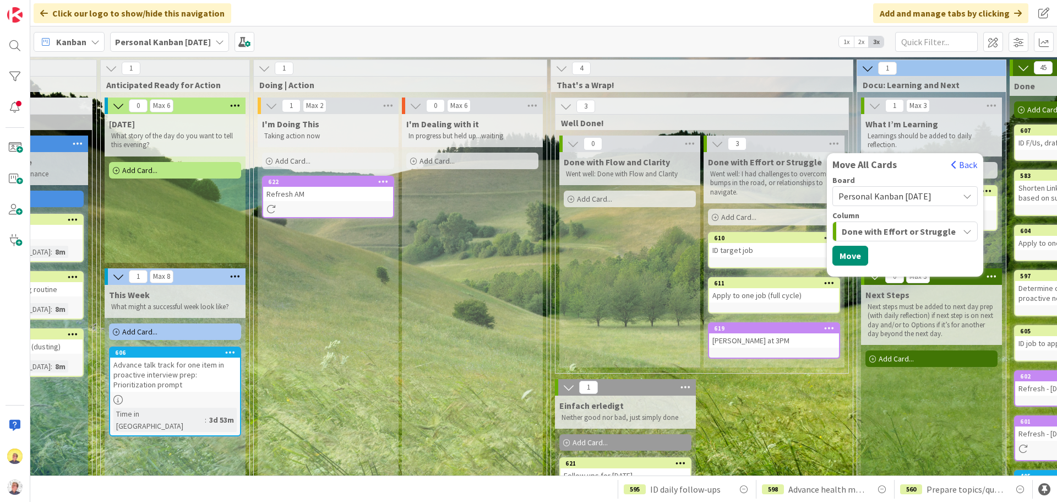
click at [845, 228] on button "Done with Effort or Struggle" at bounding box center [905, 231] width 145 height 20
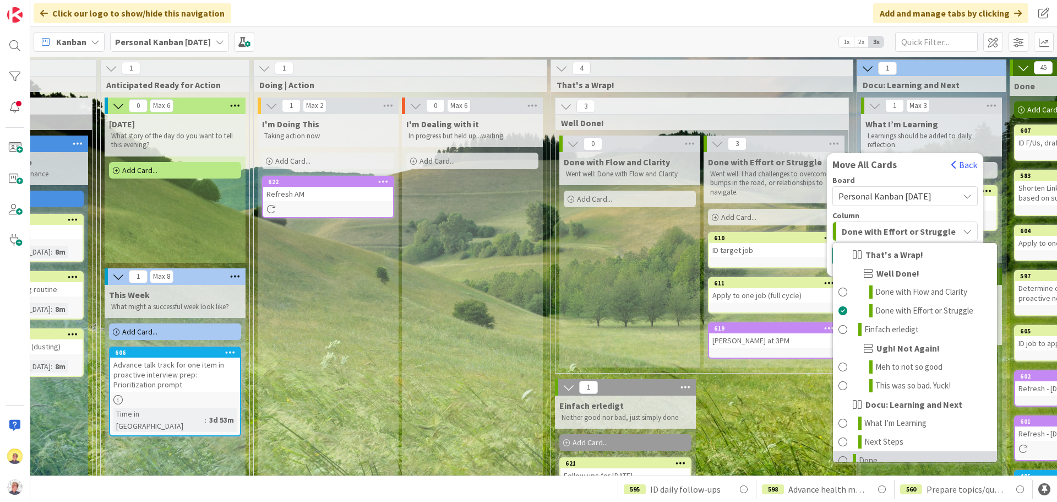
click at [843, 382] on span at bounding box center [843, 460] width 9 height 13
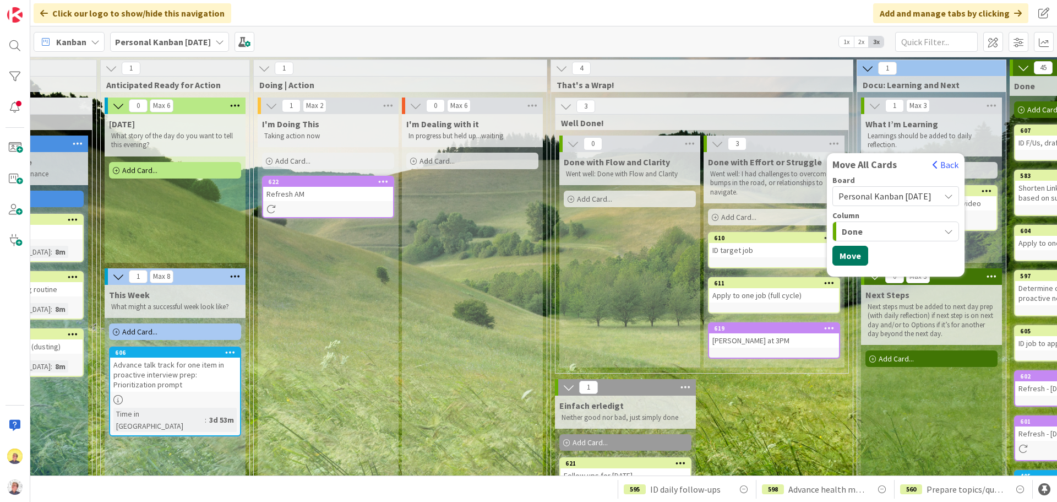
click at [845, 256] on button "Move" at bounding box center [851, 256] width 36 height 20
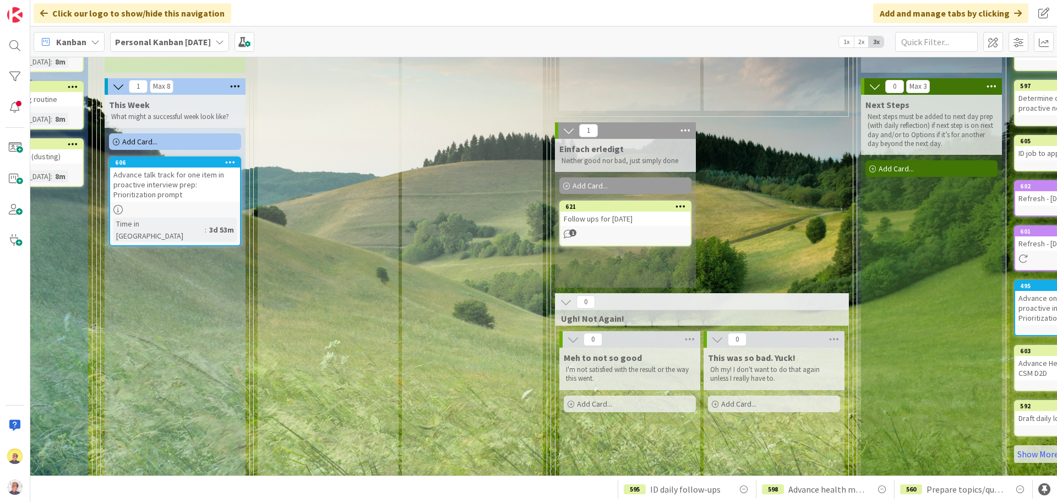
scroll to position [110, 517]
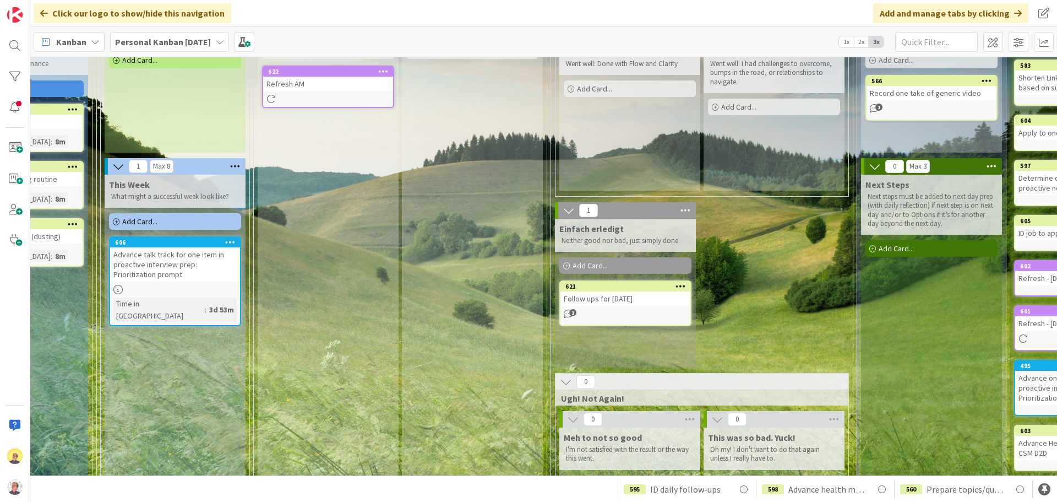
click at [629, 300] on div "Follow ups for [DATE]" at bounding box center [626, 298] width 130 height 14
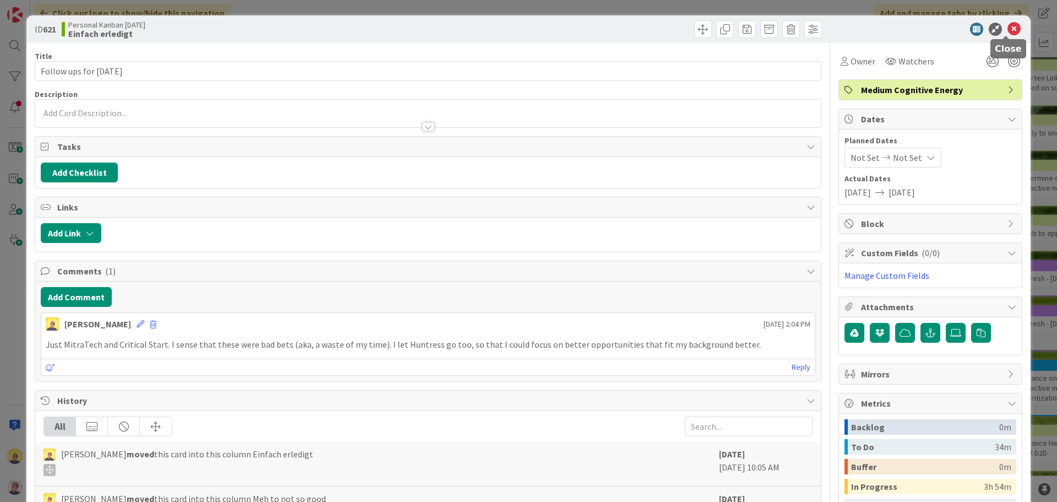
click at [845, 30] on icon at bounding box center [1014, 29] width 13 height 13
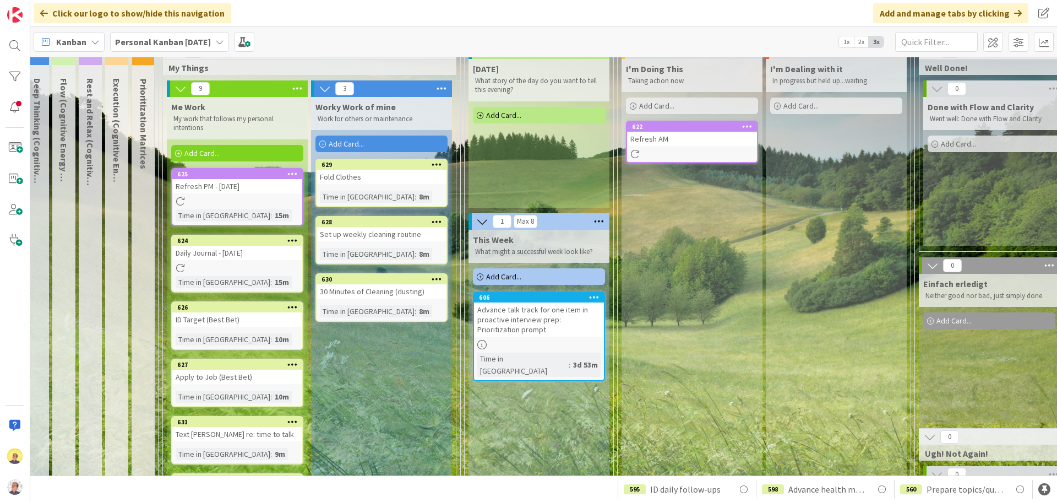
scroll to position [55, 130]
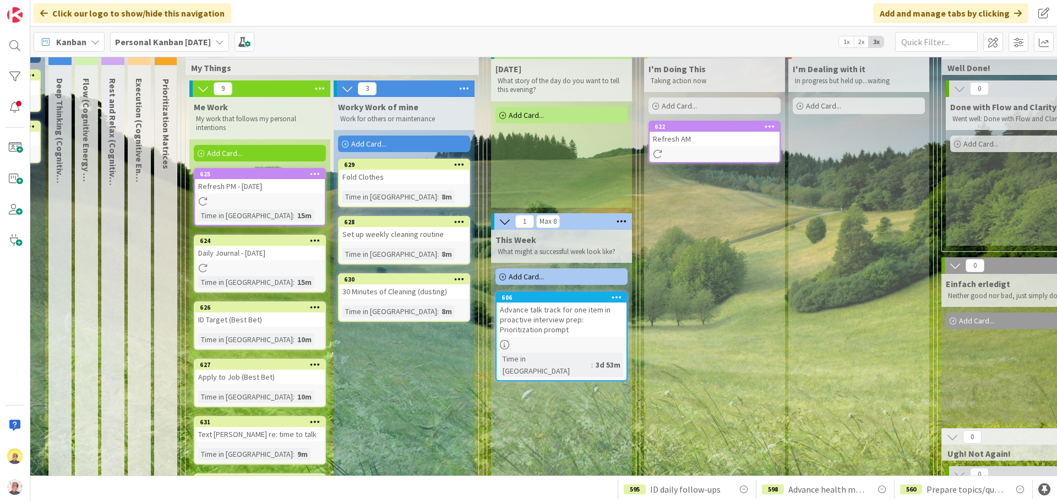
click at [268, 153] on div "Add Card..." at bounding box center [260, 153] width 132 height 17
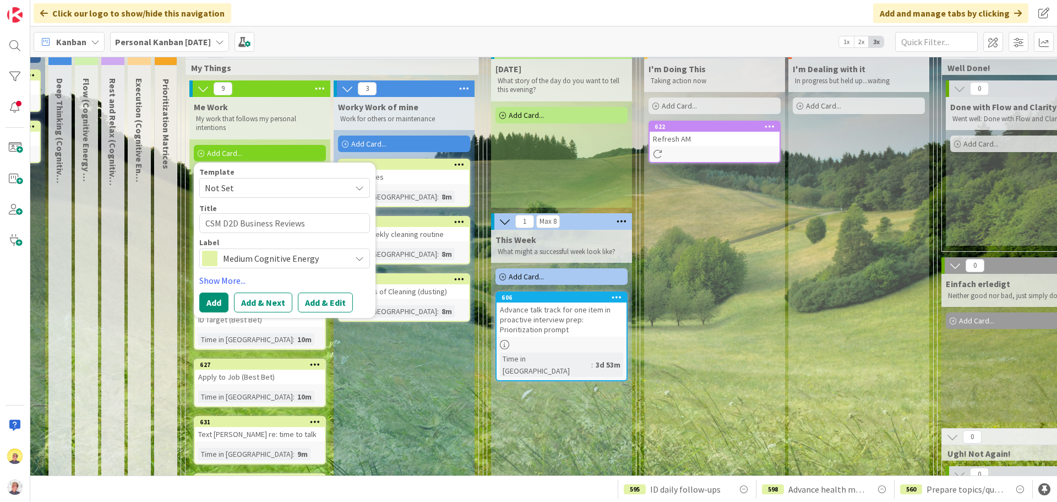
click at [366, 260] on div "Medium Cognitive Energy" at bounding box center [284, 258] width 171 height 20
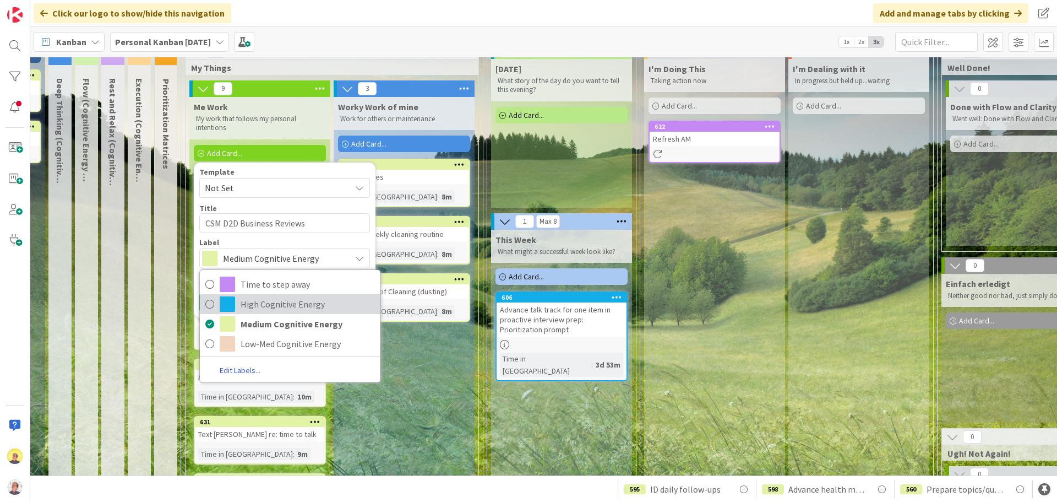
click at [288, 303] on span "High Cognitive Energy" at bounding box center [308, 304] width 134 height 17
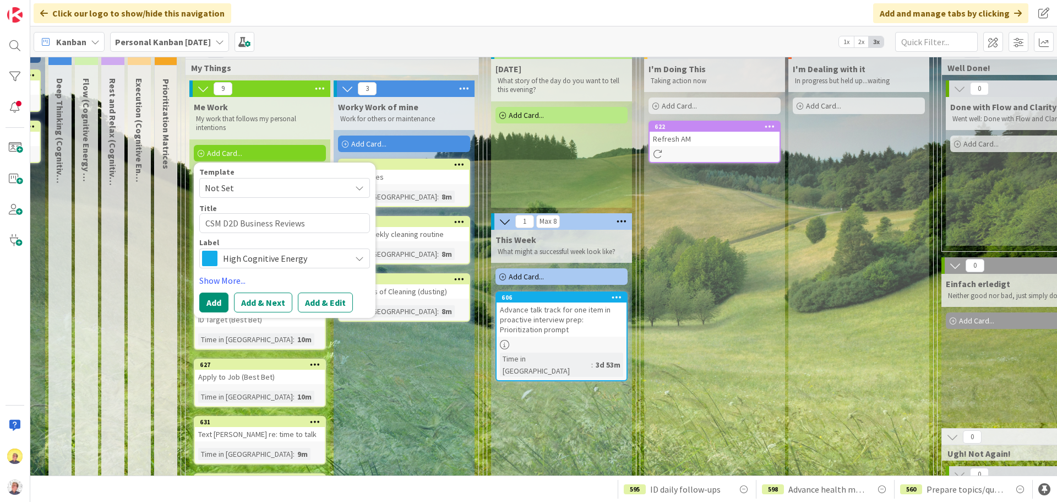
click at [378, 371] on div "Worky Work of mine Work for others or maintenance Add Card... 629 Fold Clothes …" at bounding box center [404, 409] width 141 height 625
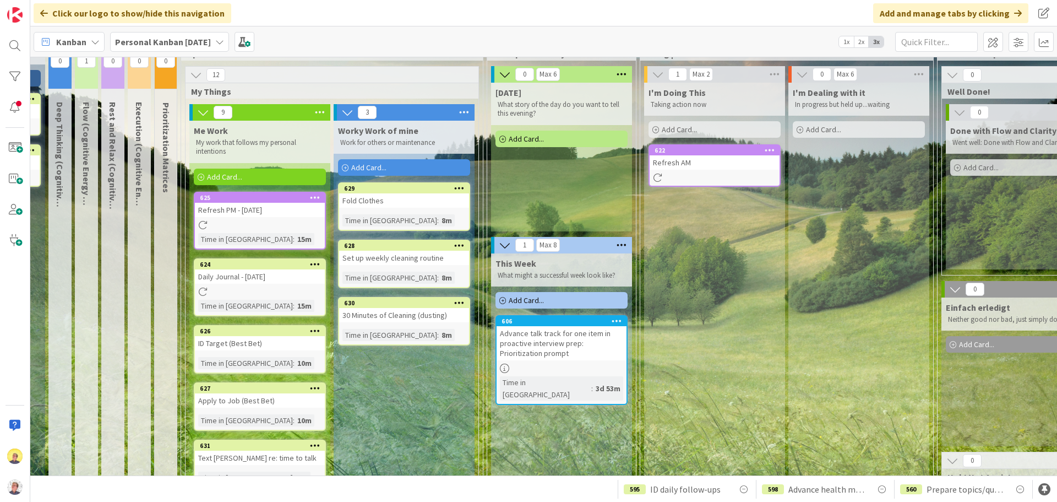
scroll to position [0, 130]
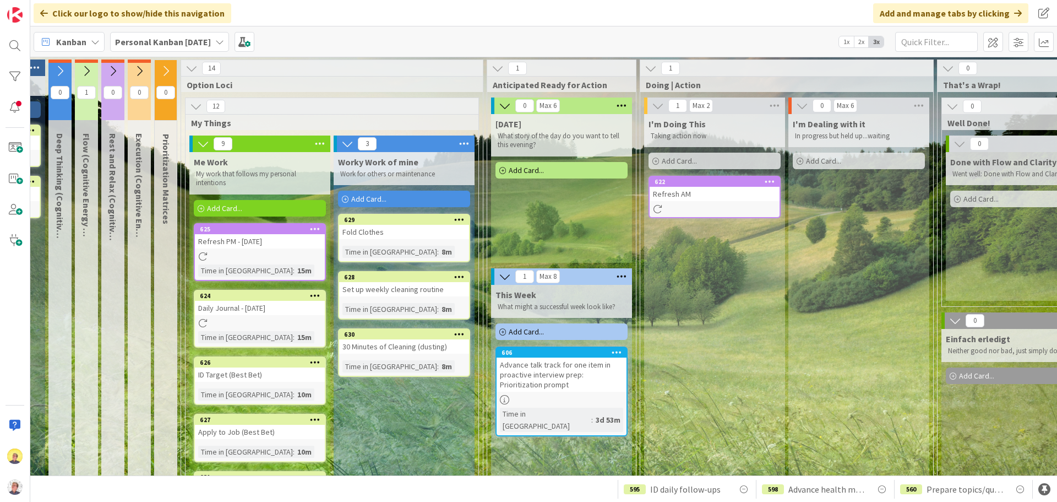
click at [247, 209] on div "Add Card..." at bounding box center [260, 208] width 132 height 17
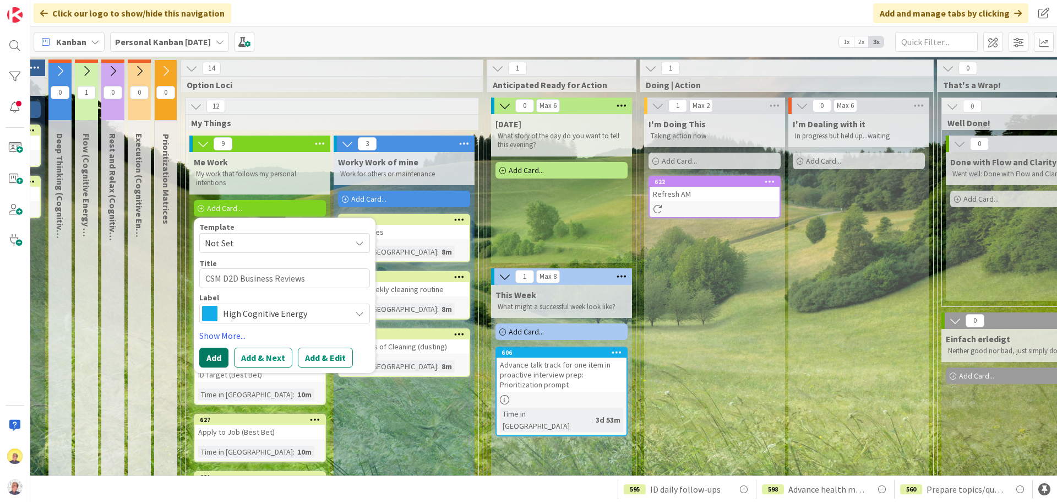
click at [216, 359] on button "Add" at bounding box center [213, 358] width 29 height 20
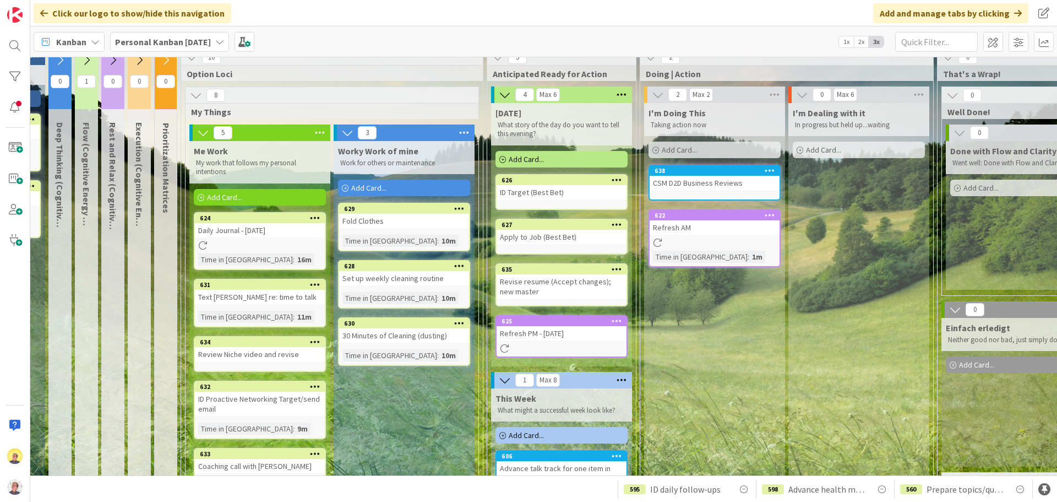
scroll to position [13, 130]
